Goal: Task Accomplishment & Management: Complete application form

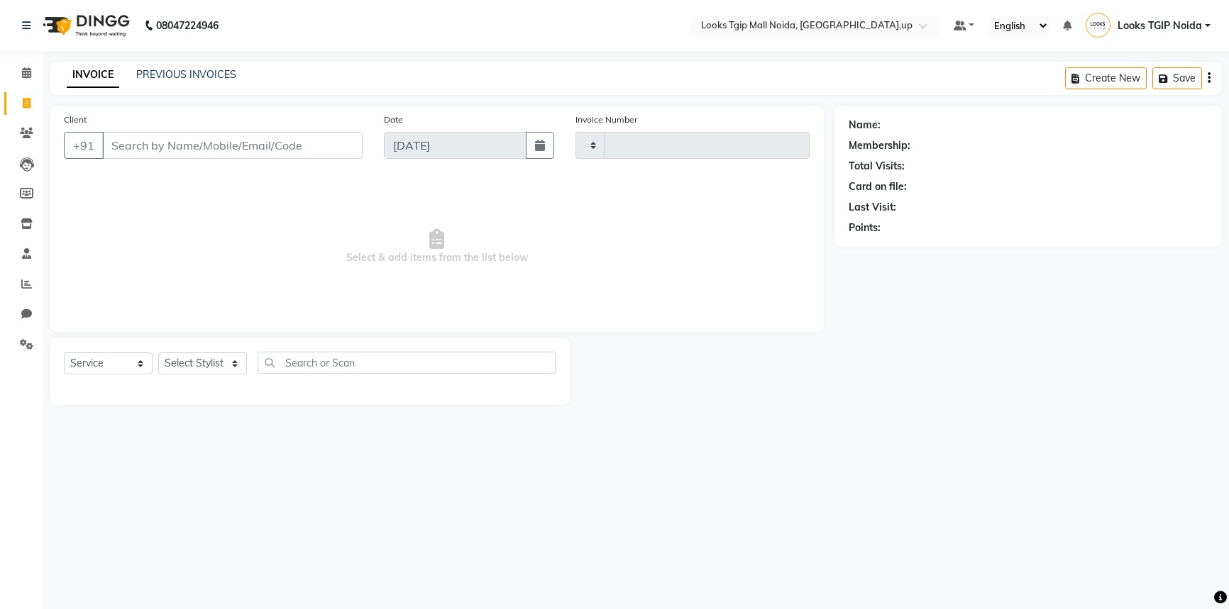
select select "service"
type input "3429"
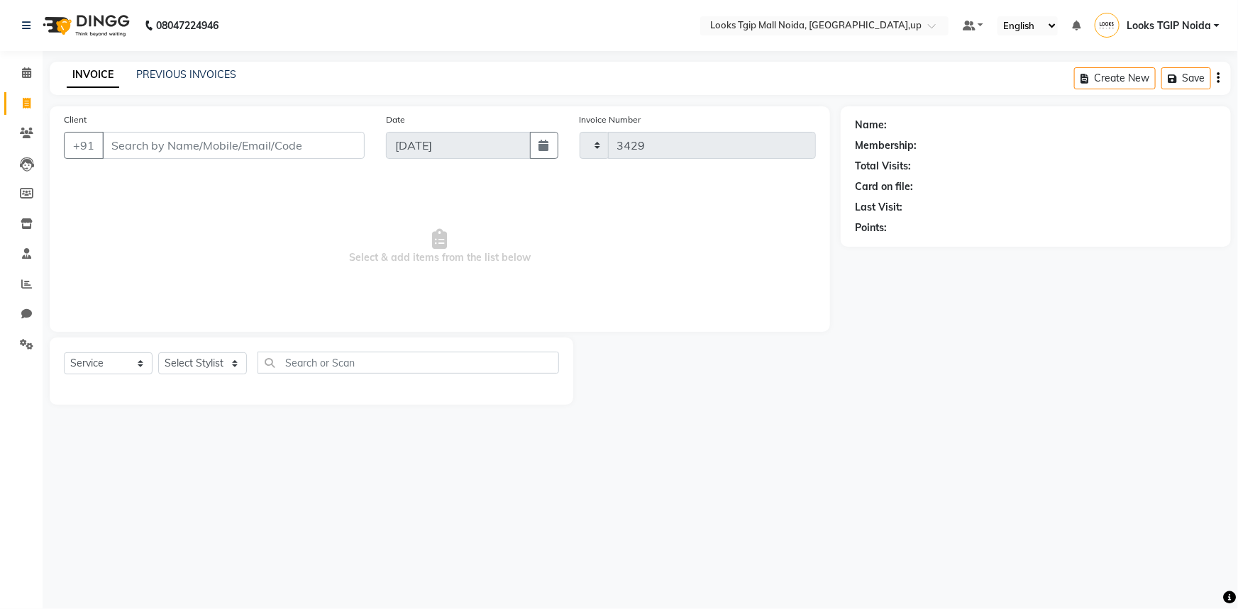
select select "4358"
click at [243, 149] on input "Client" at bounding box center [233, 145] width 263 height 27
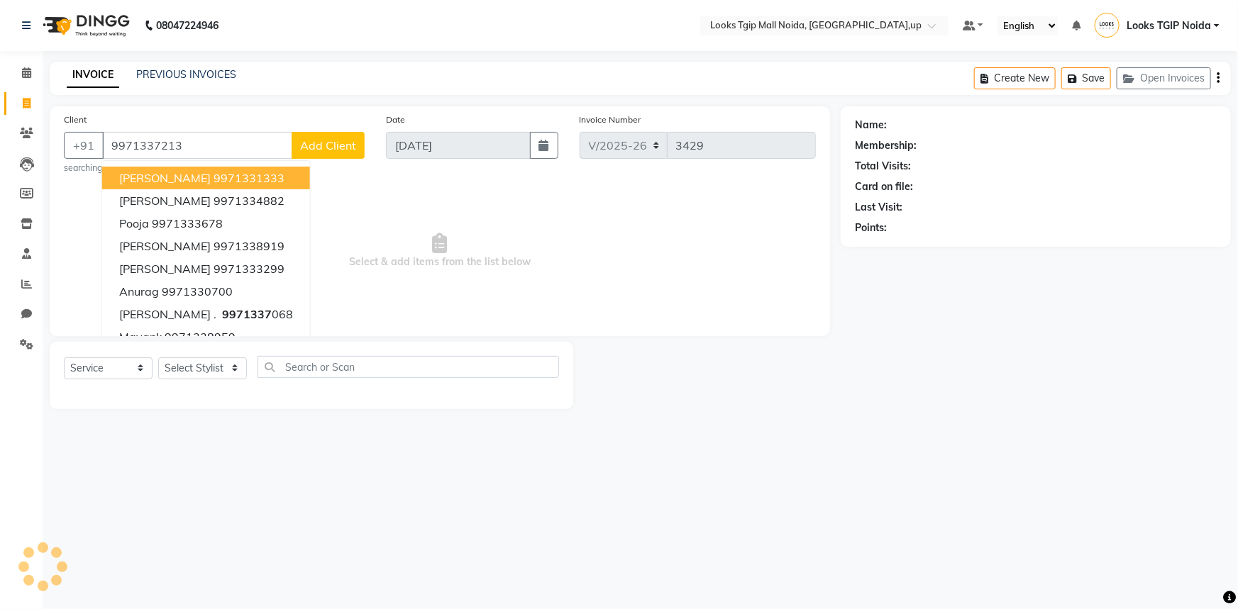
type input "9971337213"
select select "1: Object"
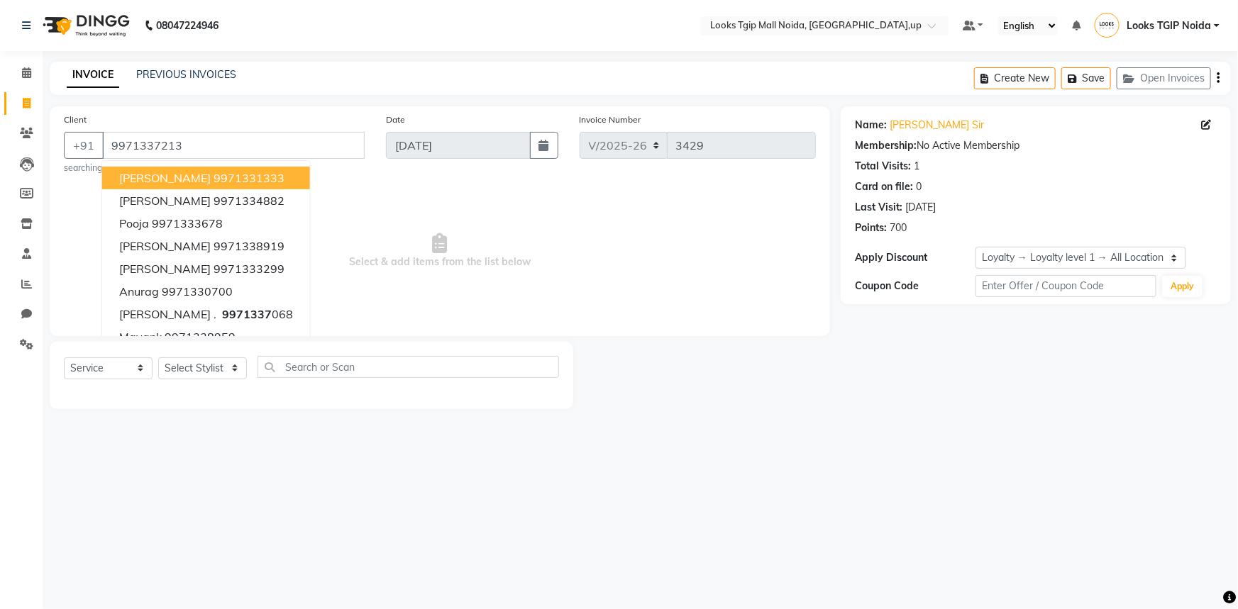
click at [784, 349] on div at bounding box center [706, 375] width 267 height 67
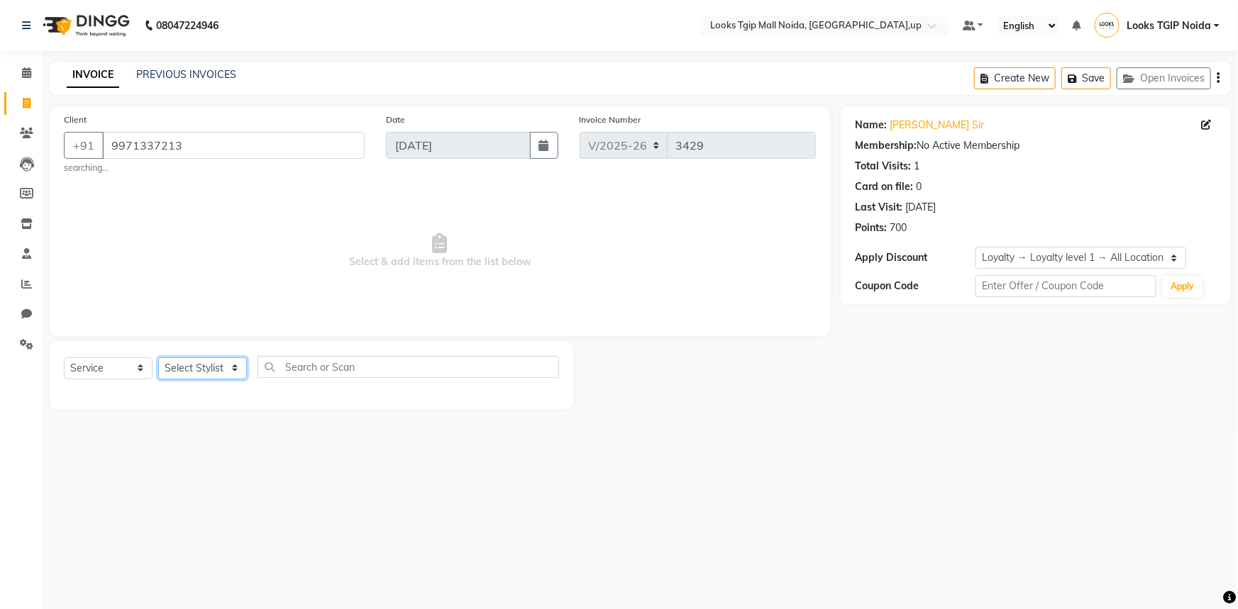
click at [212, 365] on select "Select Stylist [PERSON_NAME] Arun_pdct [PERSON_NAME] Counter Sales Farooq Gauta…" at bounding box center [202, 369] width 89 height 22
select select "31009"
click at [158, 358] on select "Select Stylist [PERSON_NAME] Arun_pdct [PERSON_NAME] Counter Sales Farooq Gauta…" at bounding box center [202, 369] width 89 height 22
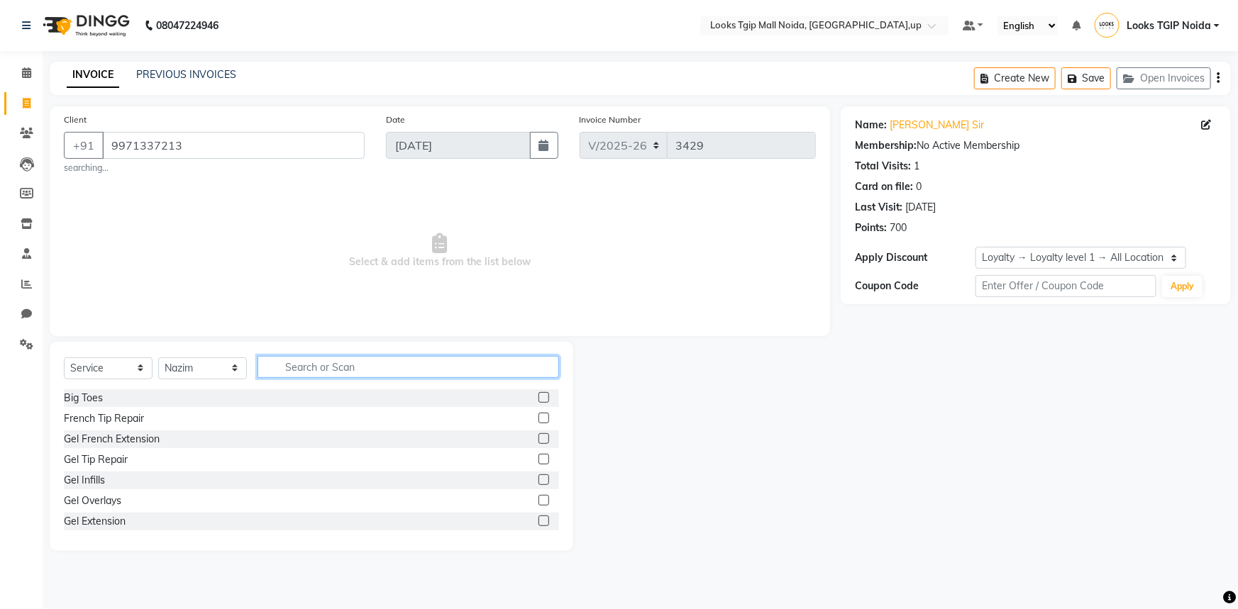
click at [321, 363] on input "text" at bounding box center [409, 367] width 302 height 22
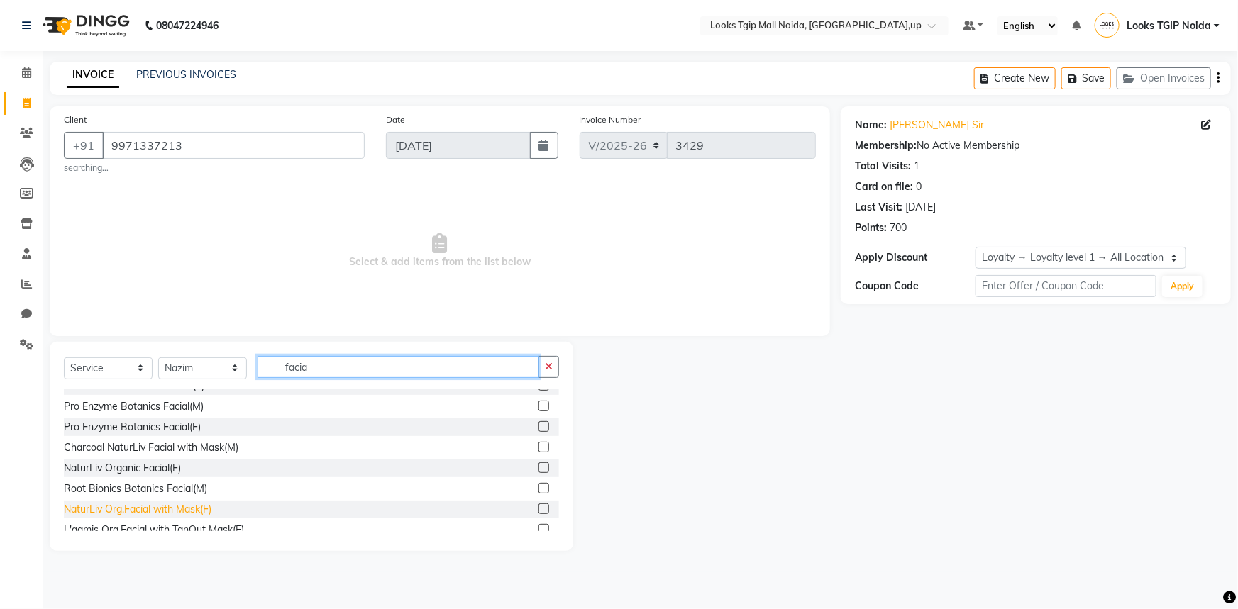
scroll to position [258, 0]
type input "facia"
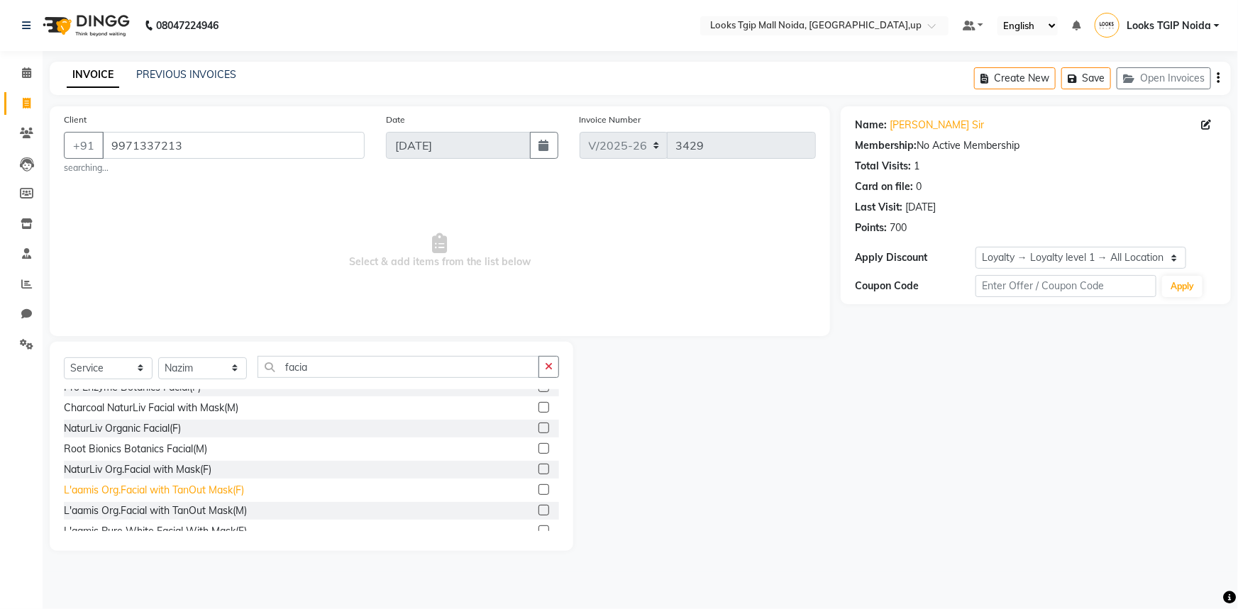
click at [168, 490] on div "L'aamis Org.Facial with TanOut Mask(F)" at bounding box center [154, 490] width 180 height 15
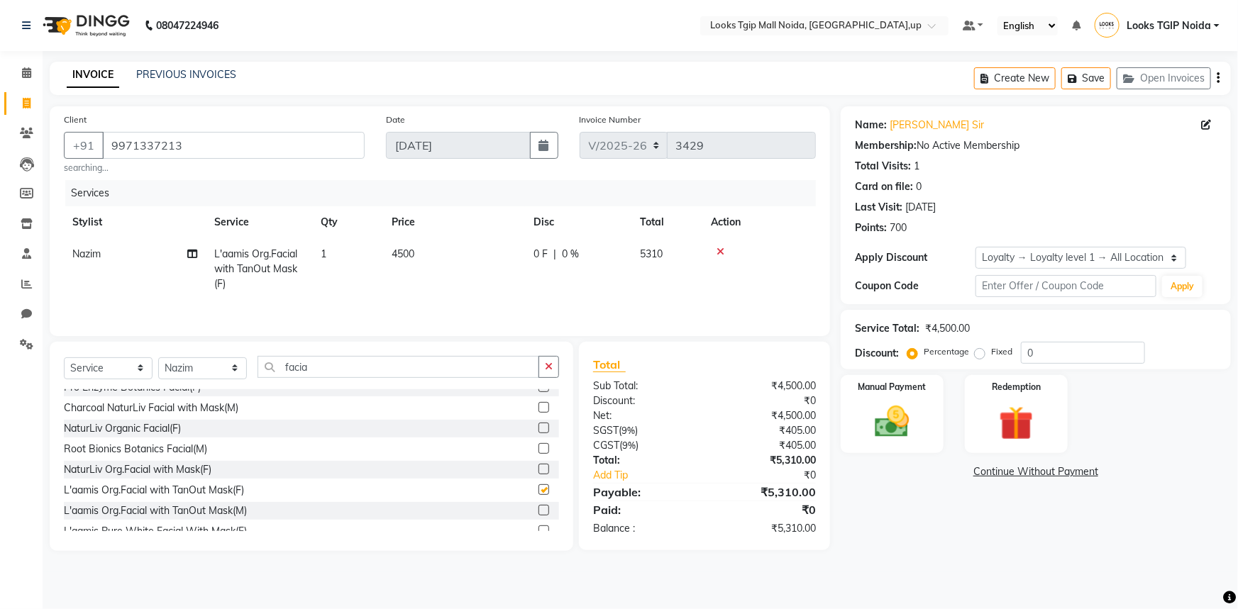
checkbox input "false"
click at [353, 372] on input "facia" at bounding box center [399, 367] width 282 height 22
drag, startPoint x: 325, startPoint y: 357, endPoint x: 43, endPoint y: 354, distance: 281.7
click at [56, 354] on div "Select Service Product Membership Package Voucher Prepaid Gift Card Select Styl…" at bounding box center [312, 446] width 524 height 209
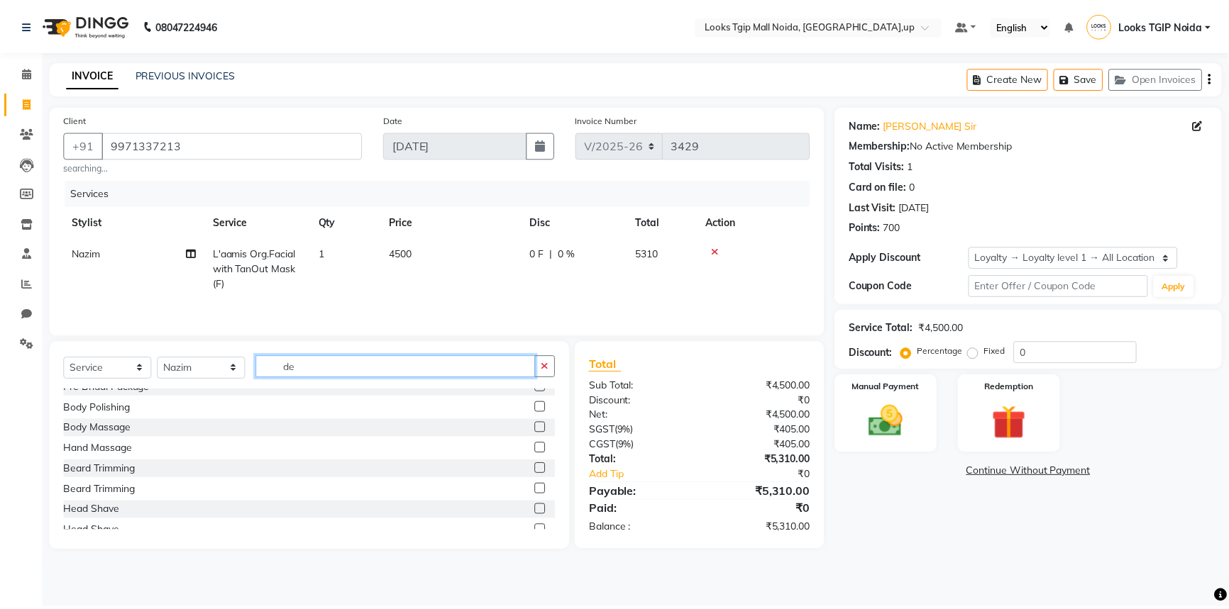
scroll to position [0, 0]
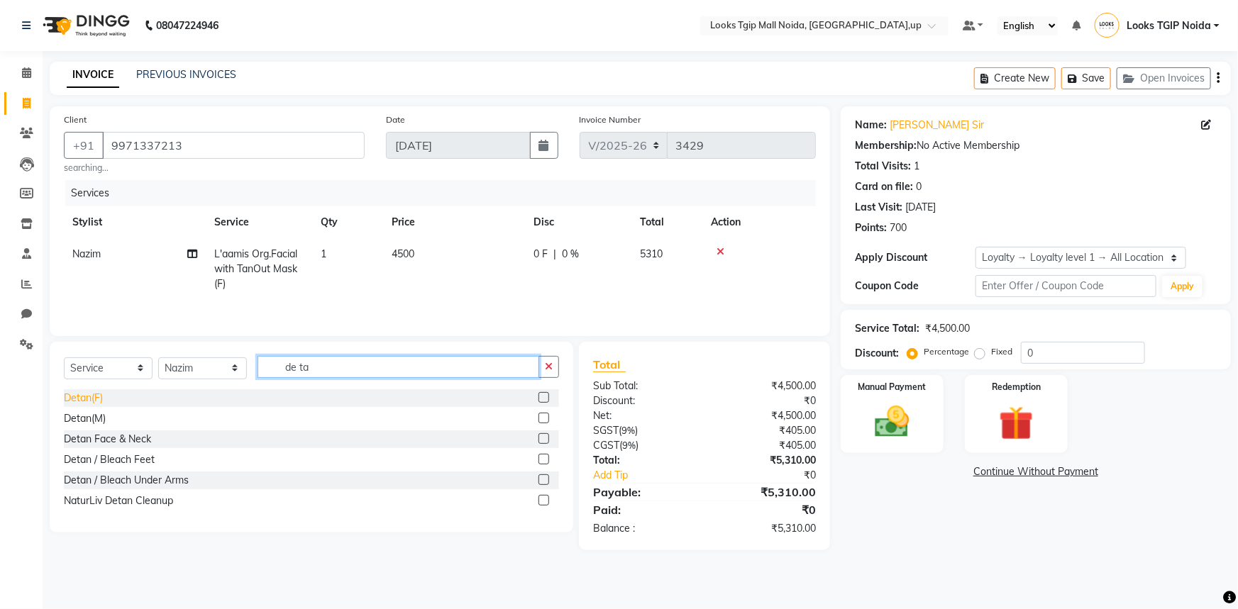
type input "de ta"
click at [79, 397] on div "Detan(F)" at bounding box center [83, 398] width 39 height 15
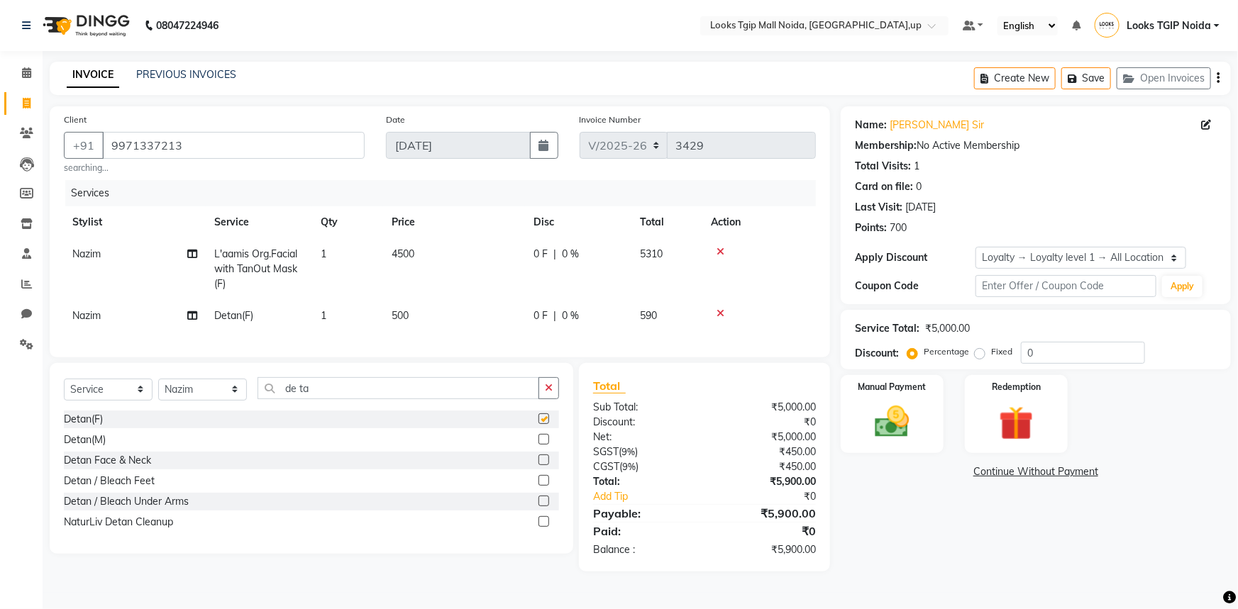
checkbox input "false"
click at [446, 309] on td "500" at bounding box center [454, 316] width 142 height 32
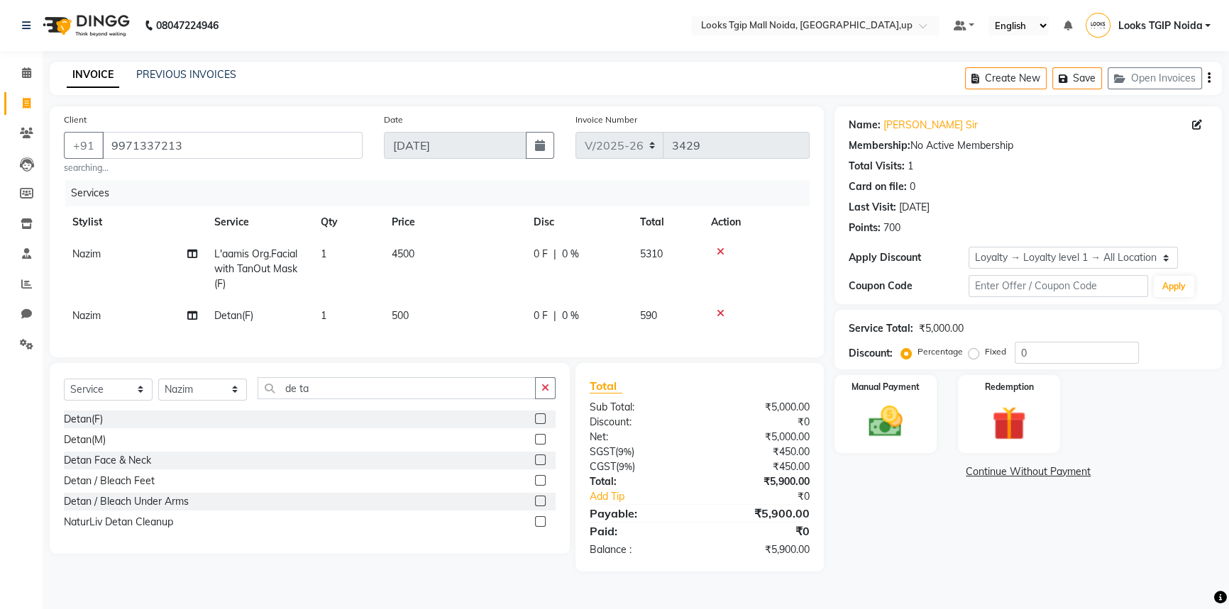
select select "31009"
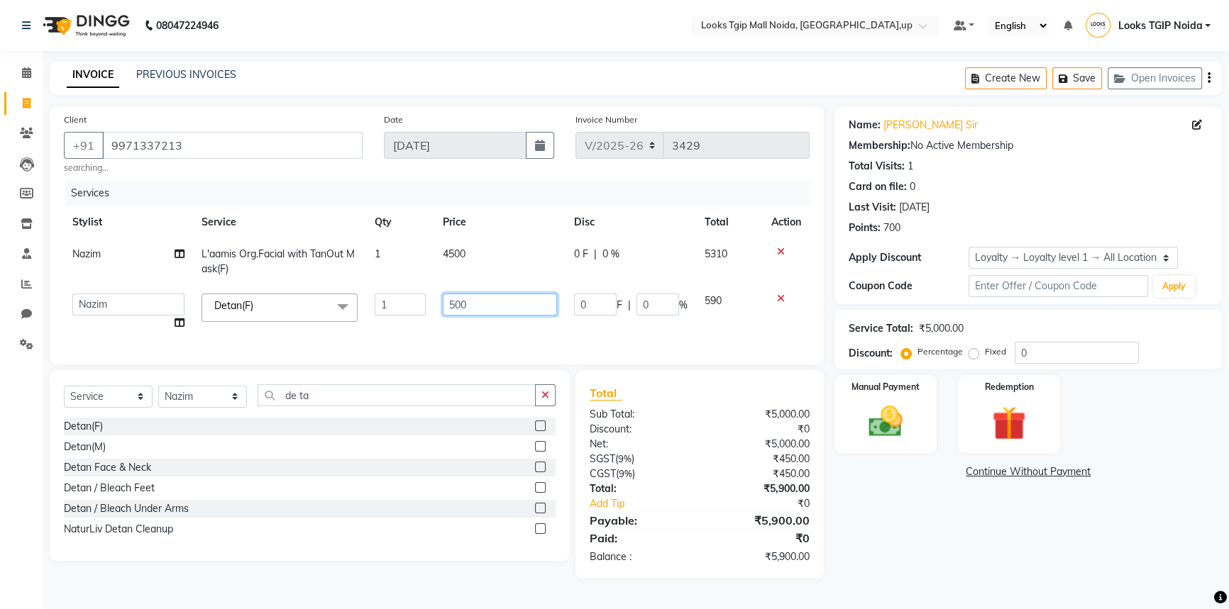
drag, startPoint x: 485, startPoint y: 309, endPoint x: 201, endPoint y: 318, distance: 283.9
click at [215, 315] on tr "[PERSON_NAME] Arjun_pdct Arun_pdct [PERSON_NAME] Counter Sales Farooq Gautam_pd…" at bounding box center [437, 312] width 746 height 54
type input "1000"
click at [690, 443] on div "Total Sub Total: ₹5,000.00 Discount: ₹0 Net: ₹5,000.00 SGST ( 9% ) ₹450.00 CGST…" at bounding box center [700, 475] width 221 height 180
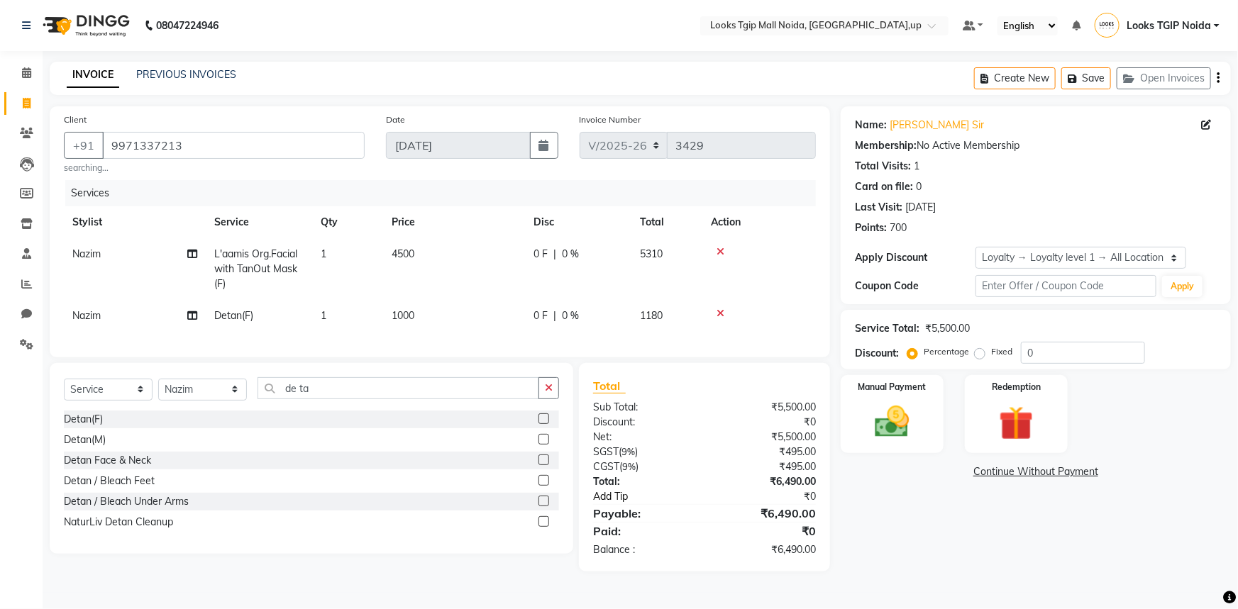
click at [697, 504] on link "Add Tip" at bounding box center [653, 497] width 142 height 15
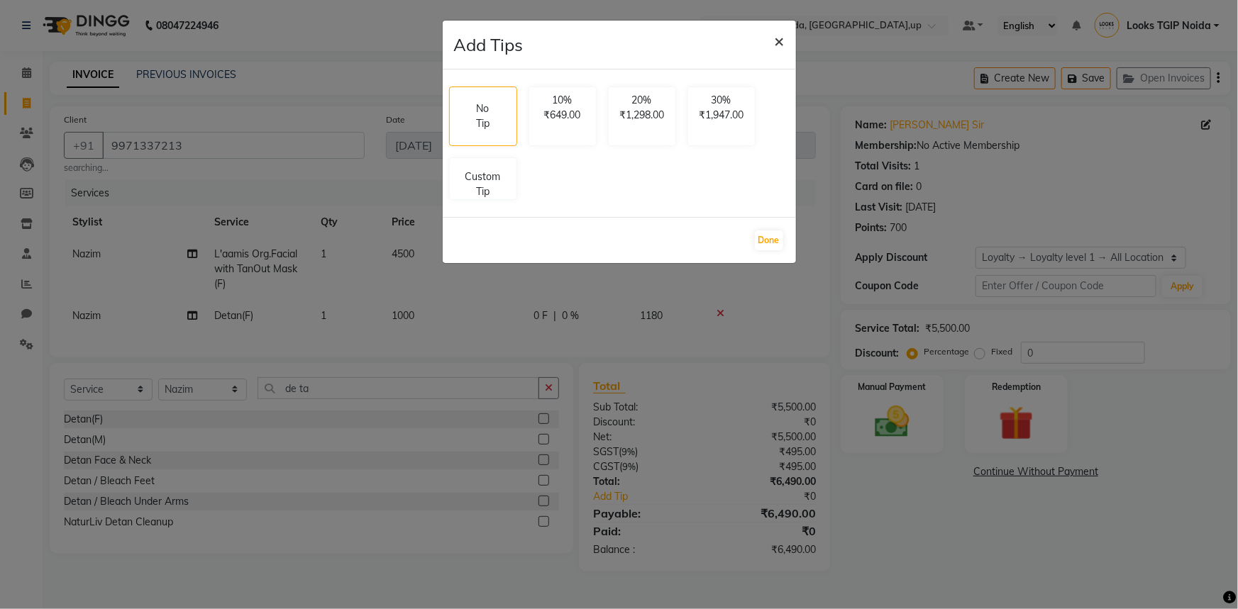
click at [779, 33] on span "×" at bounding box center [780, 40] width 10 height 21
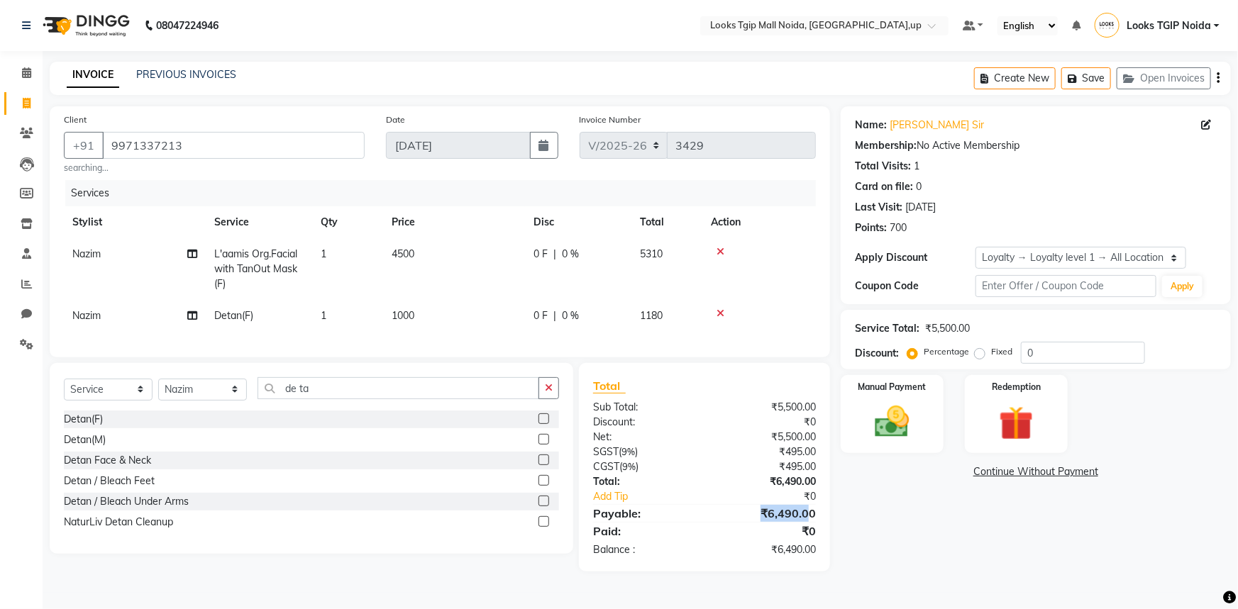
drag, startPoint x: 768, startPoint y: 525, endPoint x: 807, endPoint y: 525, distance: 38.3
click at [807, 522] on div "₹6,490.00" at bounding box center [766, 513] width 122 height 17
click at [915, 424] on img at bounding box center [892, 422] width 58 height 41
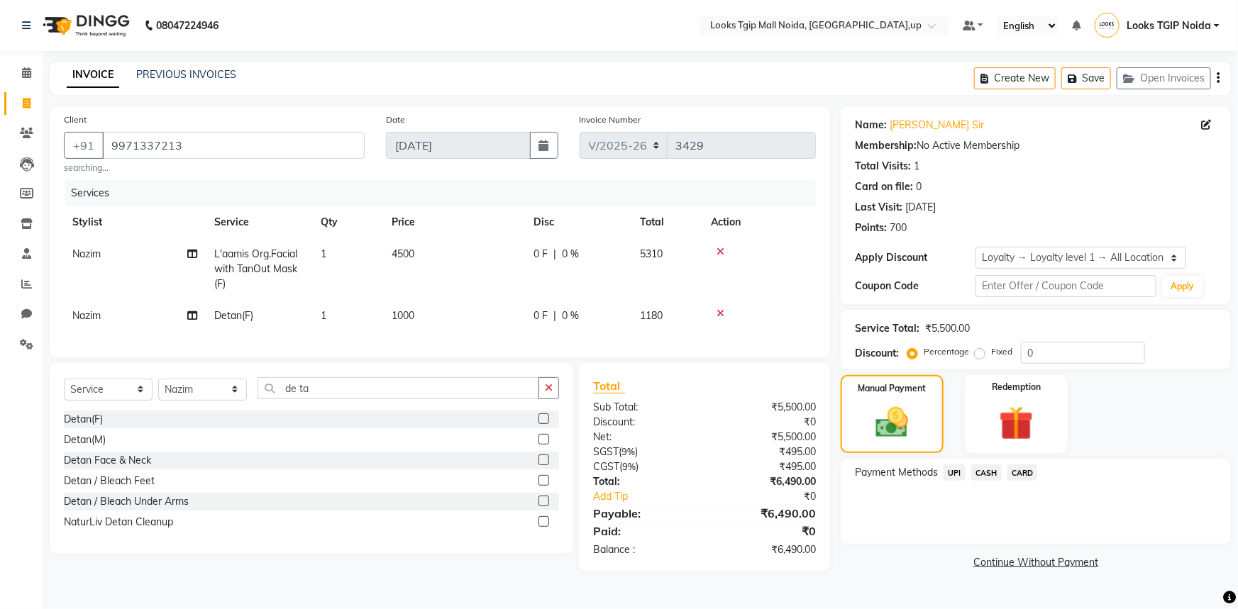
click at [959, 473] on span "UPI" at bounding box center [955, 473] width 22 height 16
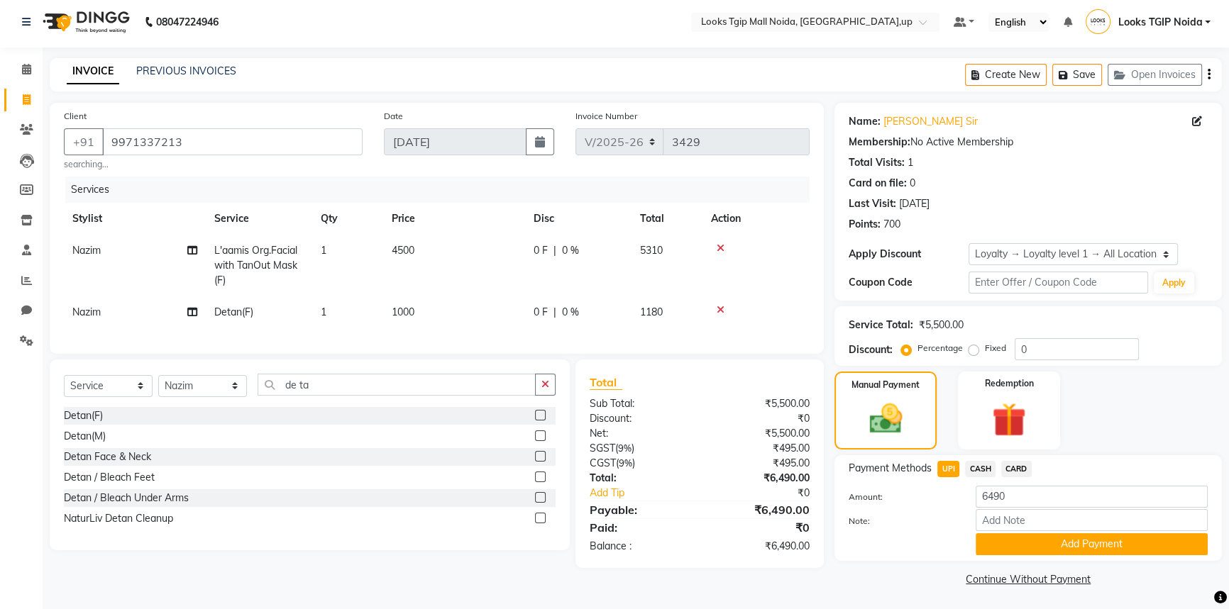
scroll to position [5, 0]
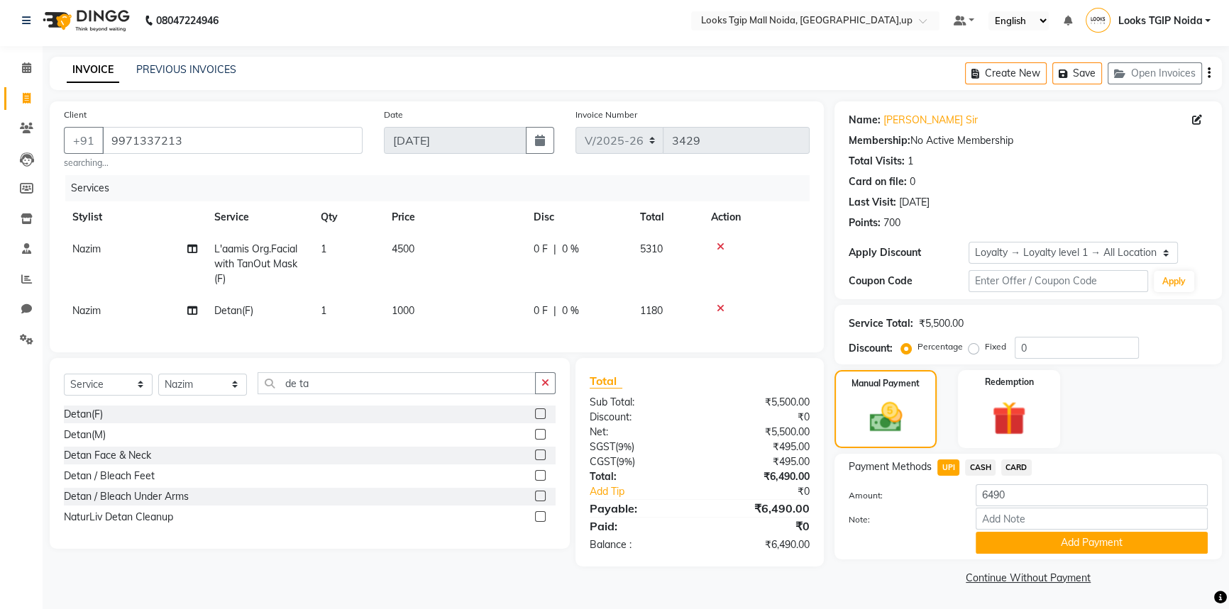
click at [936, 470] on div "UPI" at bounding box center [946, 469] width 28 height 19
click at [958, 473] on span "UPI" at bounding box center [948, 468] width 22 height 16
drag, startPoint x: 200, startPoint y: 152, endPoint x: 75, endPoint y: 152, distance: 124.9
click at [75, 152] on div "[PHONE_NUMBER]" at bounding box center [213, 140] width 299 height 27
click at [806, 480] on div "₹6,490.00" at bounding box center [760, 477] width 121 height 15
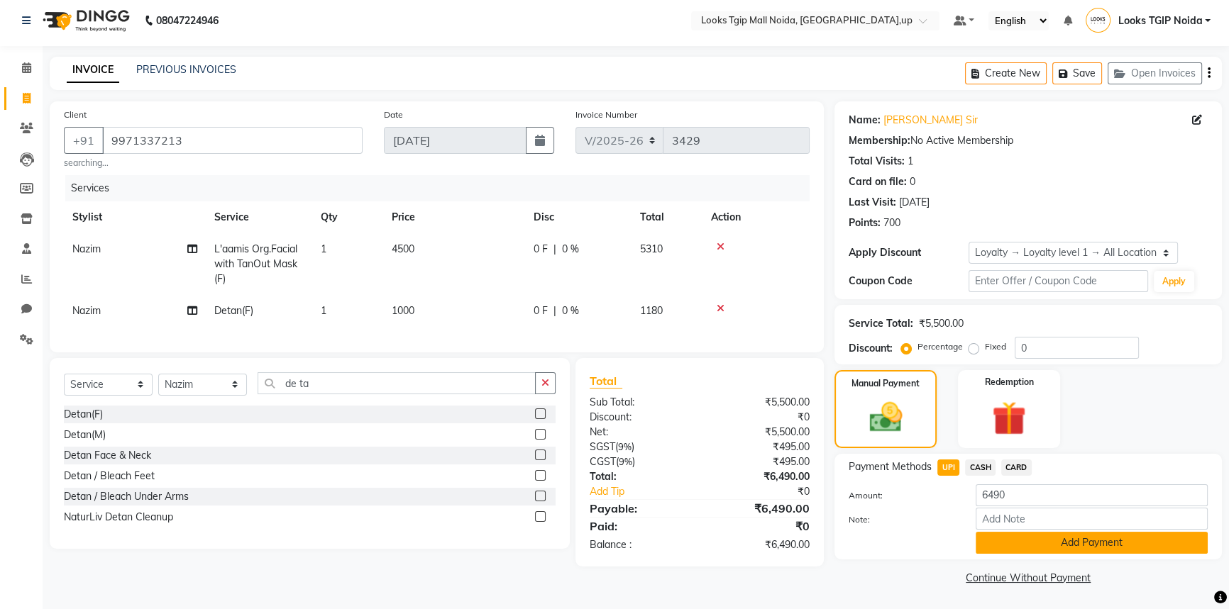
click at [1044, 548] on button "Add Payment" at bounding box center [1092, 543] width 232 height 22
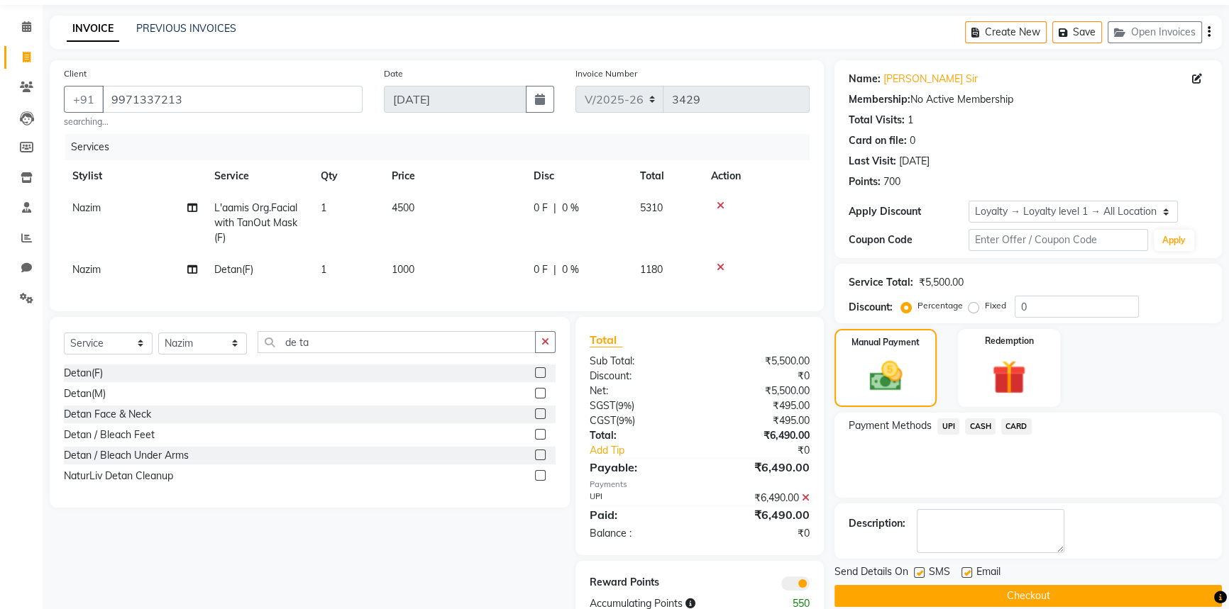
scroll to position [94, 0]
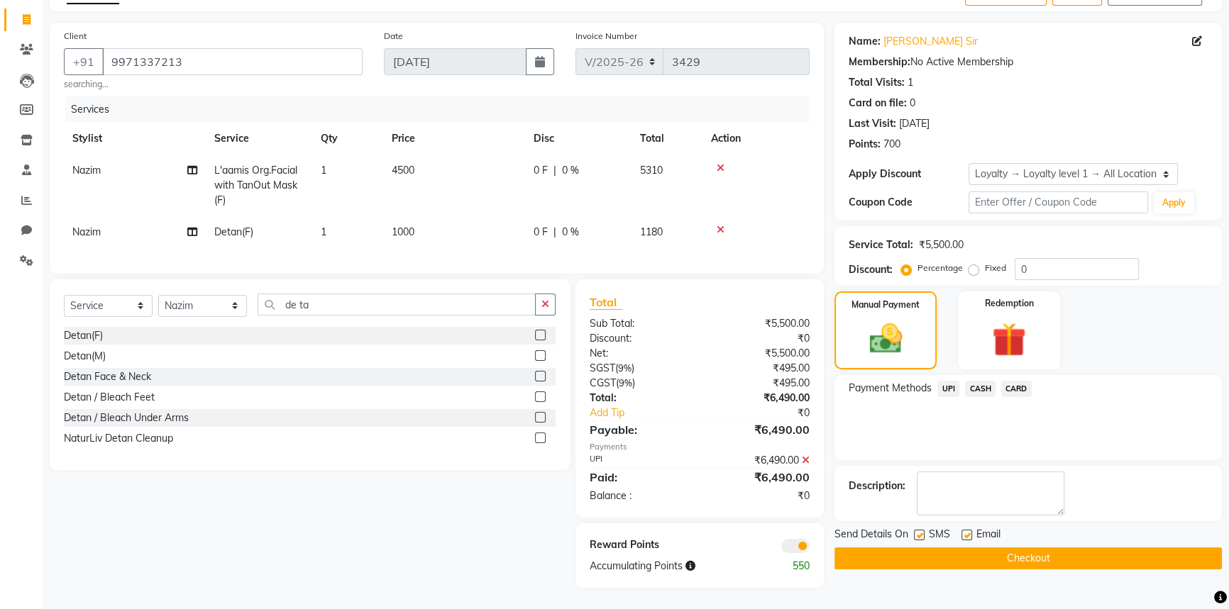
click at [934, 551] on button "Checkout" at bounding box center [1027, 559] width 387 height 22
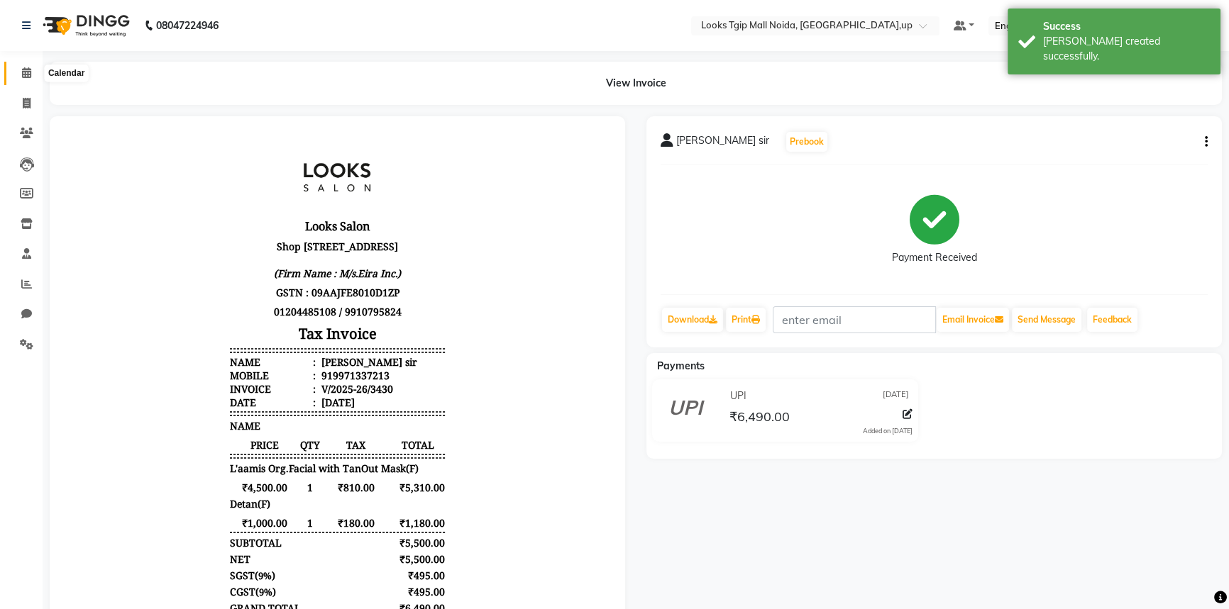
click at [28, 71] on icon at bounding box center [26, 72] width 9 height 11
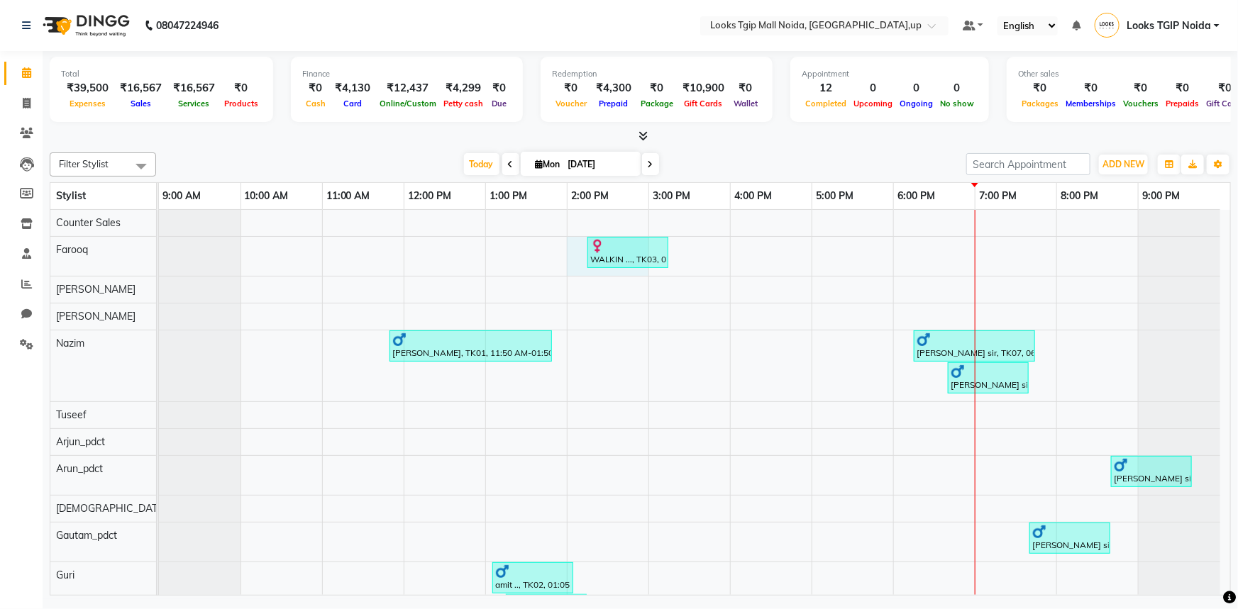
drag, startPoint x: 588, startPoint y: 260, endPoint x: 276, endPoint y: 35, distance: 384.7
click at [404, 104] on div "Total ₹39,500 Expenses ₹16,567 Sales ₹16,567 Services ₹0 Products Finance ₹0 Ca…" at bounding box center [640, 325] width 1195 height 548
click at [17, 96] on span at bounding box center [26, 104] width 25 height 16
select select "service"
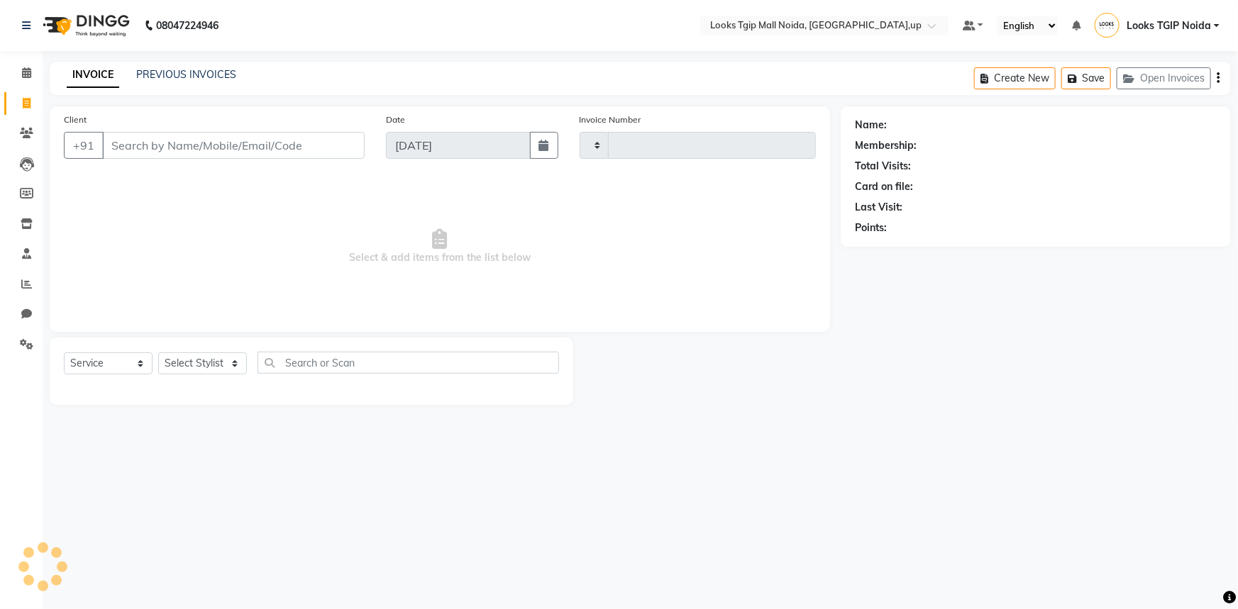
type input "3431"
select select "4358"
click at [250, 168] on div "Client +91" at bounding box center [214, 141] width 322 height 58
click at [245, 160] on div "Client +91" at bounding box center [214, 141] width 322 height 58
click at [241, 149] on input "Client" at bounding box center [233, 145] width 263 height 27
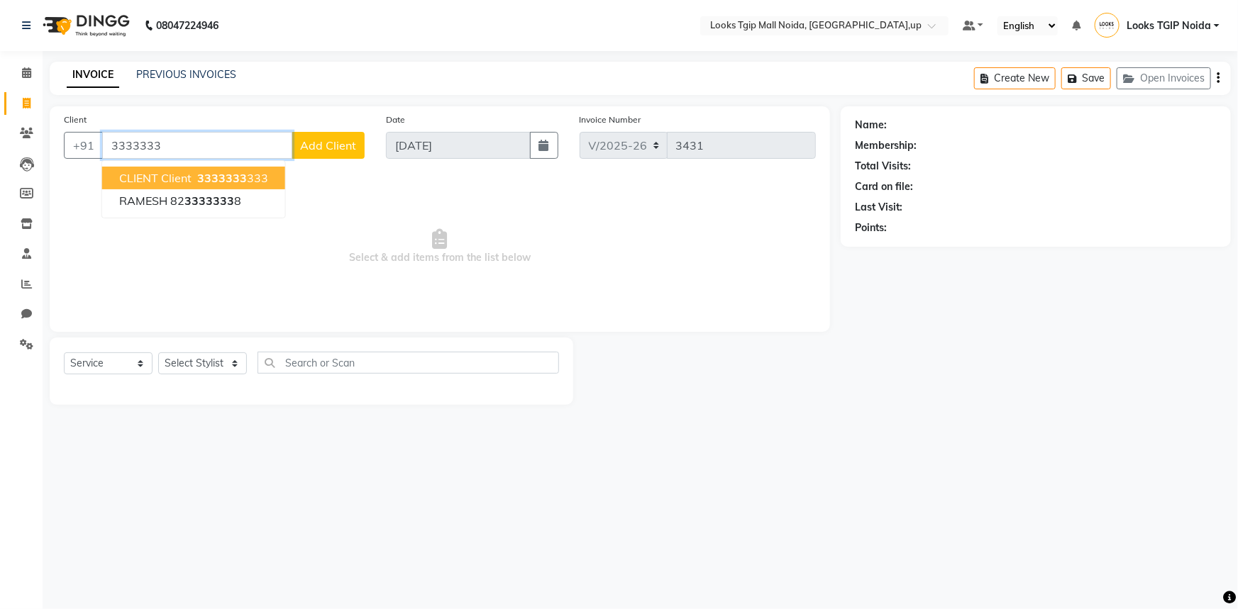
click at [202, 177] on span "3333333" at bounding box center [222, 178] width 50 height 14
type input "3333333333"
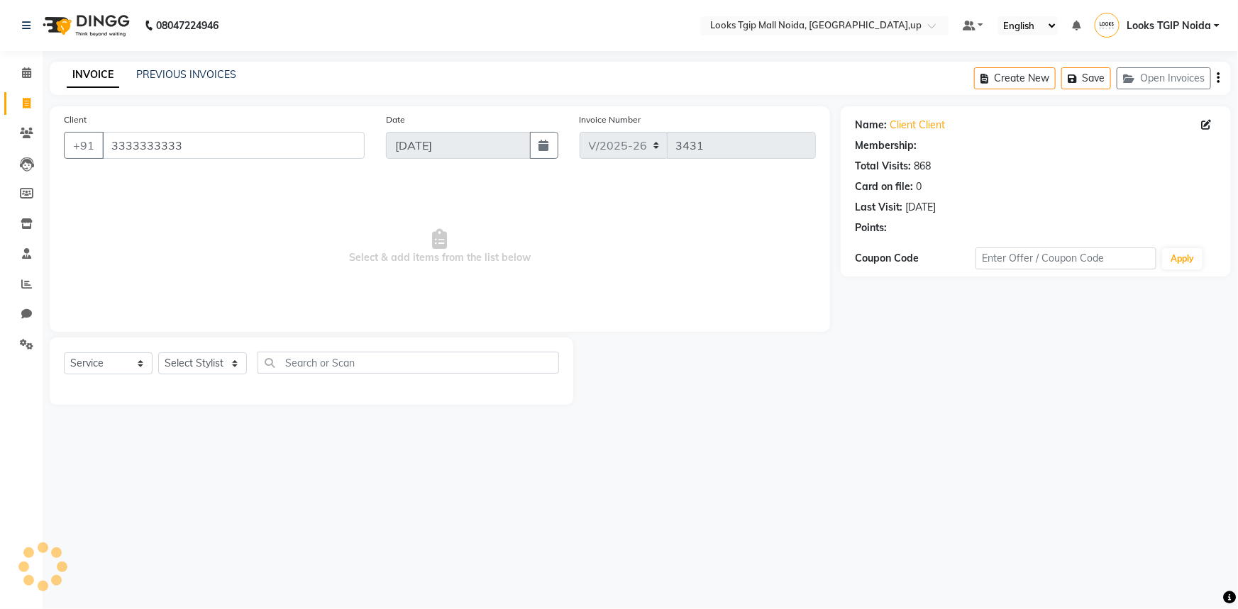
select select "1: Object"
drag, startPoint x: 227, startPoint y: 365, endPoint x: 227, endPoint y: 353, distance: 12.1
click at [228, 364] on select "Select Stylist [PERSON_NAME] Arun_pdct [PERSON_NAME] Counter Sales Farooq Gauta…" at bounding box center [202, 364] width 89 height 22
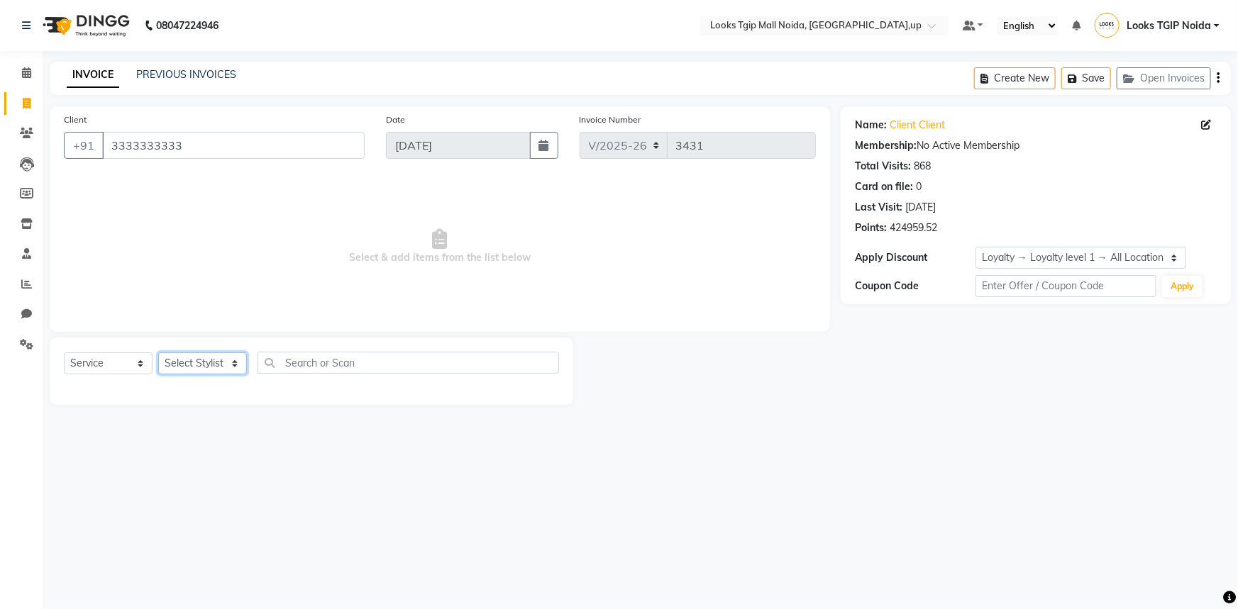
select select "65336"
click at [158, 353] on select "Select Stylist [PERSON_NAME] Arun_pdct [PERSON_NAME] Counter Sales Farooq Gauta…" at bounding box center [202, 364] width 89 height 22
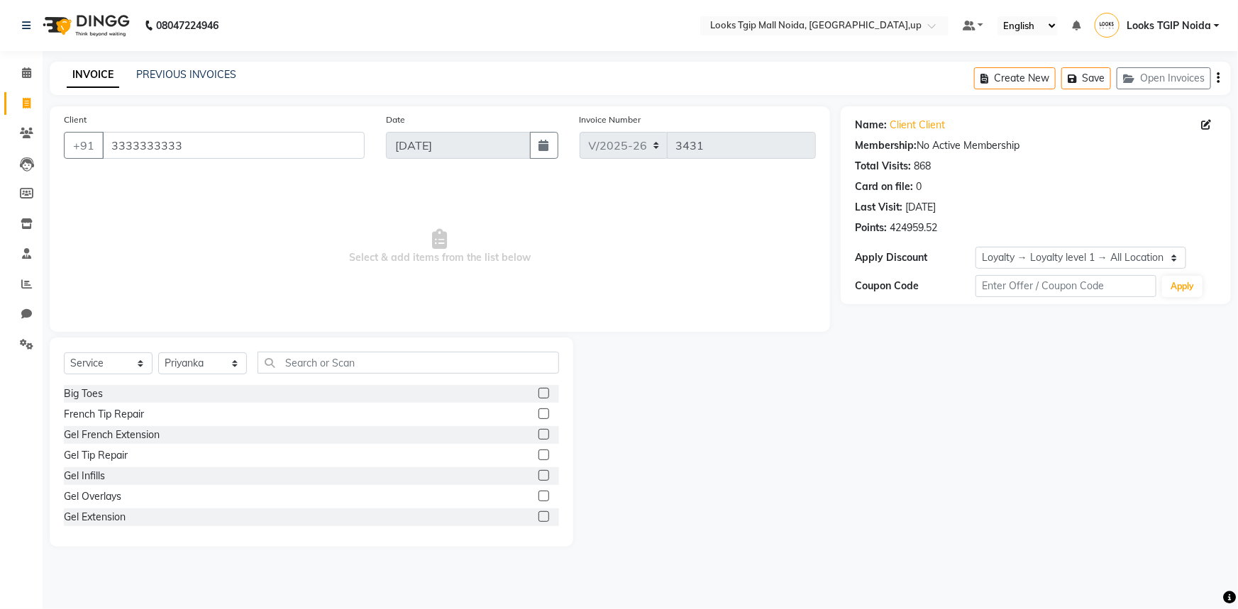
drag, startPoint x: 321, startPoint y: 375, endPoint x: 321, endPoint y: 362, distance: 12.8
click at [321, 370] on div "Select Service Product Membership Package Voucher Prepaid Gift Card Select Styl…" at bounding box center [311, 368] width 495 height 33
click at [321, 362] on input "text" at bounding box center [409, 363] width 302 height 22
type input "s"
drag, startPoint x: 333, startPoint y: 367, endPoint x: 258, endPoint y: 352, distance: 76.7
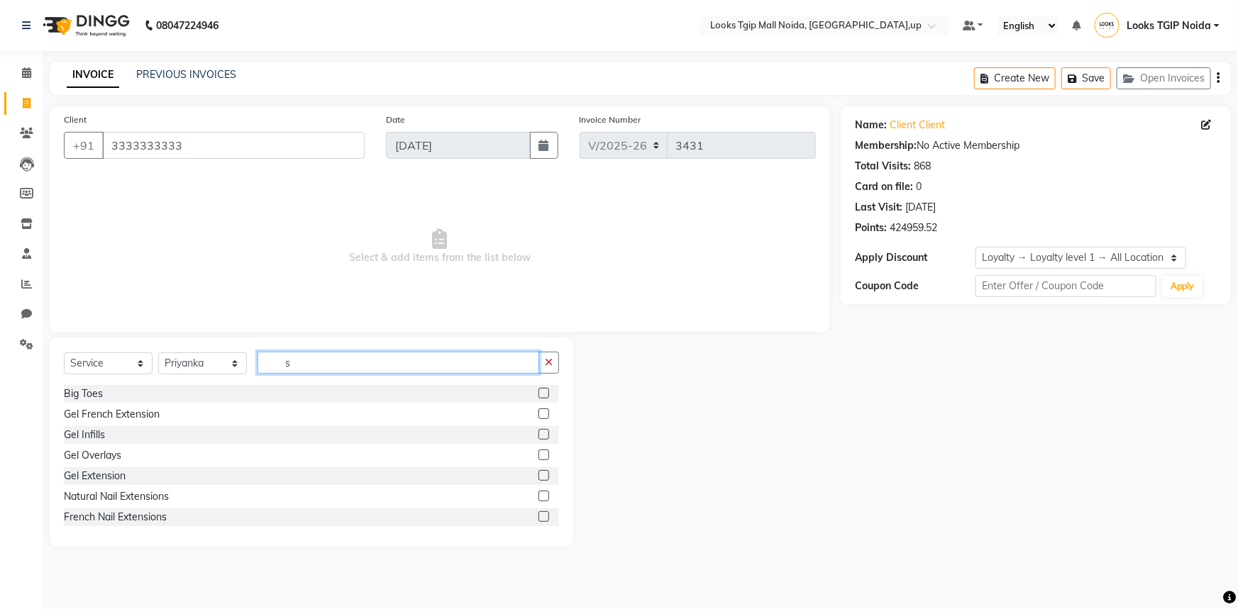
click at [259, 352] on input "s" at bounding box center [399, 363] width 282 height 22
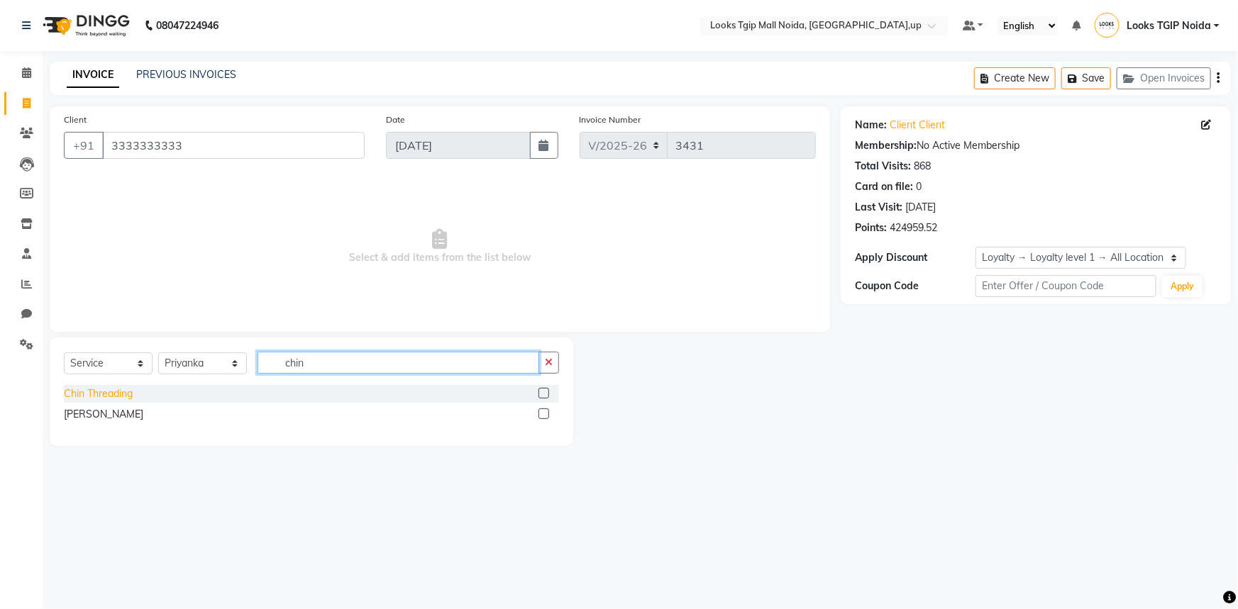
type input "chin"
click at [121, 390] on div "Chin Threading" at bounding box center [98, 394] width 69 height 15
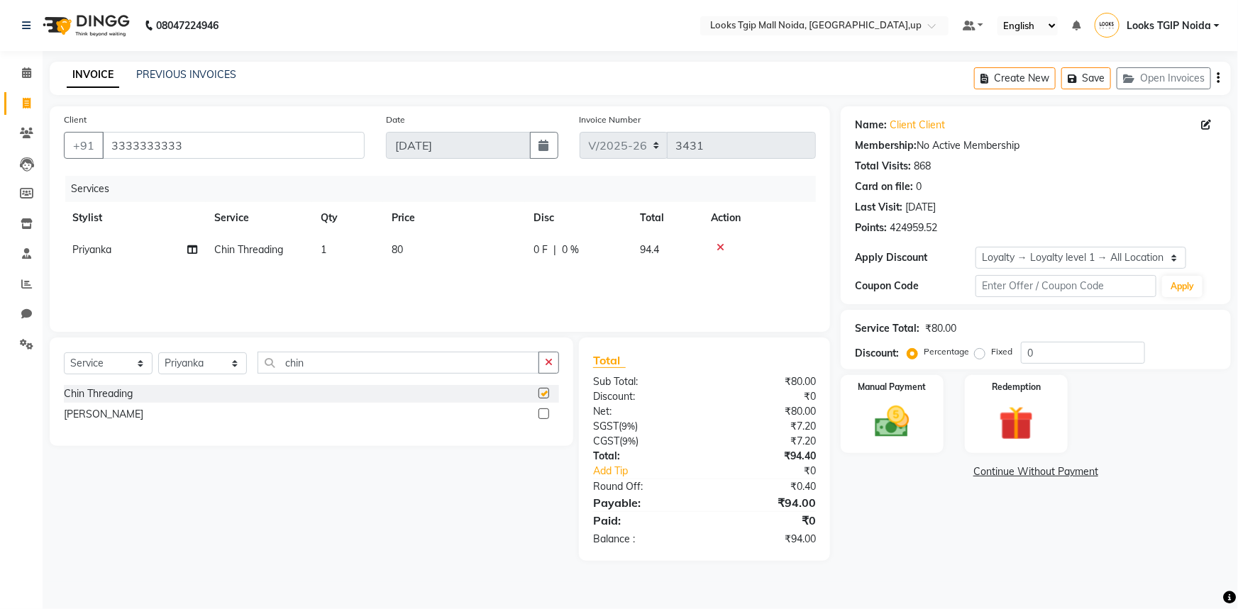
checkbox input "false"
click at [448, 258] on td "80" at bounding box center [454, 250] width 142 height 32
select select "65336"
click at [255, 260] on tr "[PERSON_NAME] Arjun_pdct Arun_pdct [PERSON_NAME] Counter Sales Farooq Gautam_pd…" at bounding box center [440, 261] width 752 height 54
type input "100"
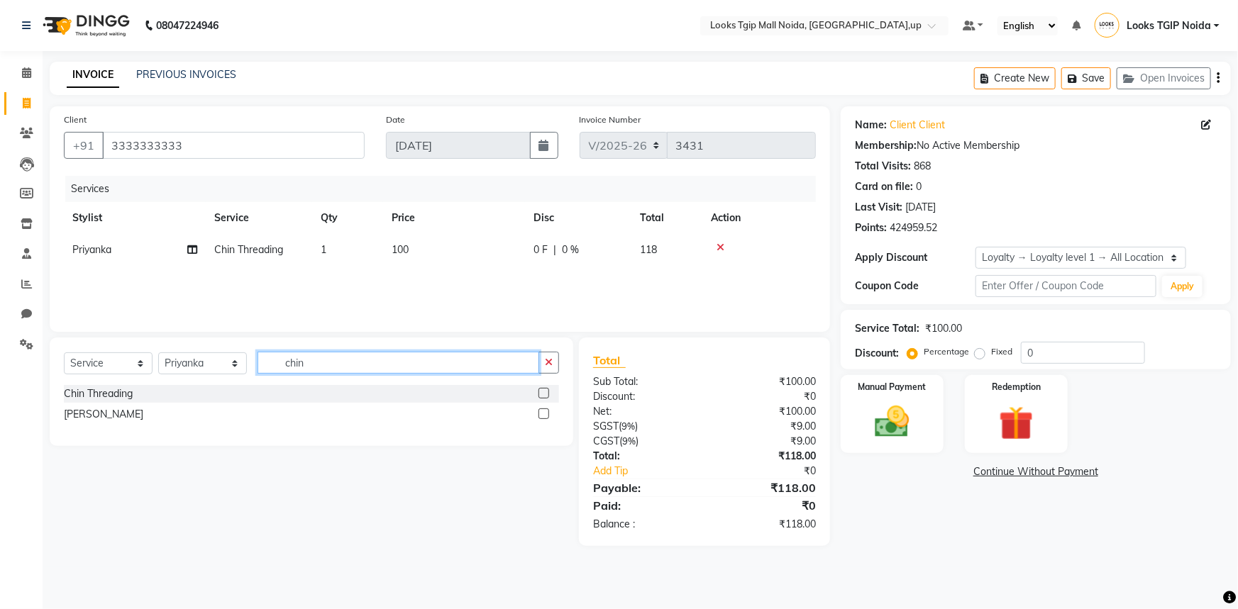
click at [326, 369] on input "chin" at bounding box center [399, 363] width 282 height 22
drag, startPoint x: 326, startPoint y: 363, endPoint x: 108, endPoint y: 355, distance: 218.7
click at [146, 350] on div "Select Service Product Membership Package Voucher Prepaid Gift Card Select Styl…" at bounding box center [312, 392] width 524 height 109
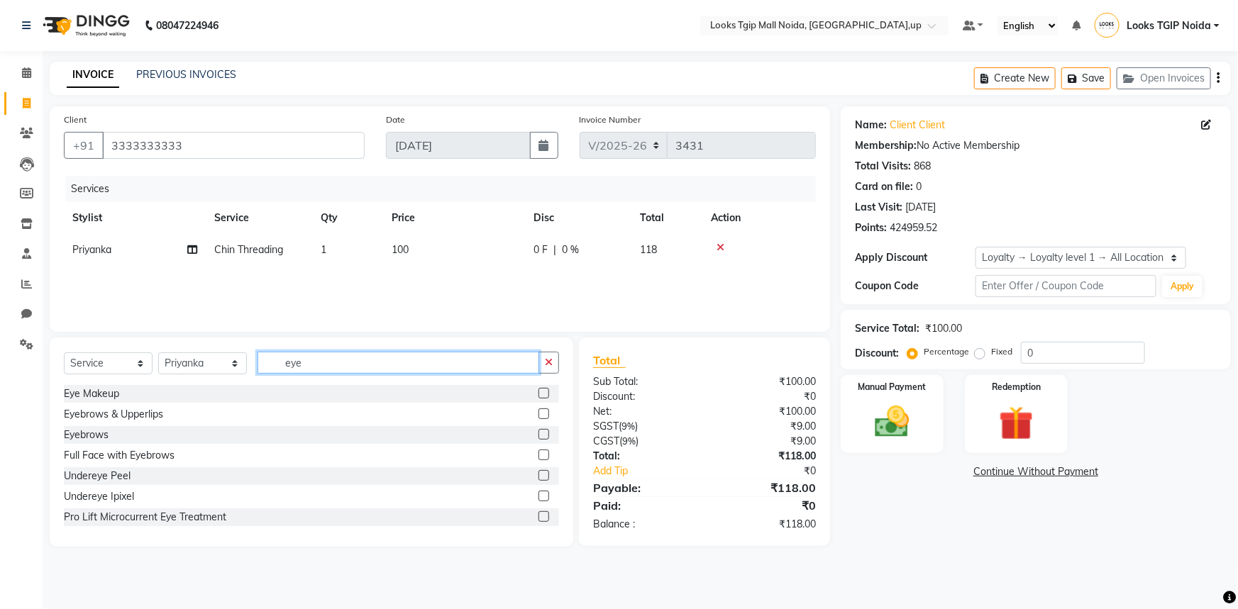
type input "eye"
click at [132, 419] on div "Eyebrows & Upperlips" at bounding box center [113, 414] width 99 height 15
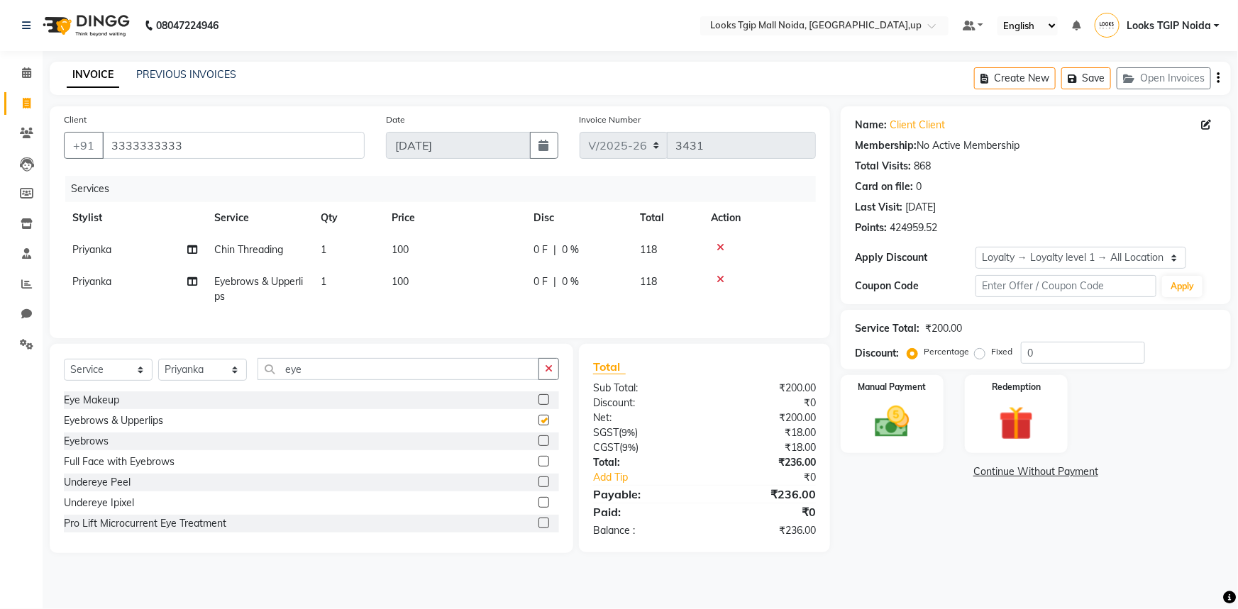
checkbox input "false"
click at [436, 295] on td "100" at bounding box center [454, 289] width 142 height 47
select select "65336"
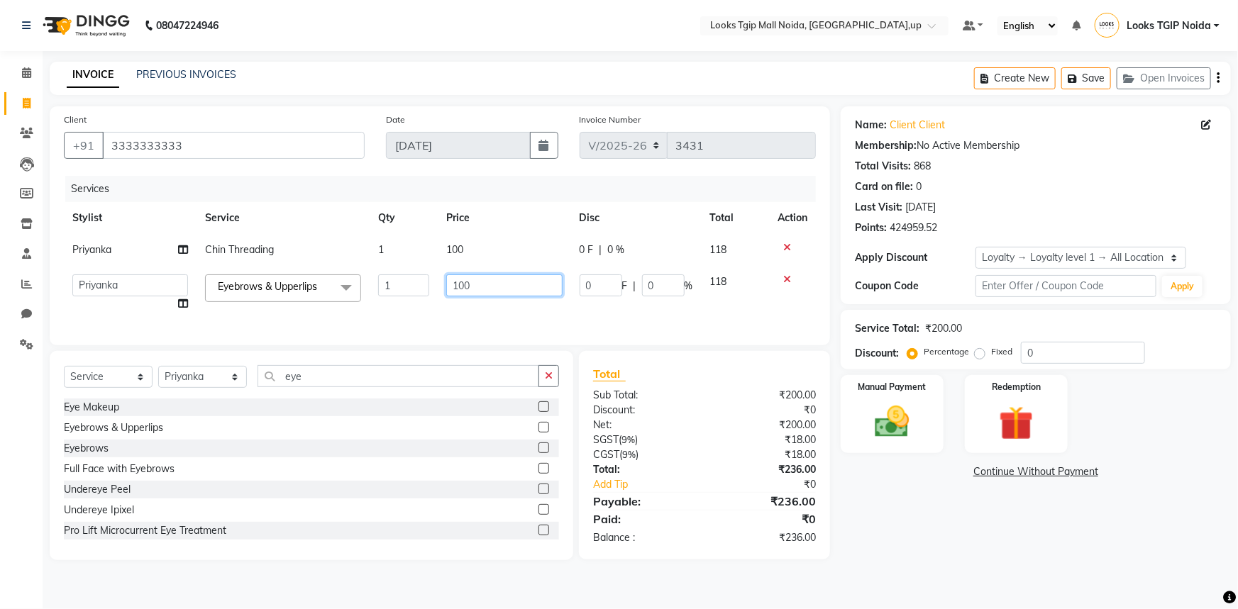
drag, startPoint x: 494, startPoint y: 274, endPoint x: 328, endPoint y: 294, distance: 168.0
click at [392, 286] on tr "[PERSON_NAME] Arjun_pdct Arun_pdct [PERSON_NAME] Counter Sales Farooq Gautam_pd…" at bounding box center [440, 293] width 752 height 54
type input "200"
click at [690, 430] on div "Net:" at bounding box center [643, 425] width 122 height 15
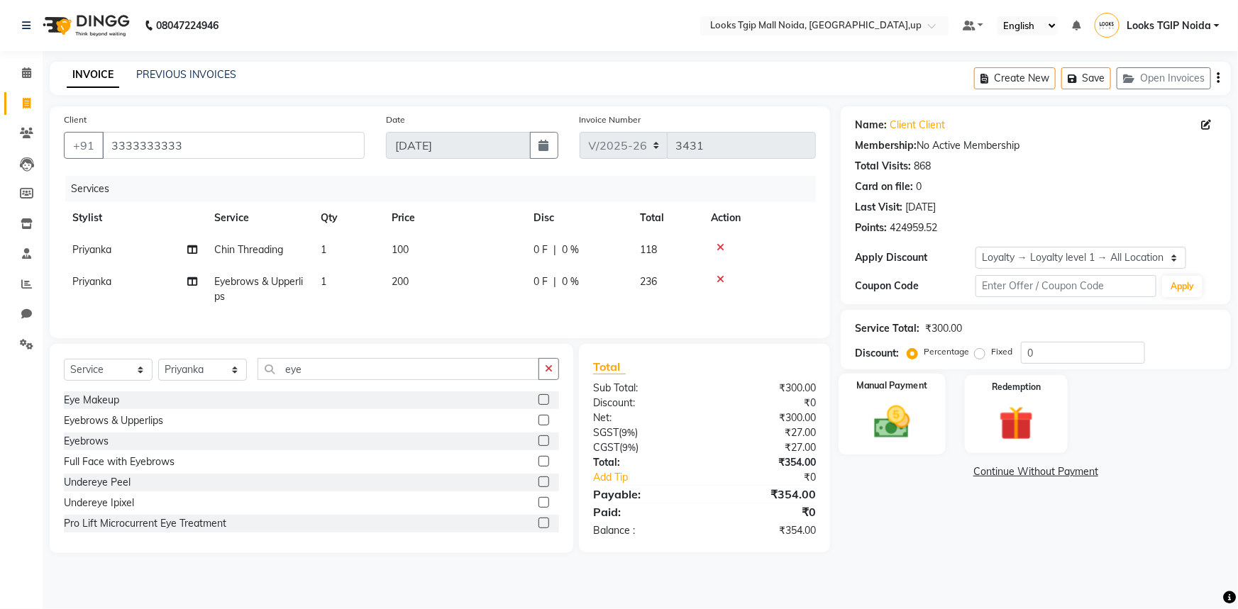
click at [914, 395] on div "Manual Payment" at bounding box center [892, 415] width 107 height 82
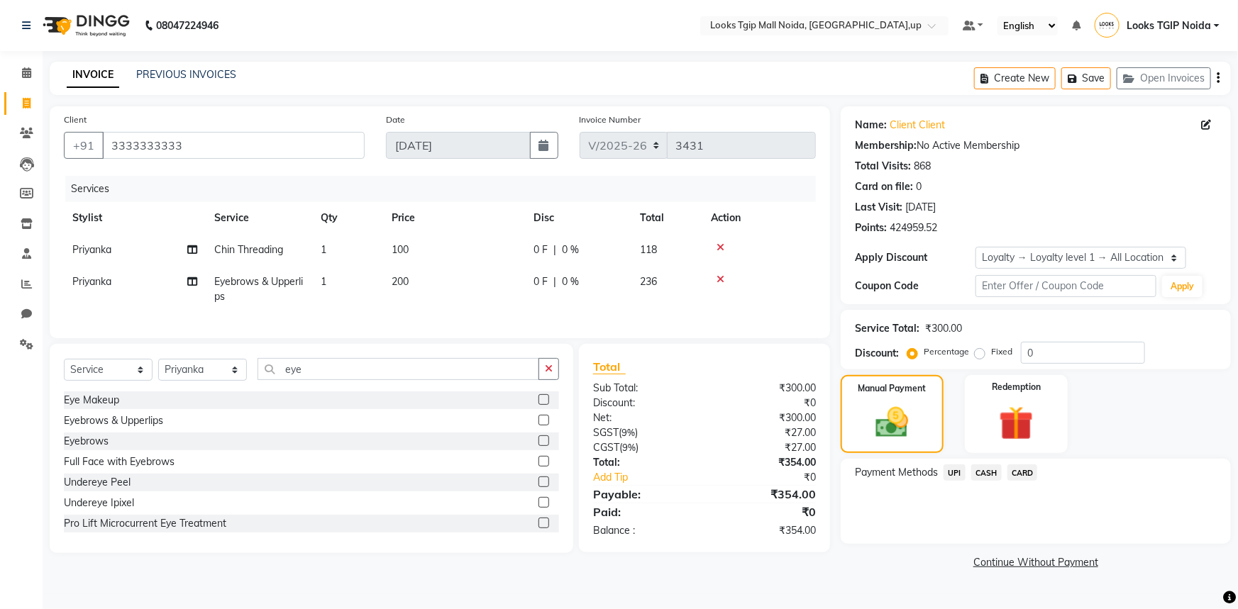
click at [1014, 475] on span "CARD" at bounding box center [1022, 473] width 31 height 16
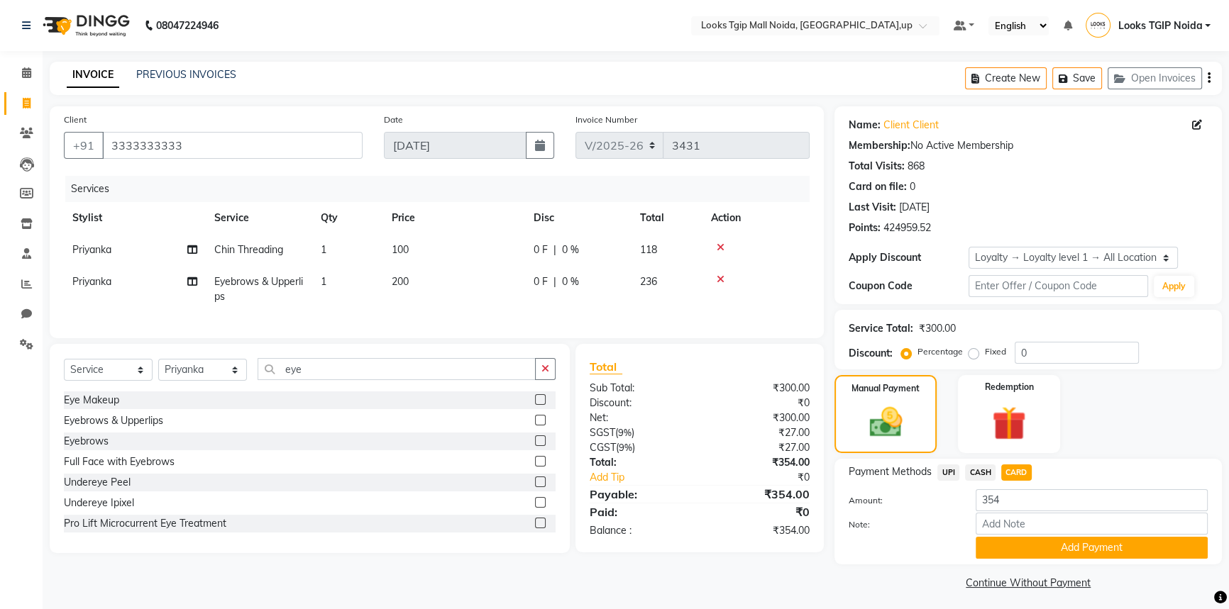
click at [990, 472] on span "CASH" at bounding box center [980, 473] width 31 height 16
click at [1009, 546] on button "Add Payment" at bounding box center [1092, 548] width 232 height 22
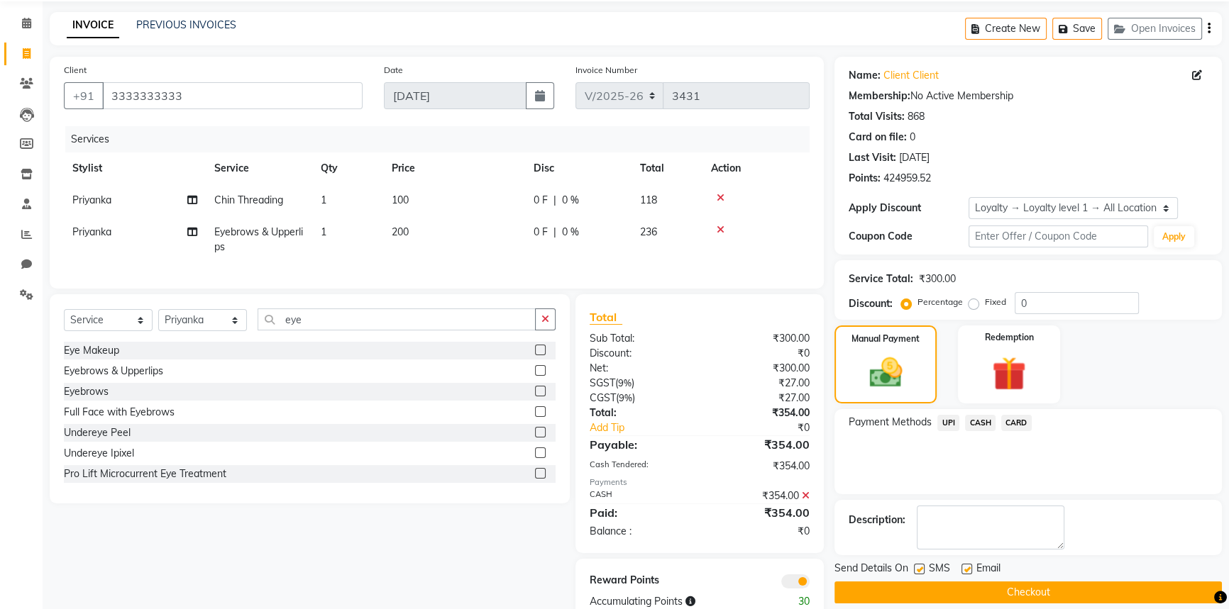
scroll to position [95, 0]
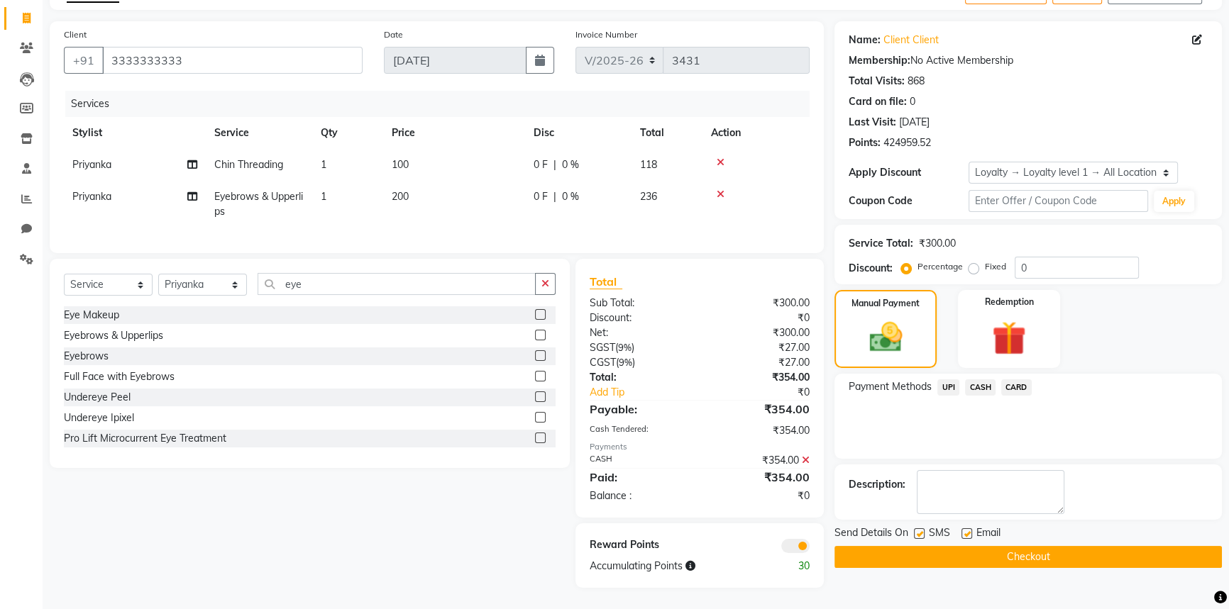
click at [917, 529] on label at bounding box center [919, 534] width 11 height 11
click at [917, 530] on input "checkbox" at bounding box center [918, 534] width 9 height 9
checkbox input "false"
click at [930, 546] on button "Checkout" at bounding box center [1027, 557] width 387 height 22
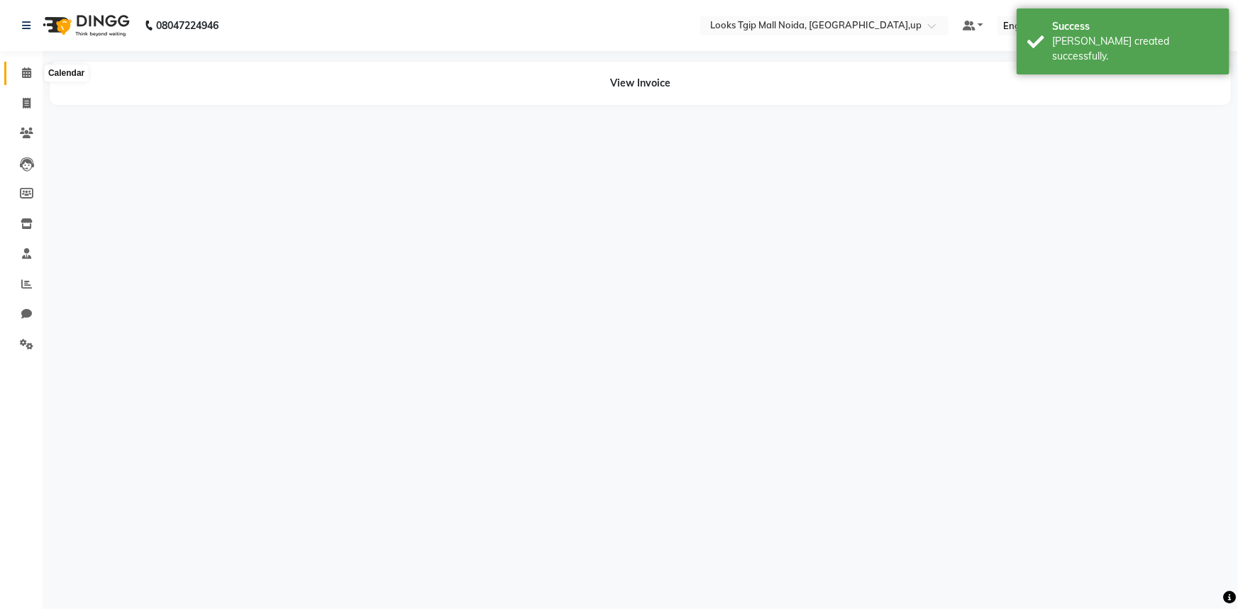
click at [18, 72] on span at bounding box center [26, 73] width 25 height 16
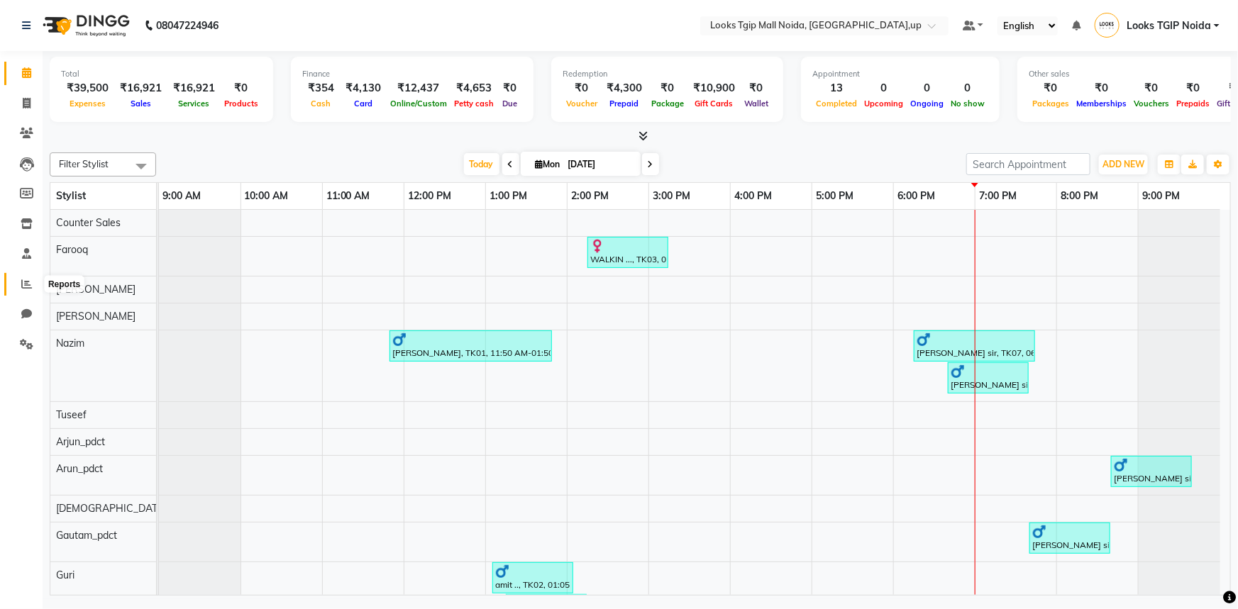
click at [27, 280] on icon at bounding box center [26, 284] width 11 height 11
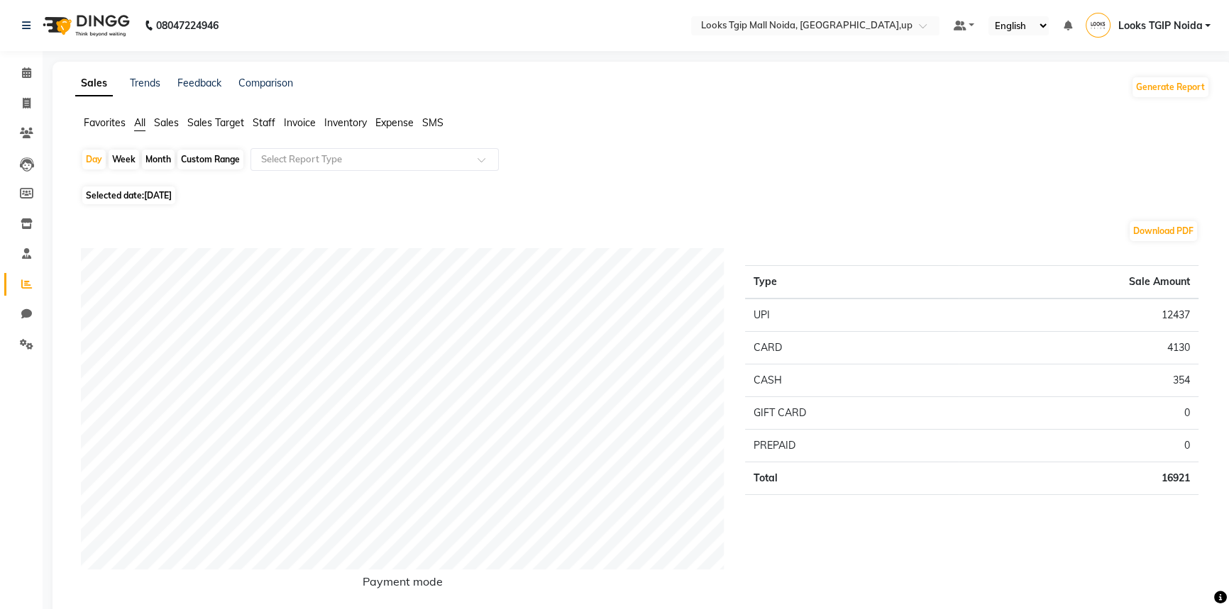
click at [260, 120] on span "Staff" at bounding box center [264, 122] width 23 height 13
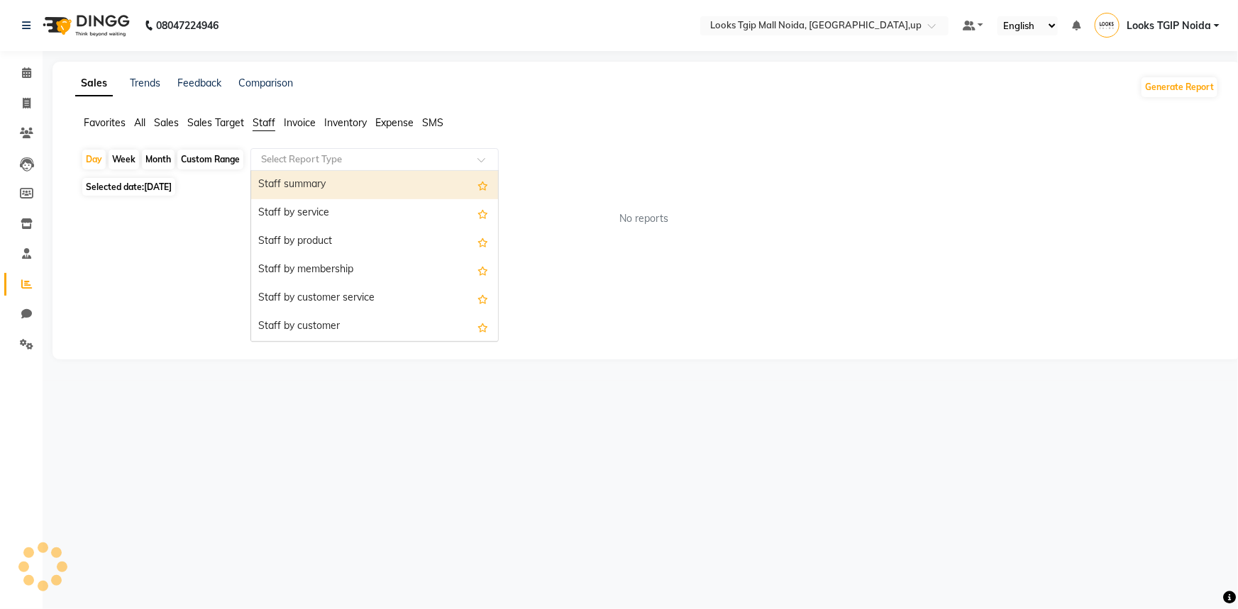
click at [370, 162] on input "text" at bounding box center [360, 160] width 204 height 14
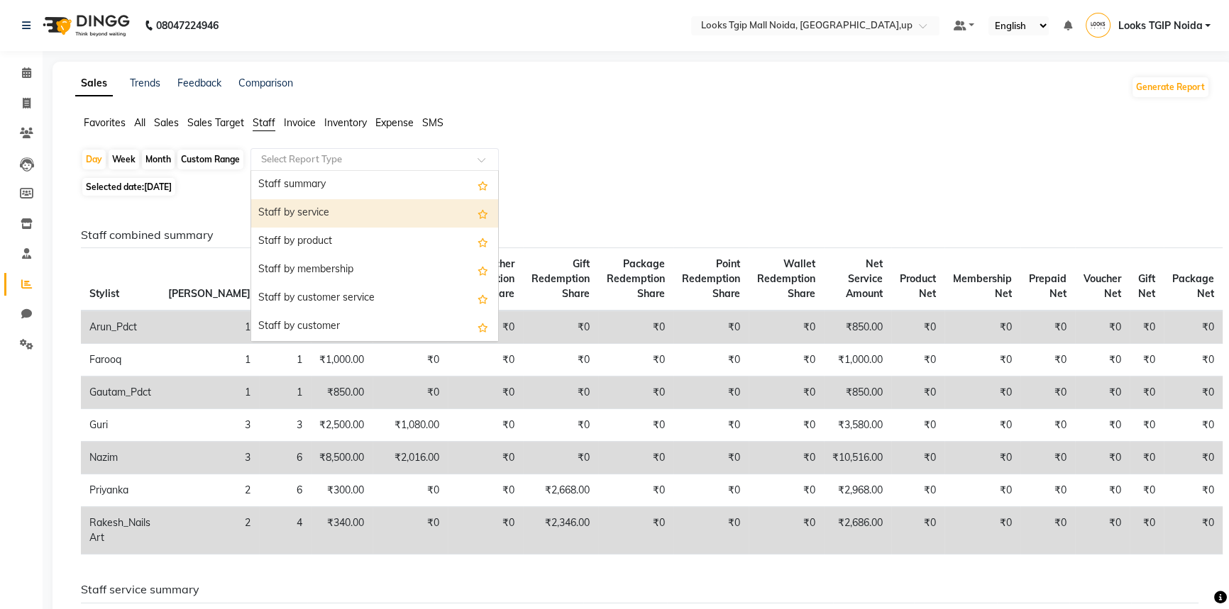
click at [388, 220] on div "Staff by service" at bounding box center [374, 213] width 247 height 28
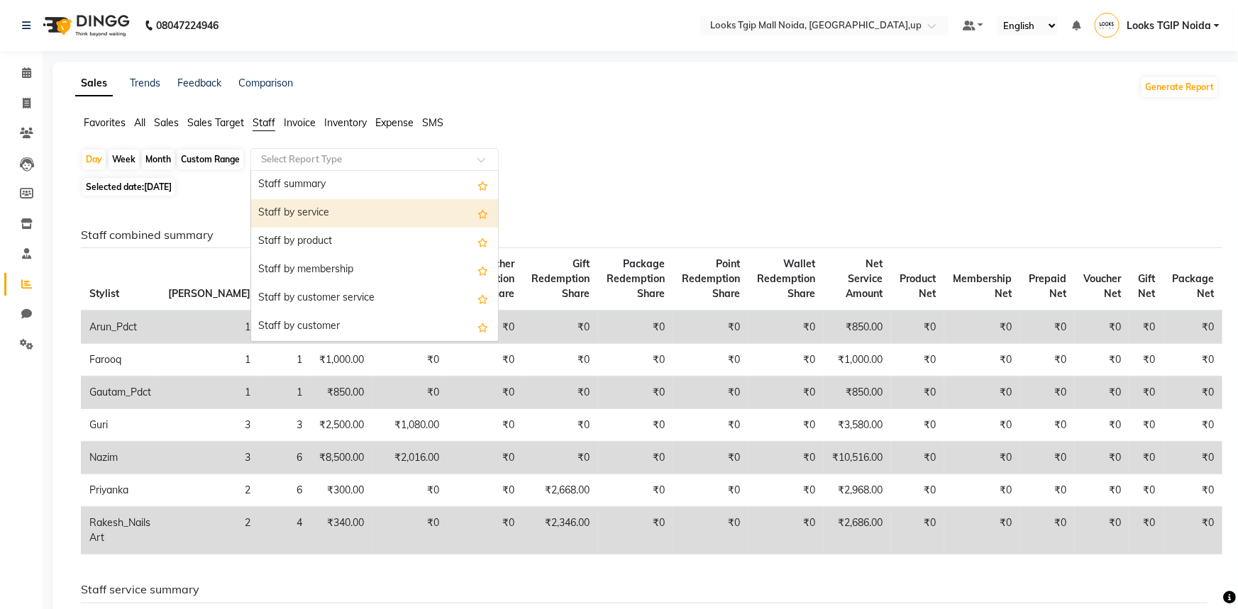
select select "filtered_report"
select select "pdf"
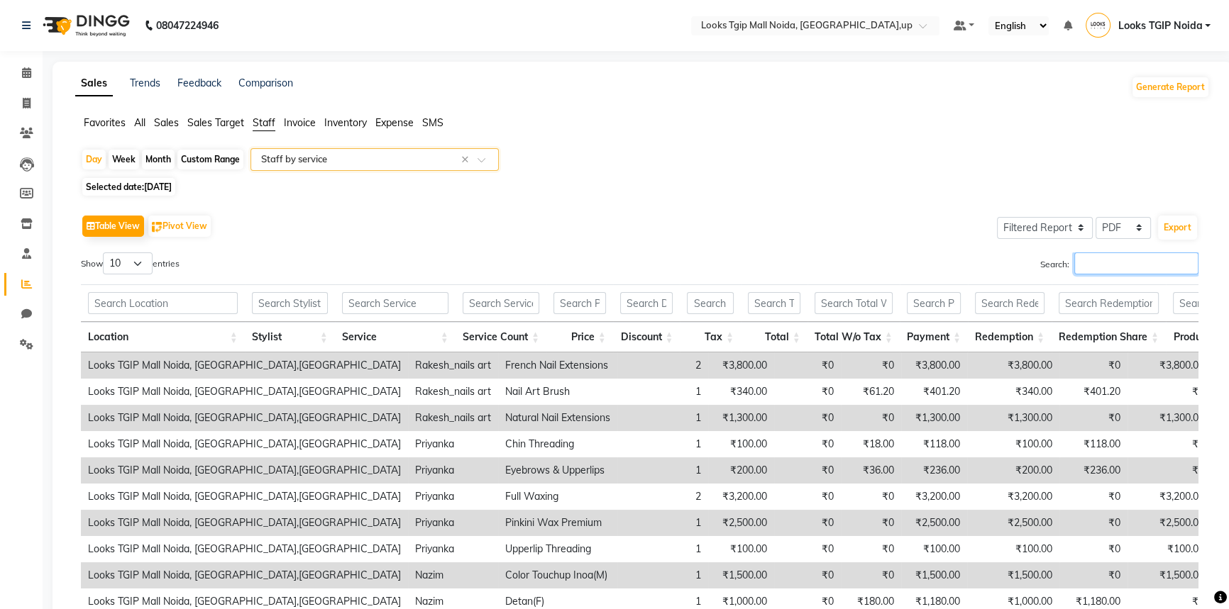
click at [1109, 269] on input "Search:" at bounding box center [1136, 264] width 124 height 22
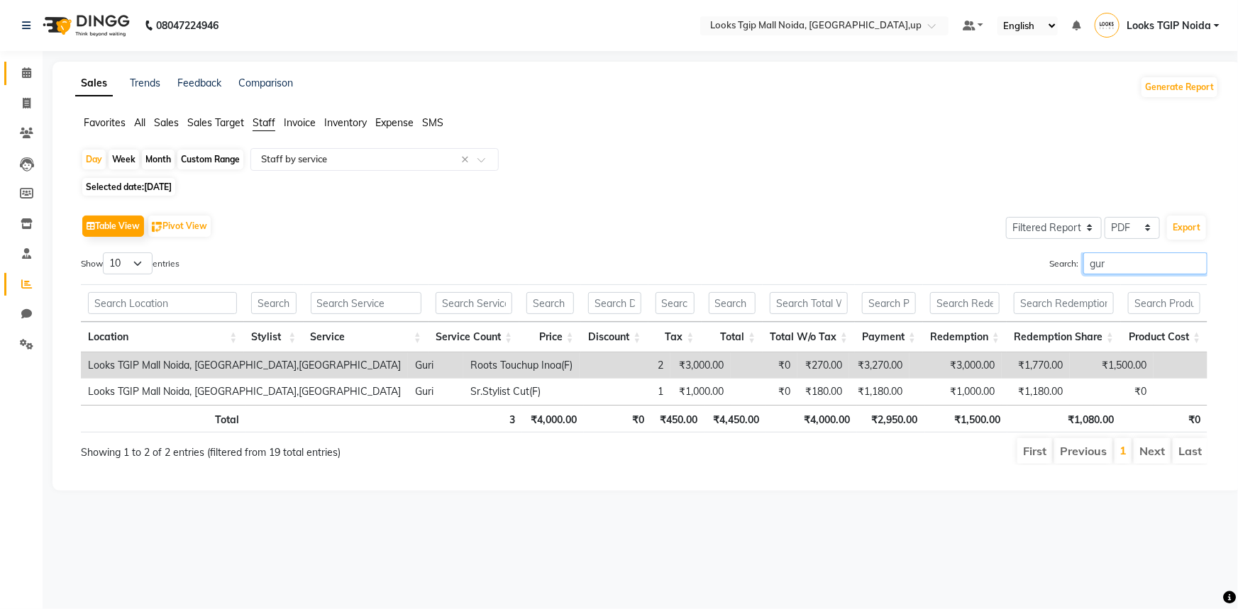
type input "gur"
click at [10, 72] on link "Calendar" at bounding box center [21, 73] width 34 height 23
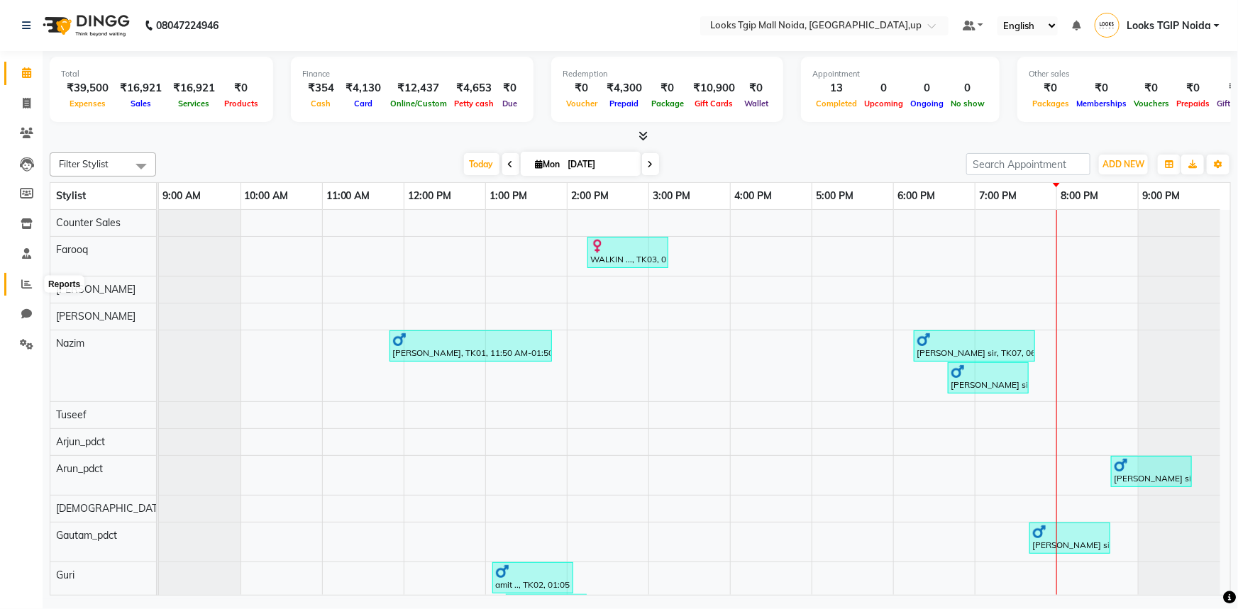
click at [22, 282] on icon at bounding box center [26, 284] width 11 height 11
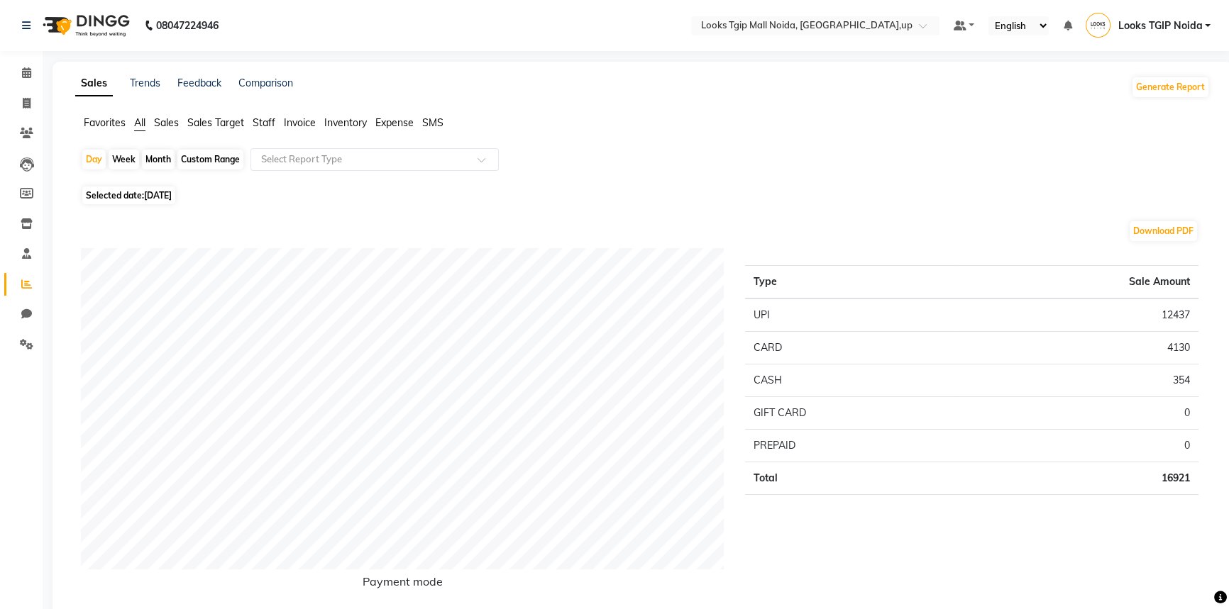
click at [260, 123] on span "Staff" at bounding box center [264, 122] width 23 height 13
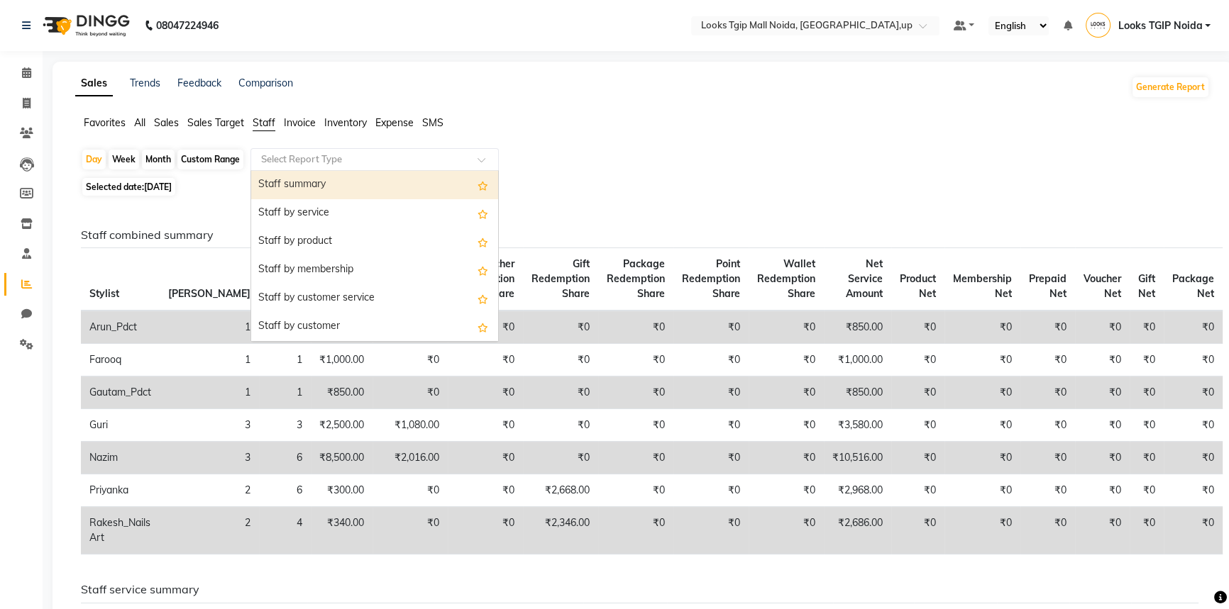
click at [323, 165] on input "text" at bounding box center [360, 160] width 204 height 14
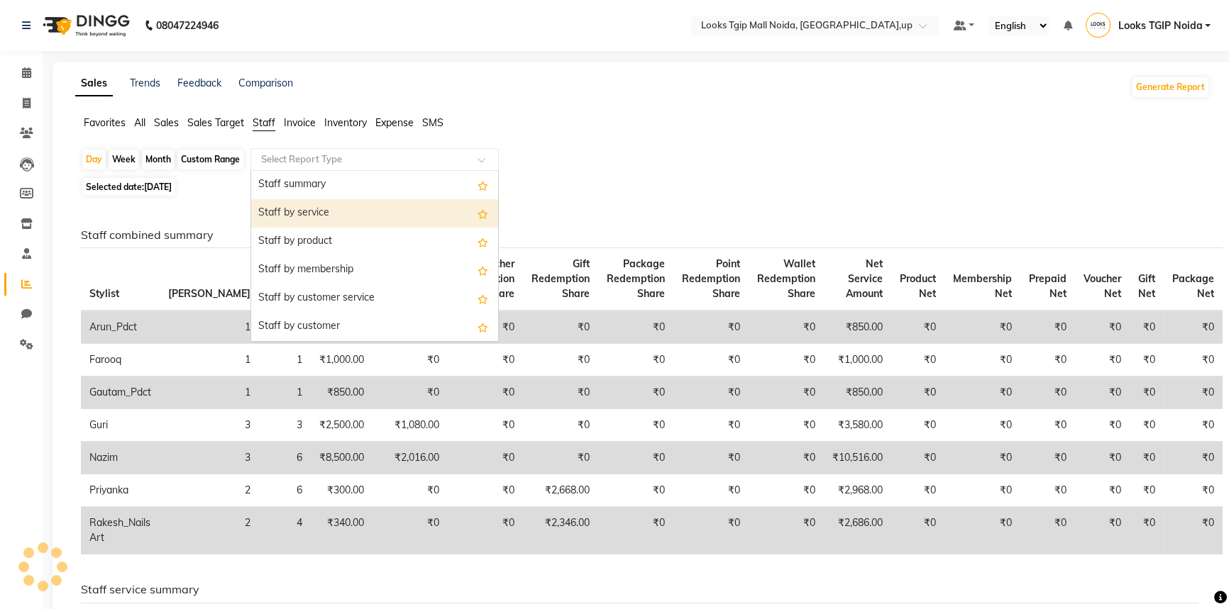
click at [323, 210] on div "Staff by service" at bounding box center [374, 213] width 247 height 28
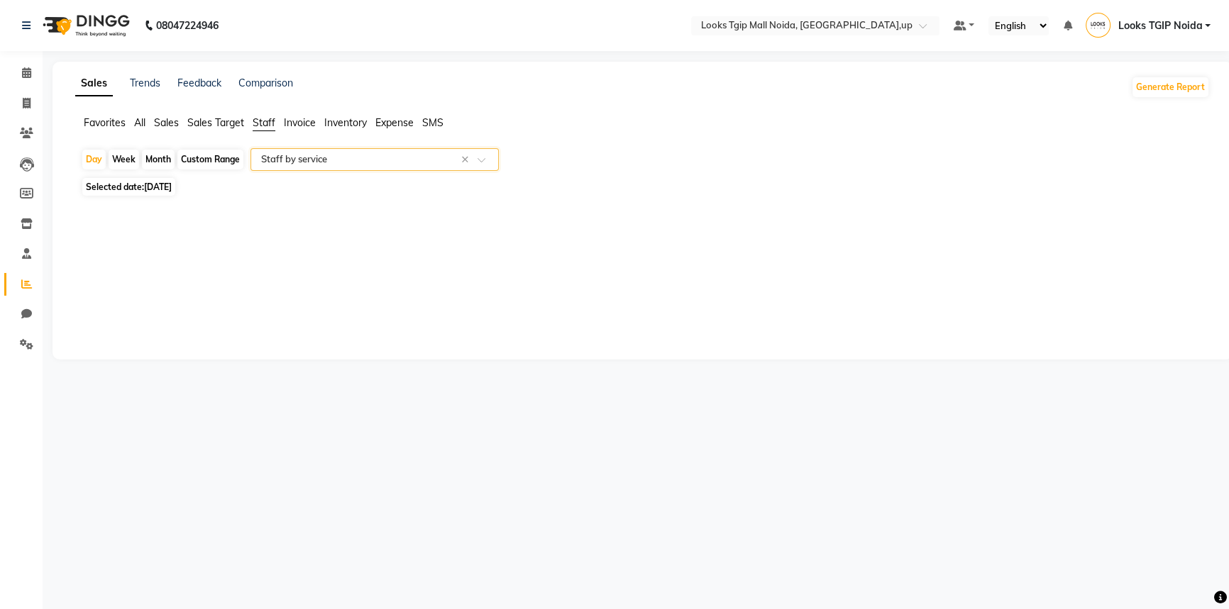
select select "filtered_report"
select select "pdf"
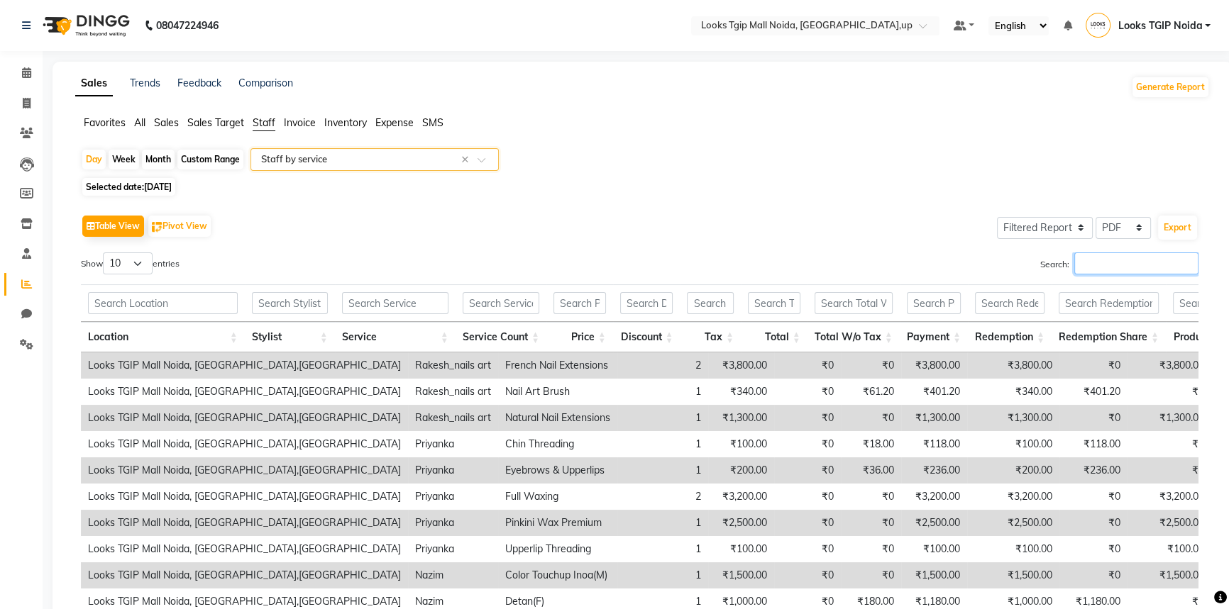
click at [1132, 261] on input "Search:" at bounding box center [1136, 264] width 124 height 22
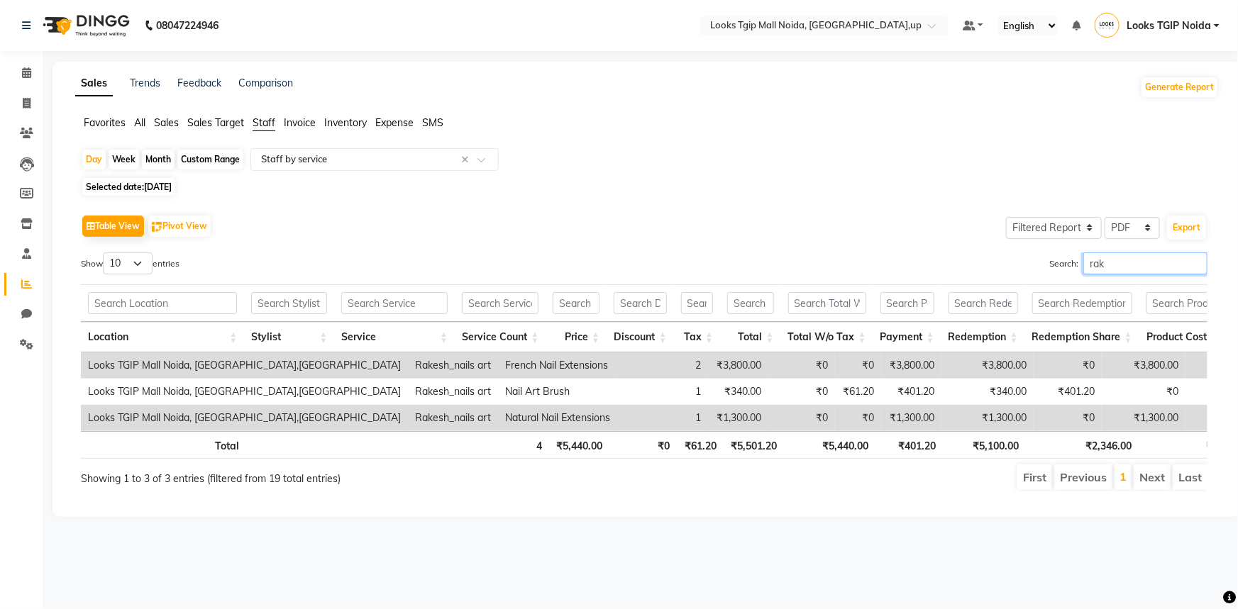
type input "rak"
click at [21, 96] on span at bounding box center [26, 104] width 25 height 16
select select "service"
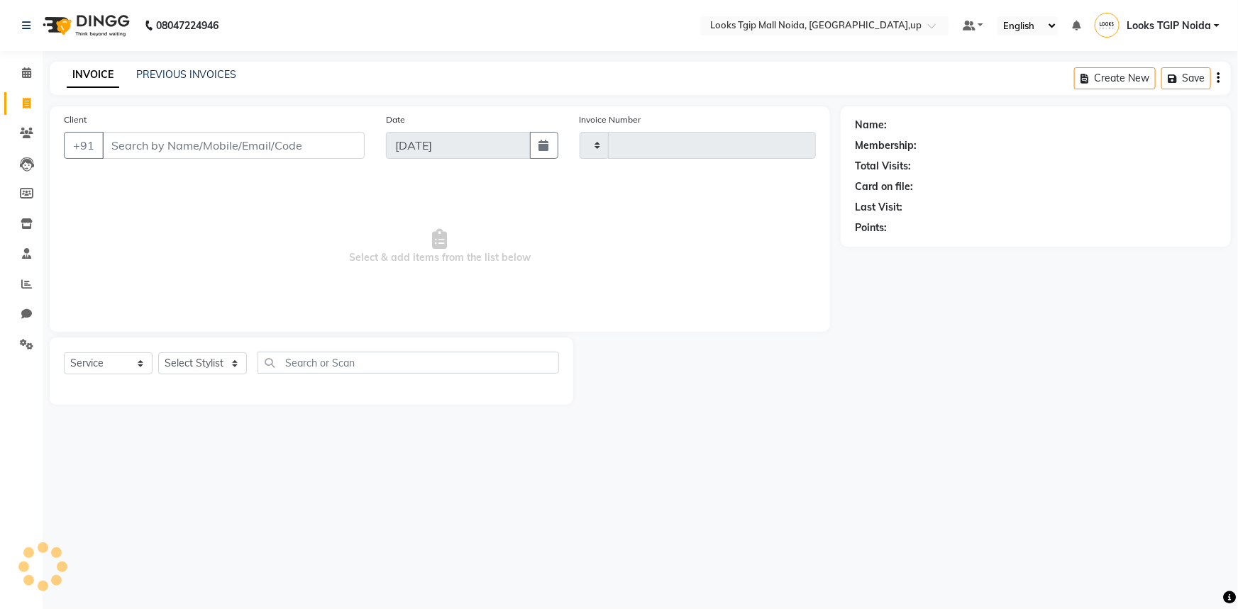
click at [193, 138] on input "Client" at bounding box center [233, 145] width 263 height 27
type input "3432"
select select "4358"
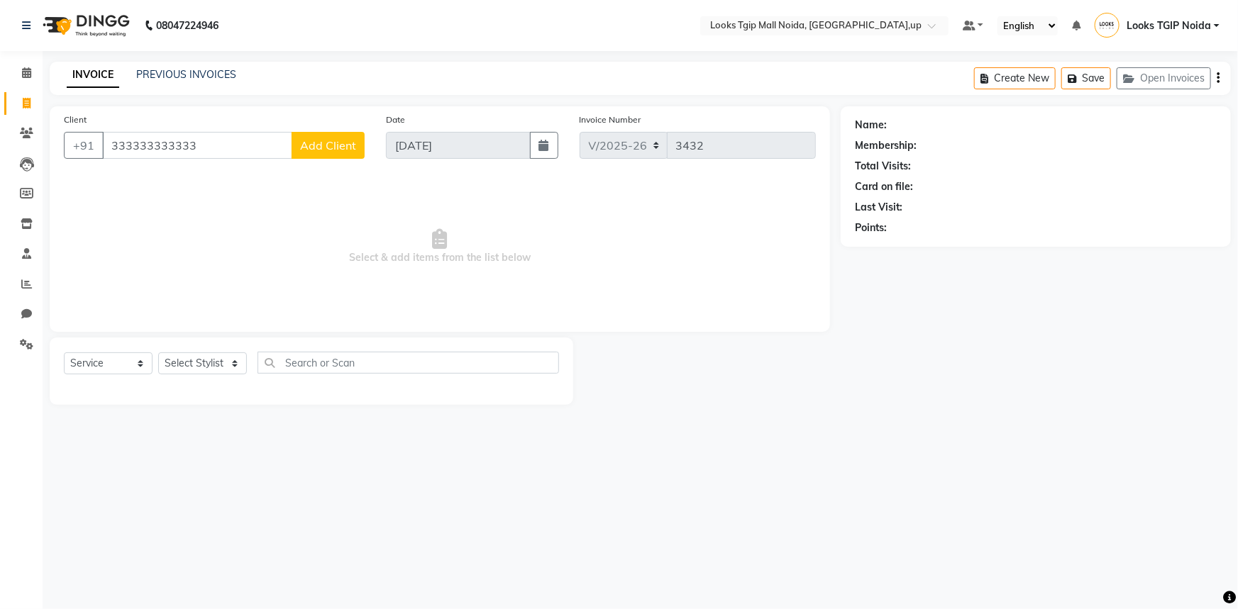
type input "333333333333"
select select "1: Object"
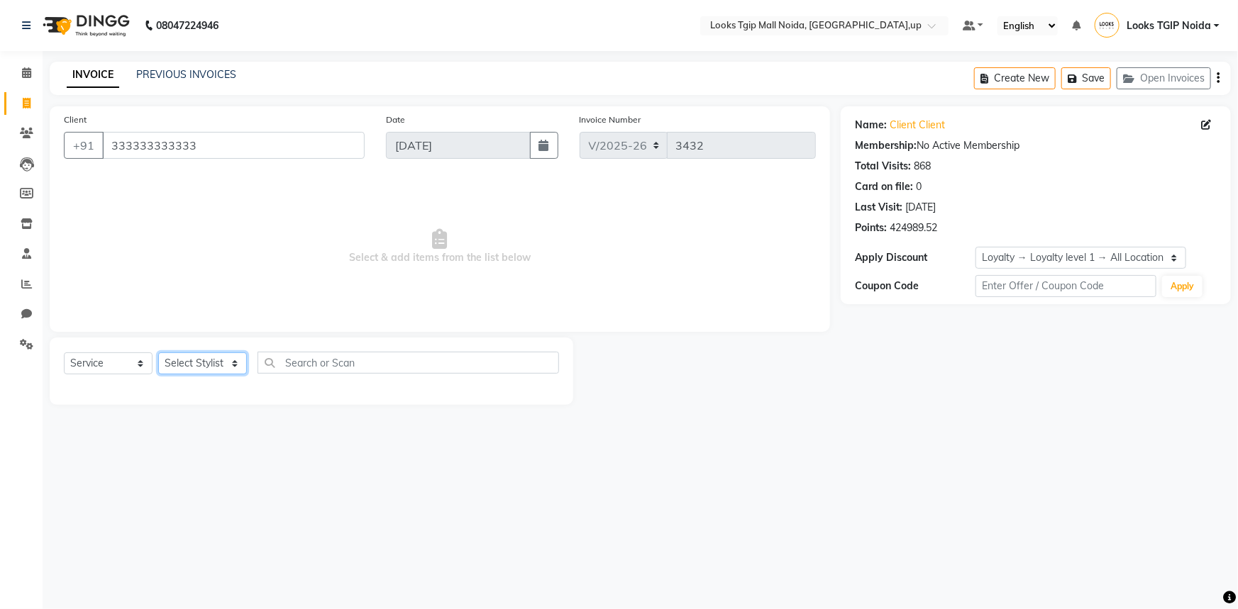
click at [215, 363] on select "Select Stylist [PERSON_NAME] Arun_pdct [PERSON_NAME] Counter Sales Farooq Gauta…" at bounding box center [202, 364] width 89 height 22
select select "50666"
click at [158, 353] on select "Select Stylist [PERSON_NAME] Arun_pdct [PERSON_NAME] Counter Sales Farooq Gauta…" at bounding box center [202, 364] width 89 height 22
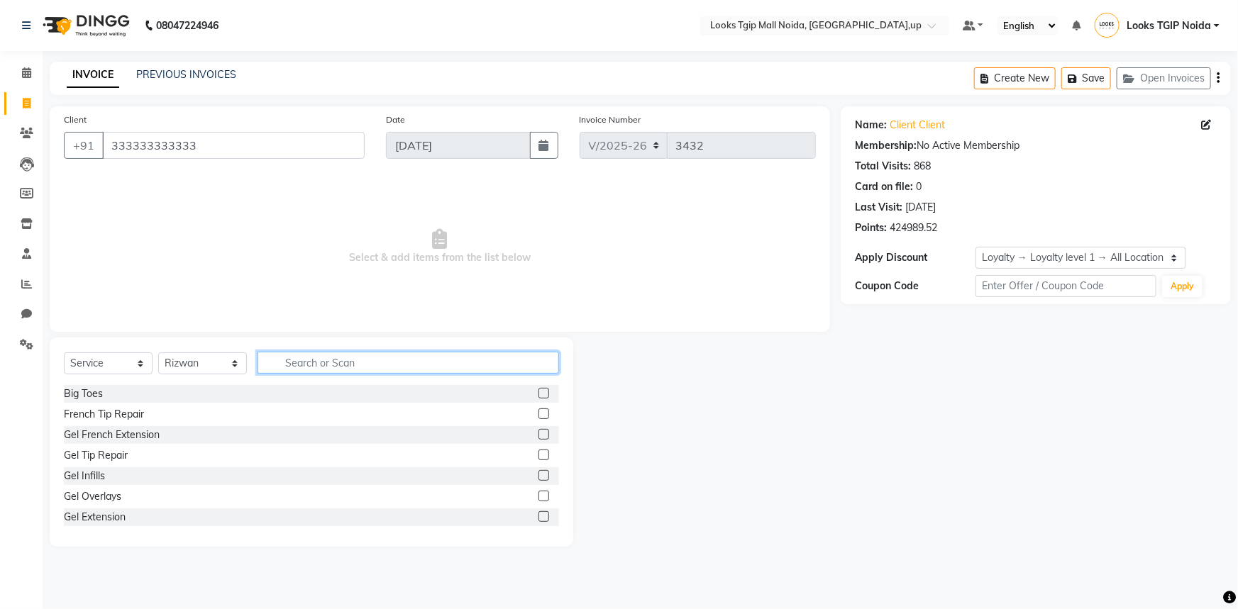
click at [290, 354] on input "text" at bounding box center [409, 363] width 302 height 22
type input "clea"
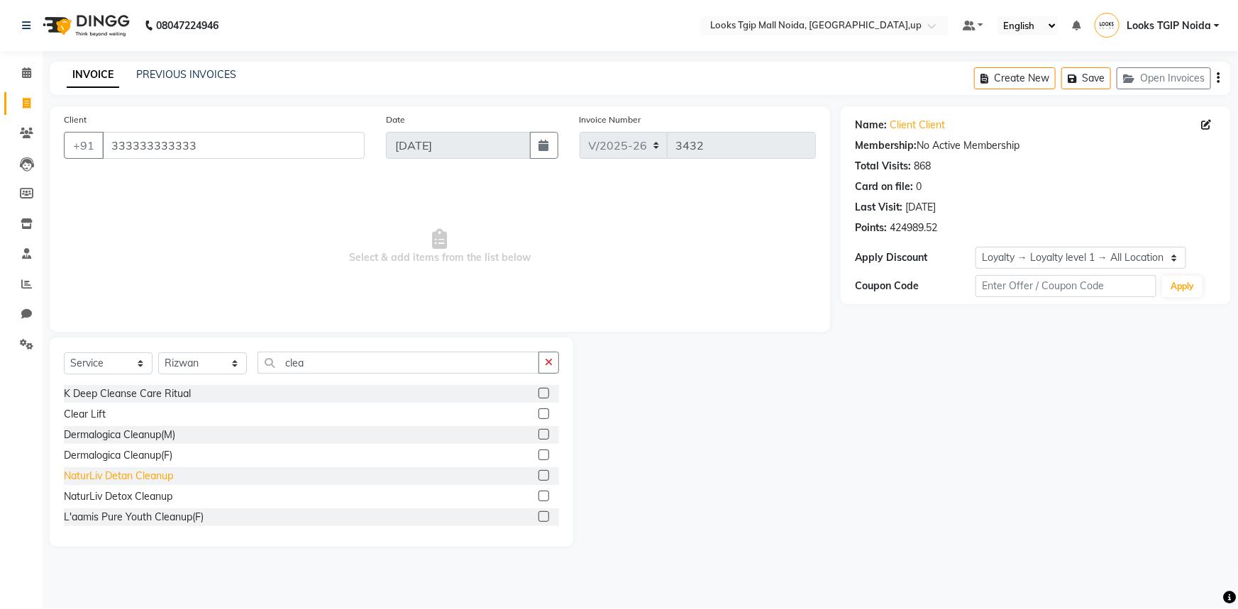
click at [125, 477] on div "NaturLiv Detan Cleanup" at bounding box center [118, 476] width 109 height 15
checkbox input "false"
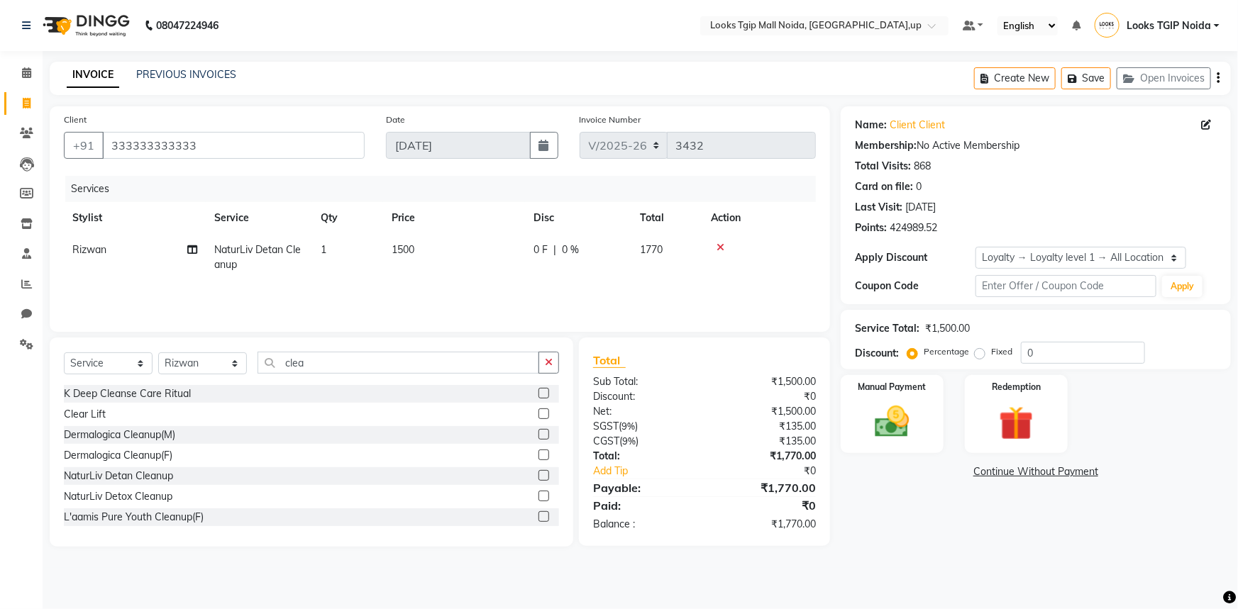
click at [448, 239] on td "1500" at bounding box center [454, 257] width 142 height 47
select select "50666"
click at [907, 424] on img at bounding box center [892, 422] width 58 height 41
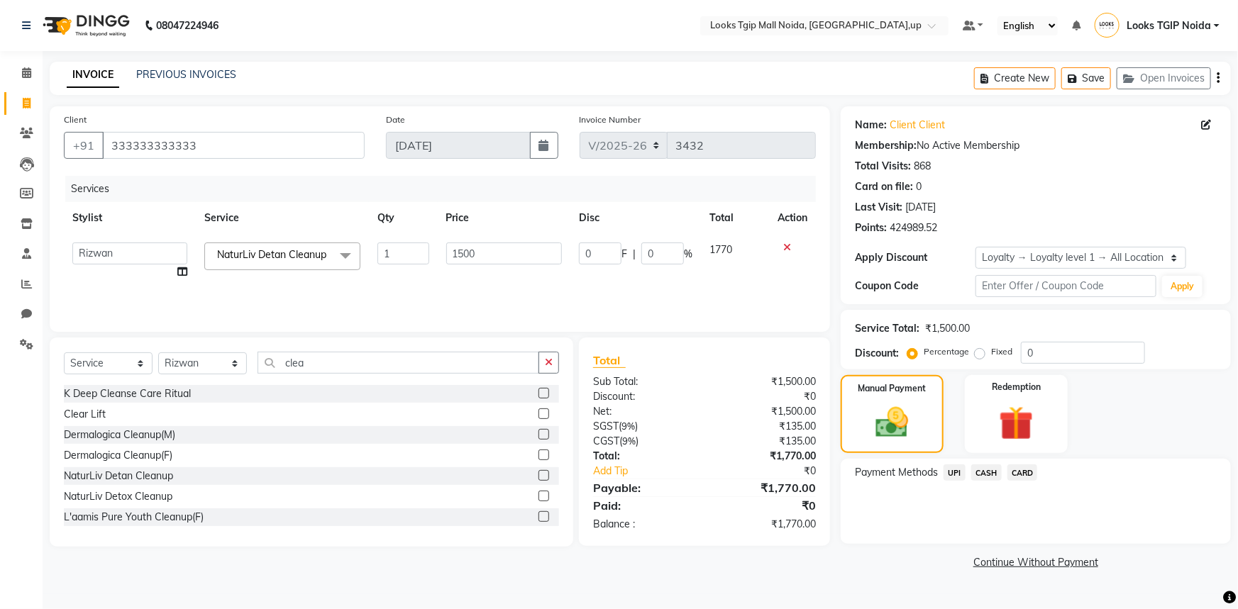
click at [1030, 480] on span "CARD" at bounding box center [1022, 473] width 31 height 16
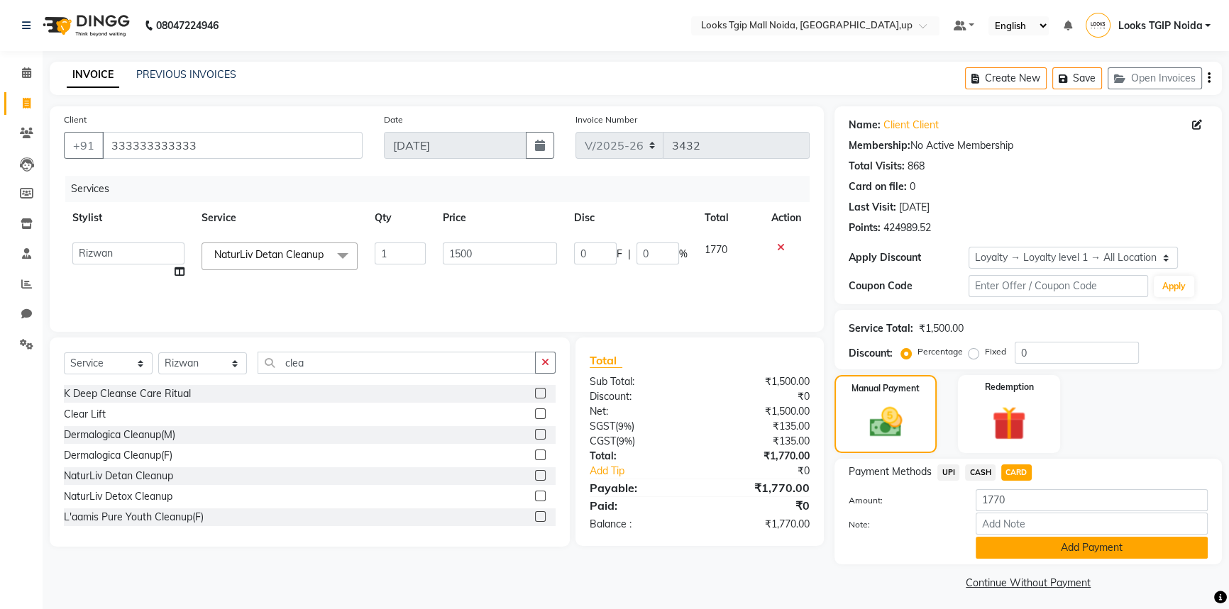
click at [1046, 546] on button "Add Payment" at bounding box center [1092, 548] width 232 height 22
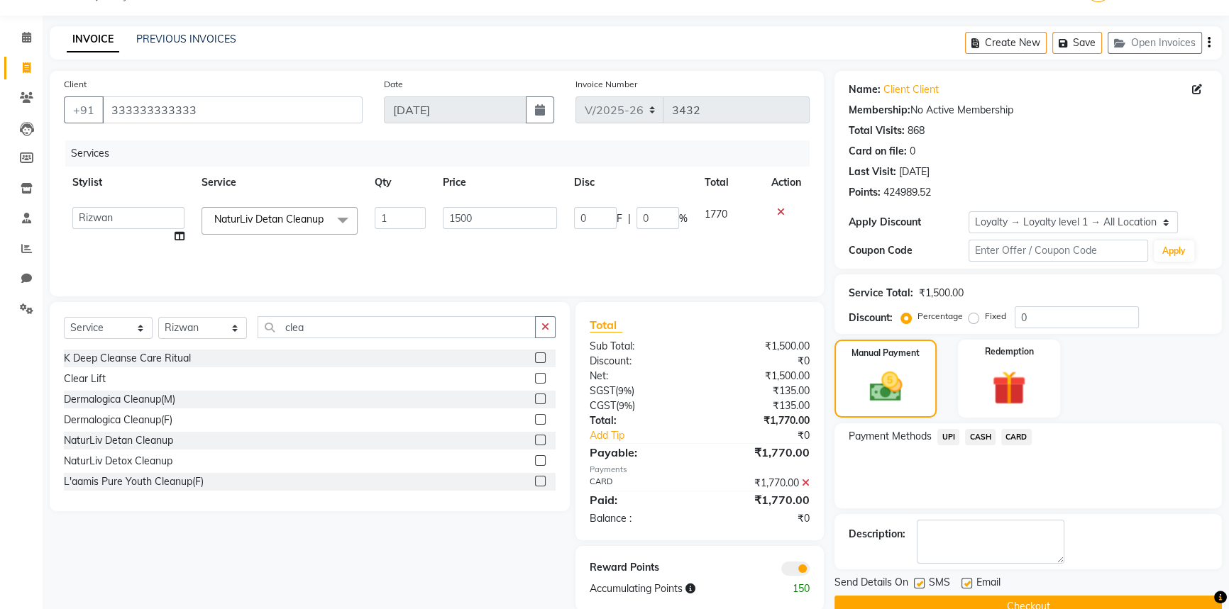
scroll to position [64, 0]
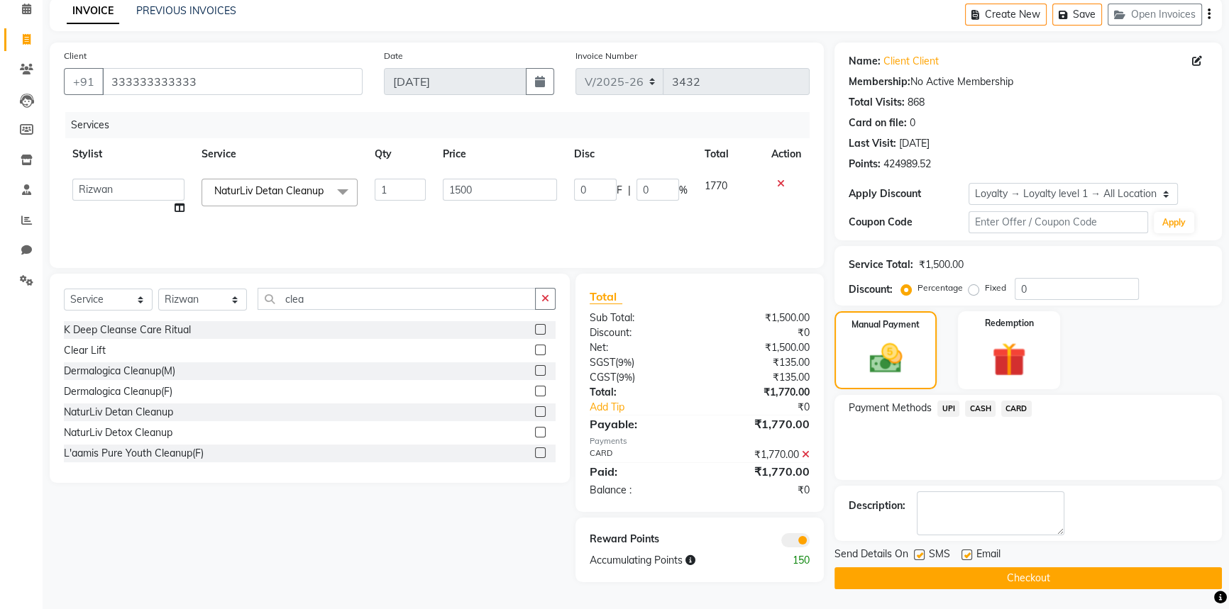
click at [918, 557] on label at bounding box center [919, 555] width 11 height 11
click at [918, 557] on input "checkbox" at bounding box center [918, 555] width 9 height 9
checkbox input "false"
drag, startPoint x: 919, startPoint y: 576, endPoint x: 455, endPoint y: 427, distance: 487.3
click at [919, 577] on button "Checkout" at bounding box center [1027, 579] width 387 height 22
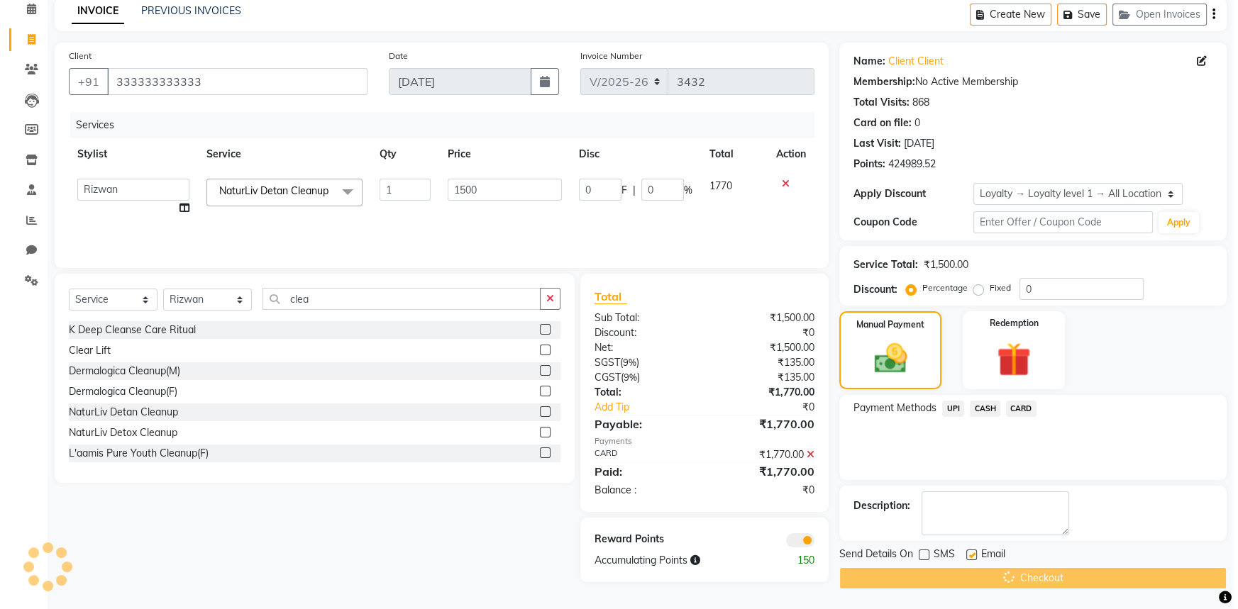
scroll to position [0, 0]
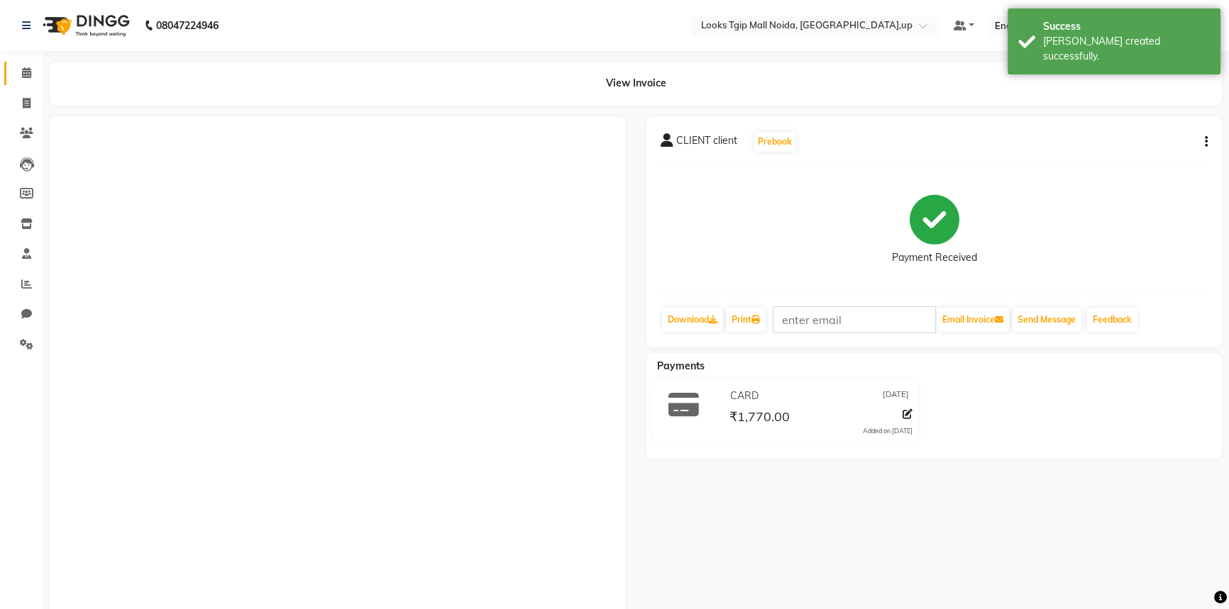
click at [28, 64] on link "Calendar" at bounding box center [21, 73] width 34 height 23
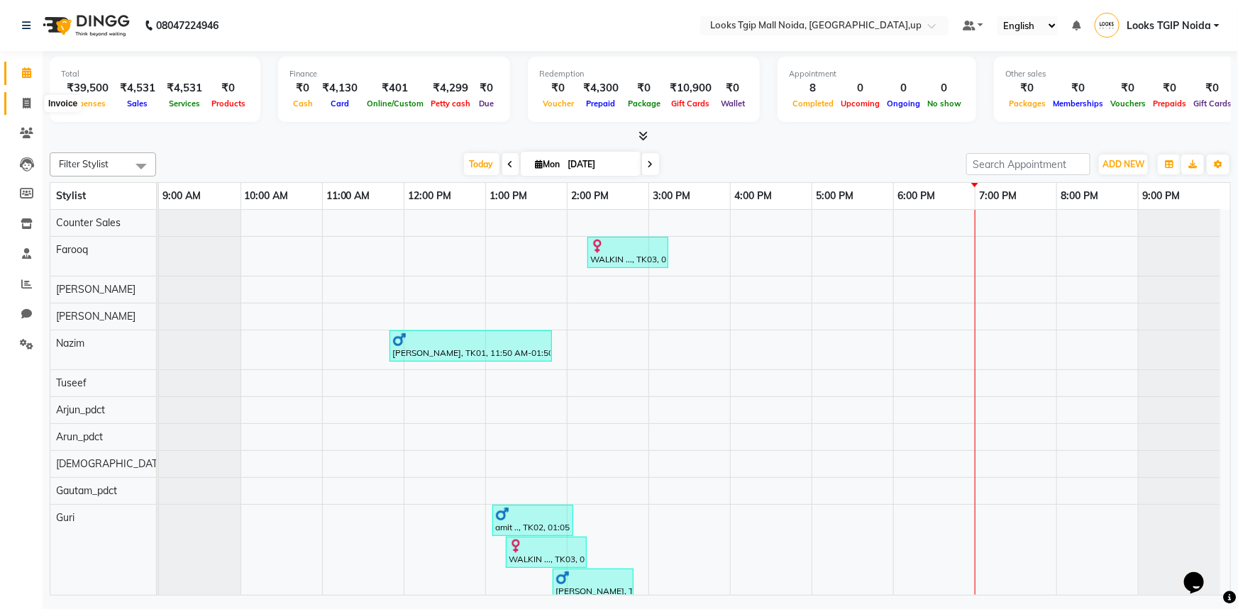
click at [33, 105] on span at bounding box center [26, 104] width 25 height 16
select select "service"
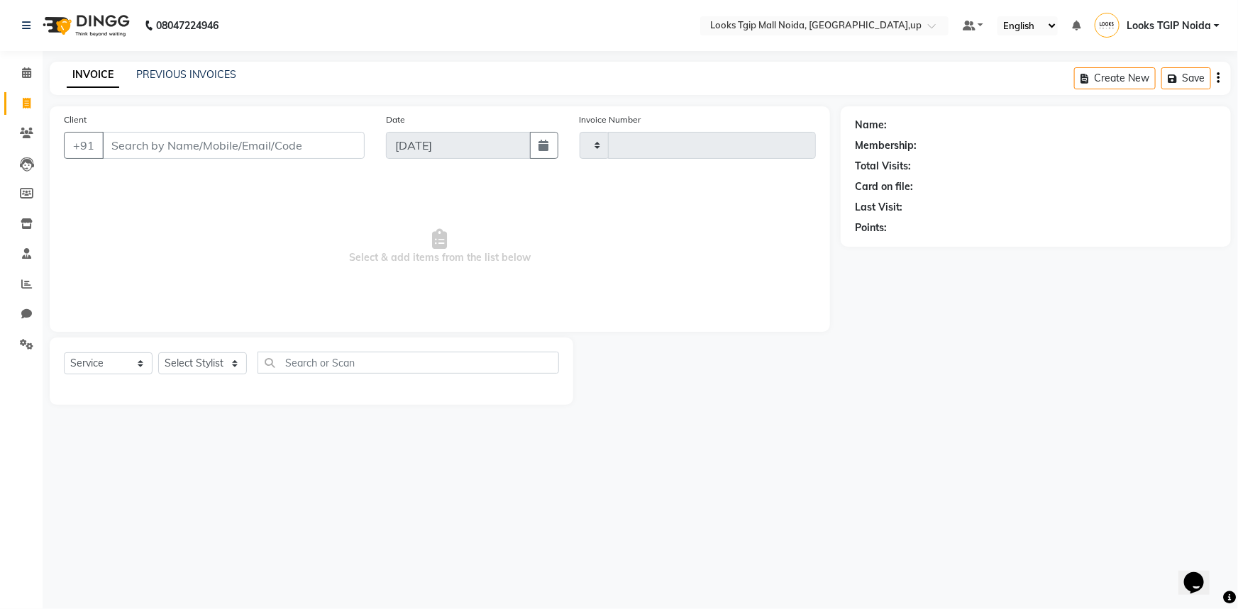
type input "3429"
select select "4358"
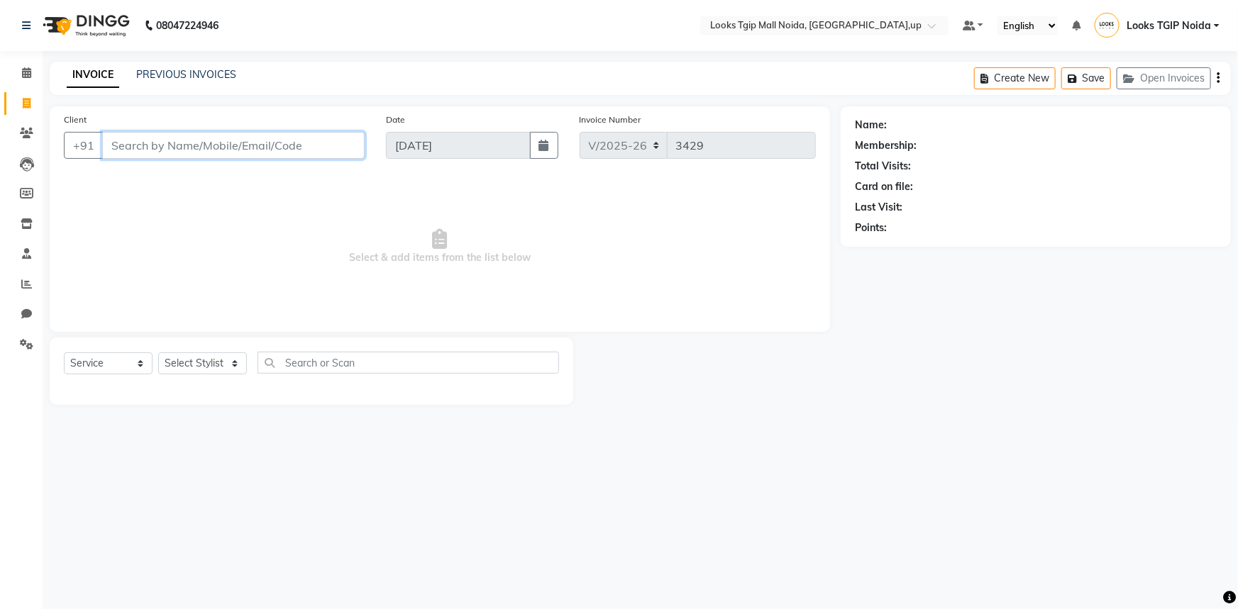
click at [181, 153] on input "Client" at bounding box center [233, 145] width 263 height 27
paste input "9971337213"
type input "9971337213"
select select "1: Object"
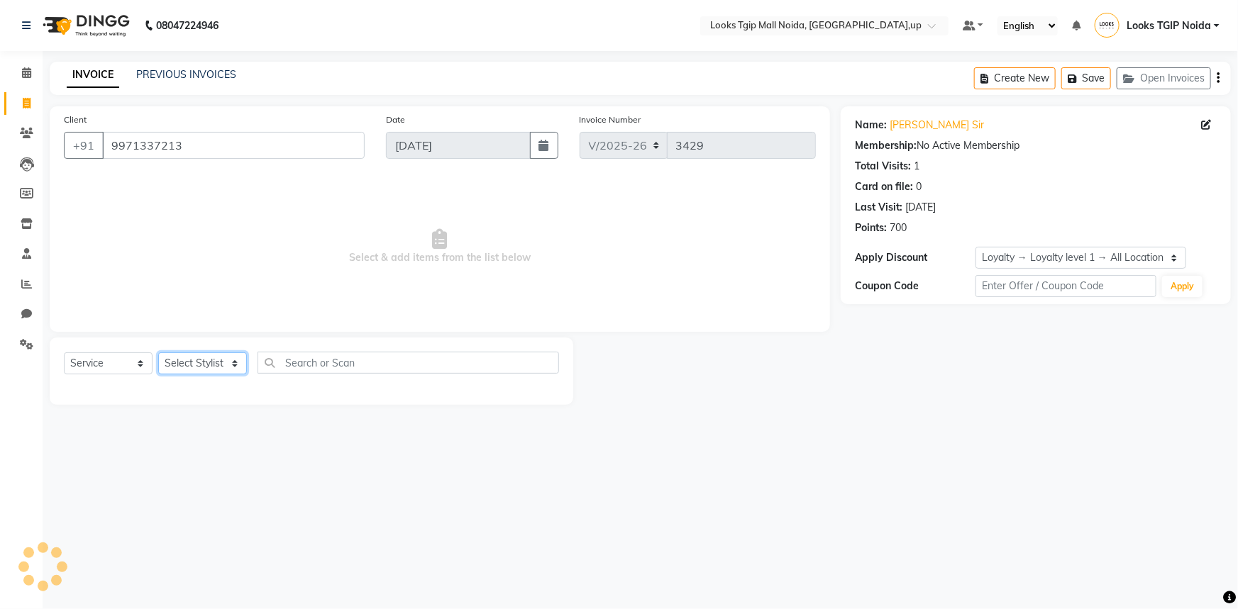
click at [213, 361] on select "Select Stylist [PERSON_NAME] Arun_pdct [PERSON_NAME] Counter Sales Farooq Gauta…" at bounding box center [202, 364] width 89 height 22
select select "31009"
click at [158, 353] on select "Select Stylist [PERSON_NAME] Arun_pdct [PERSON_NAME] Counter Sales Farooq Gauta…" at bounding box center [202, 364] width 89 height 22
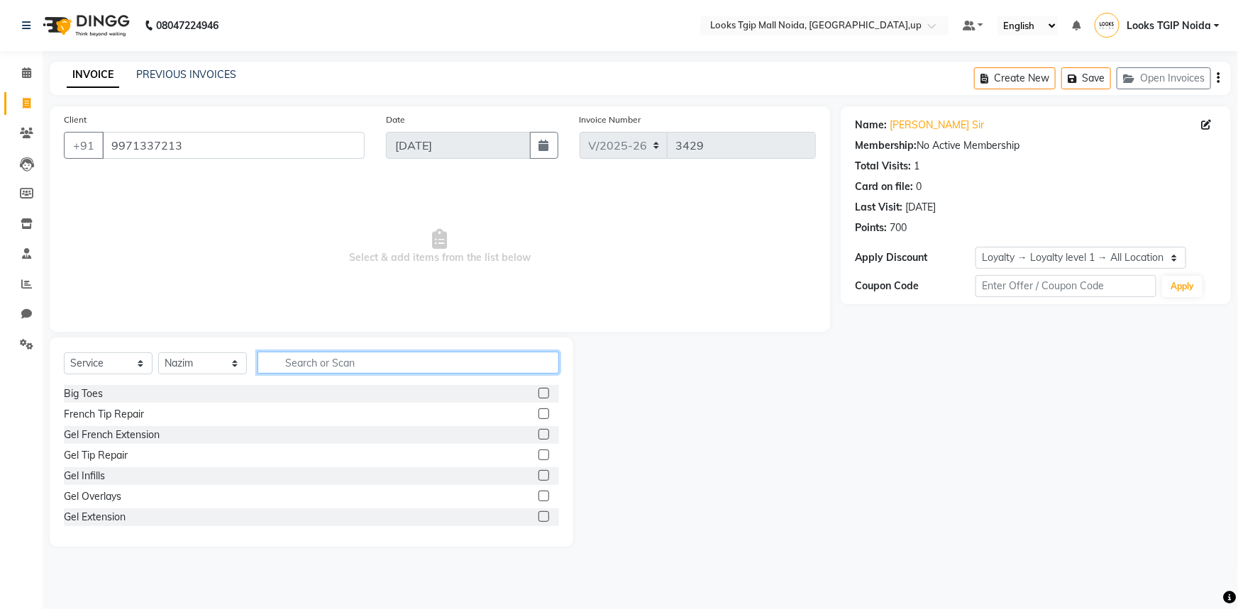
click at [321, 361] on input "text" at bounding box center [409, 363] width 302 height 22
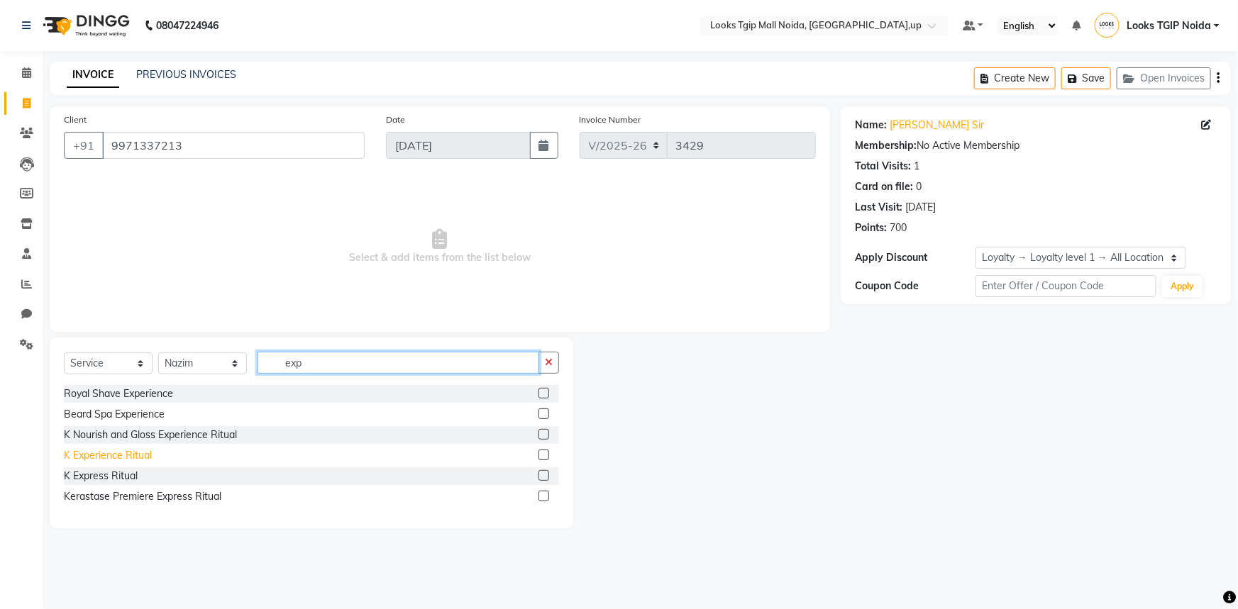
type input "exp"
click at [128, 460] on div "K Experience Ritual" at bounding box center [108, 455] width 88 height 15
checkbox input "false"
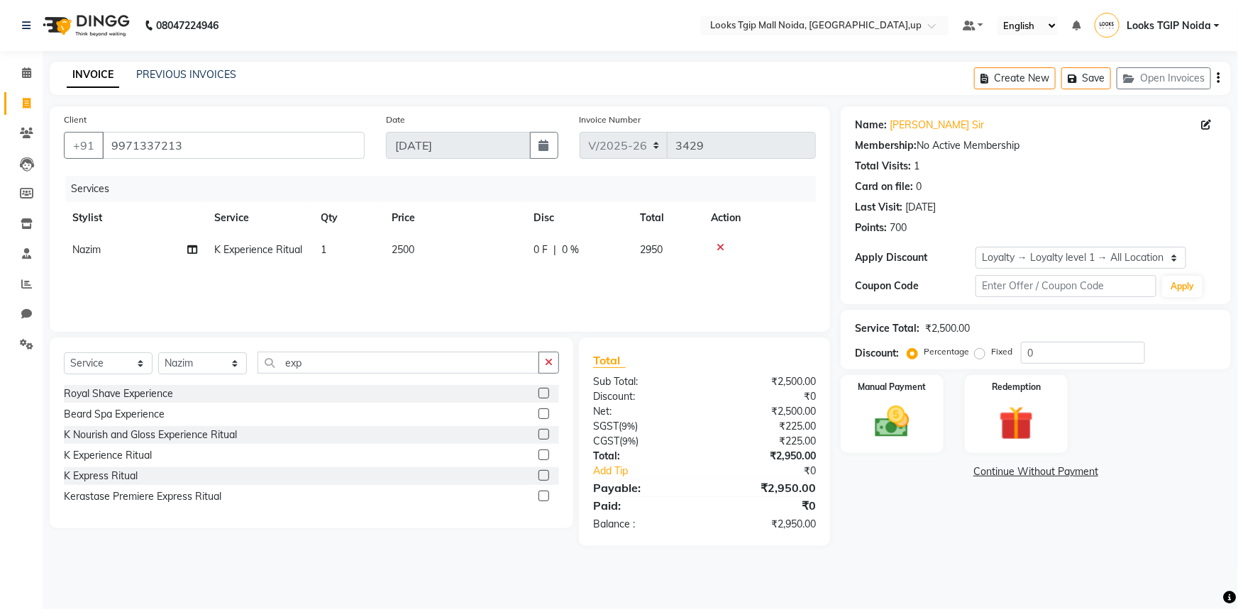
click at [457, 277] on div "Services Stylist Service Qty Price Disc Total Action Nazim K Experience Ritual …" at bounding box center [440, 247] width 752 height 142
click at [504, 260] on td "2500" at bounding box center [454, 250] width 142 height 32
select select "31009"
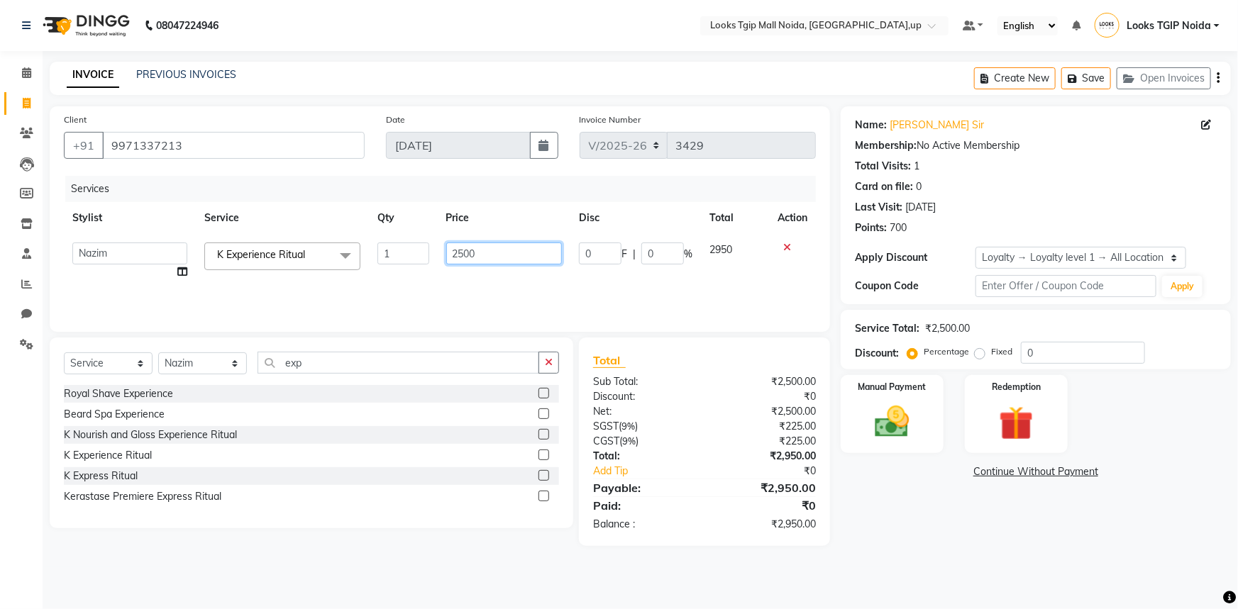
drag, startPoint x: 505, startPoint y: 255, endPoint x: 325, endPoint y: 270, distance: 180.8
click at [379, 268] on tr "Amaan Salmani Arjun_pdct Arun_pdct Atique Counter Sales Farooq Gautam_pdct Guri…" at bounding box center [440, 261] width 752 height 54
type input "3000"
click at [327, 366] on input "exp" at bounding box center [399, 363] width 282 height 22
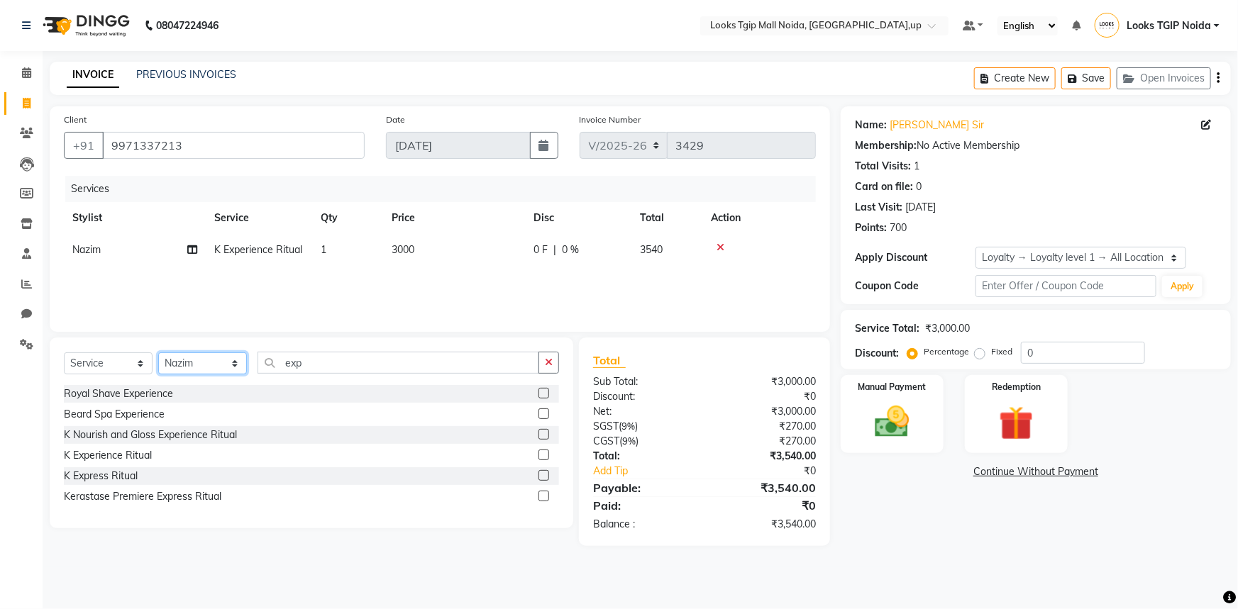
click at [213, 363] on select "Select Stylist [PERSON_NAME] Arun_pdct [PERSON_NAME] Counter Sales Farooq Gauta…" at bounding box center [202, 364] width 89 height 22
select select "84892"
click at [158, 353] on select "Select Stylist [PERSON_NAME] Arun_pdct [PERSON_NAME] Counter Sales Farooq Gauta…" at bounding box center [202, 364] width 89 height 22
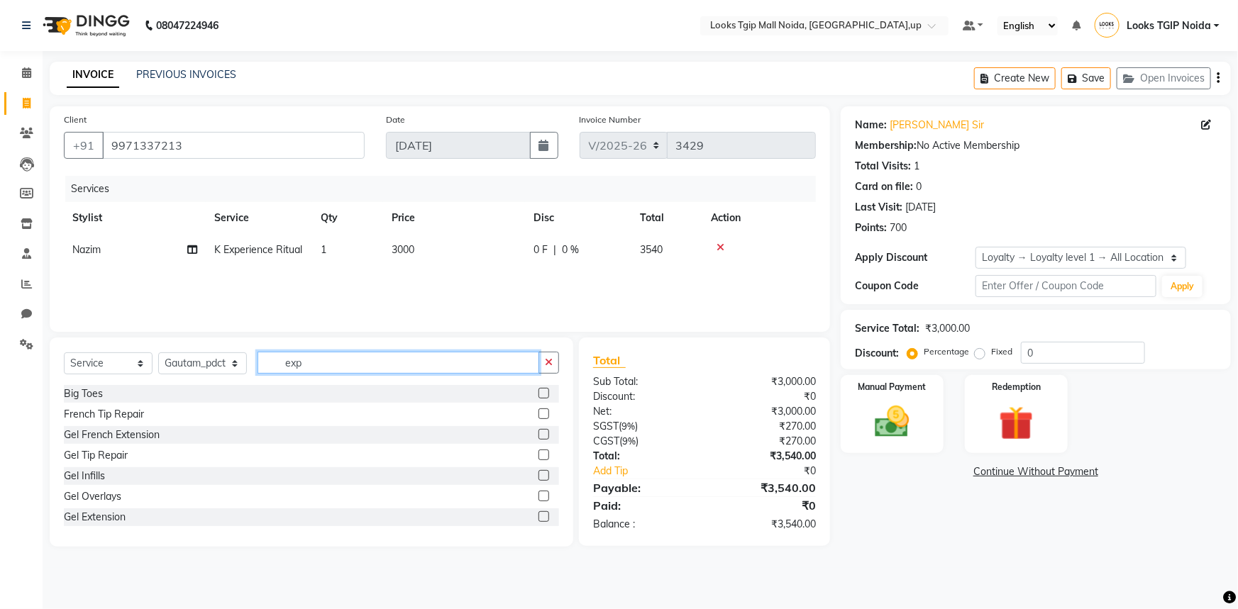
drag, startPoint x: 353, startPoint y: 354, endPoint x: 348, endPoint y: 367, distance: 13.7
click at [353, 354] on input "exp" at bounding box center [399, 363] width 282 height 22
drag, startPoint x: 346, startPoint y: 370, endPoint x: 67, endPoint y: 406, distance: 281.8
click at [93, 409] on div "Select Service Product Membership Package Voucher Prepaid Gift Card Select Styl…" at bounding box center [312, 442] width 524 height 209
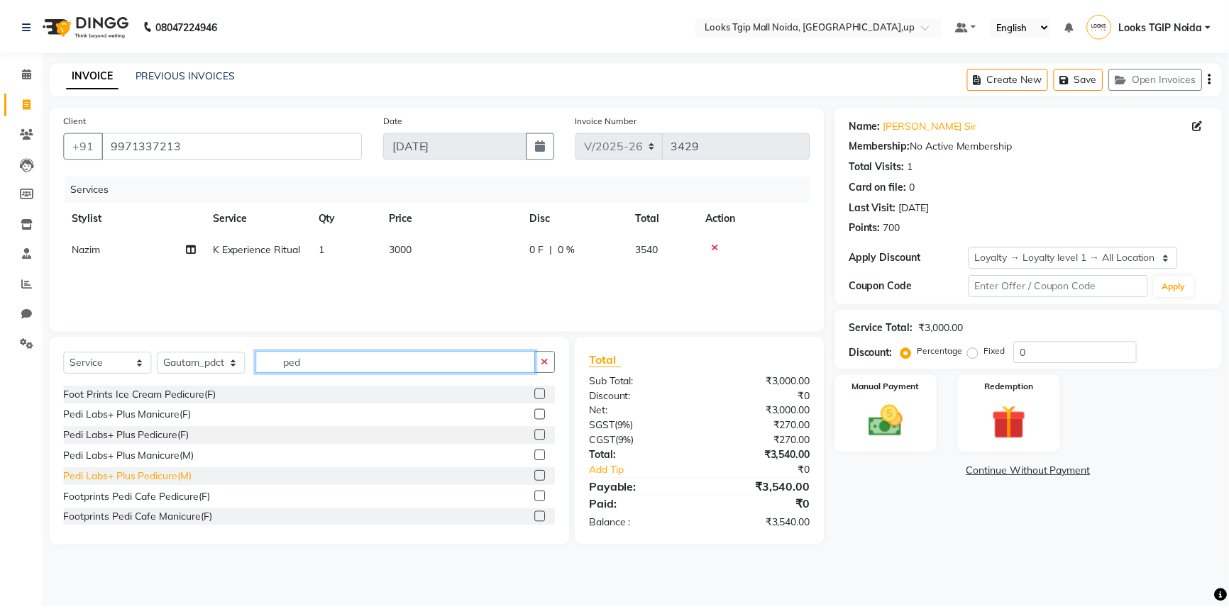
scroll to position [207, 0]
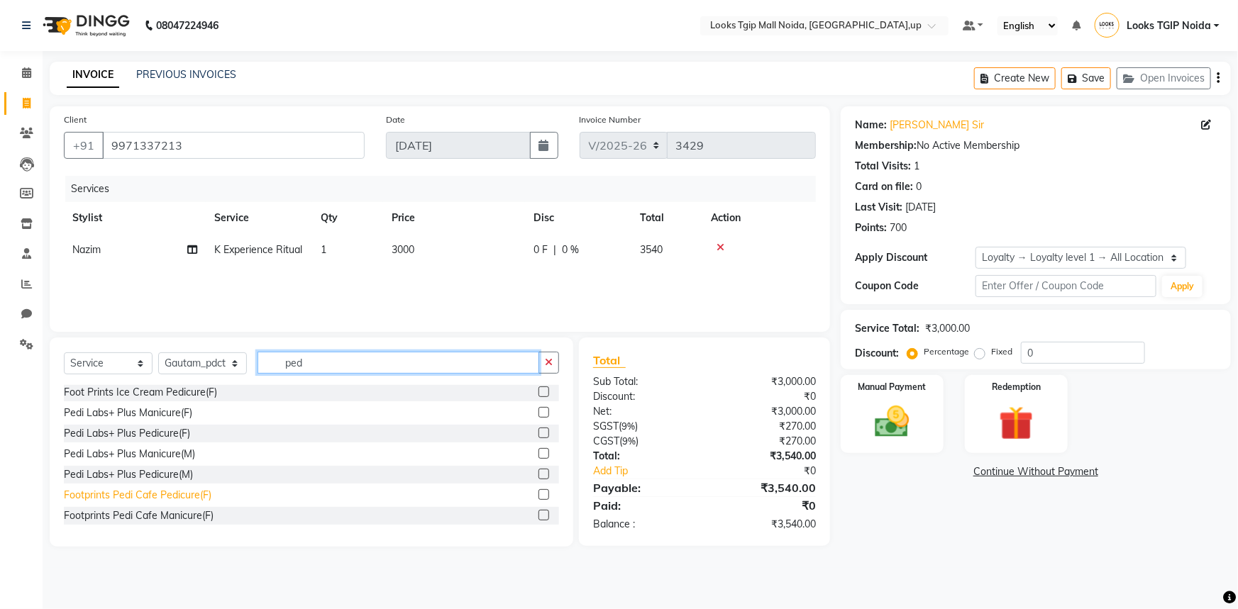
type input "ped"
click at [148, 496] on div "Footprints Pedi Cafe Pedicure(F)" at bounding box center [138, 495] width 148 height 15
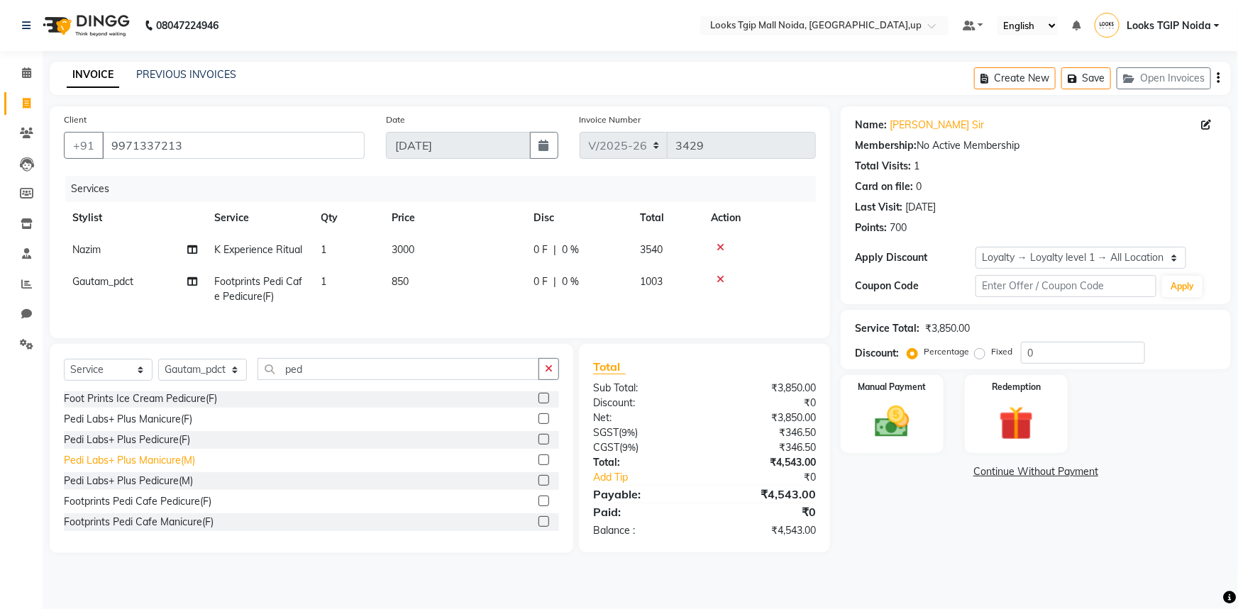
click at [157, 509] on div "Footprints Pedi Cafe Pedicure(F)" at bounding box center [138, 501] width 148 height 15
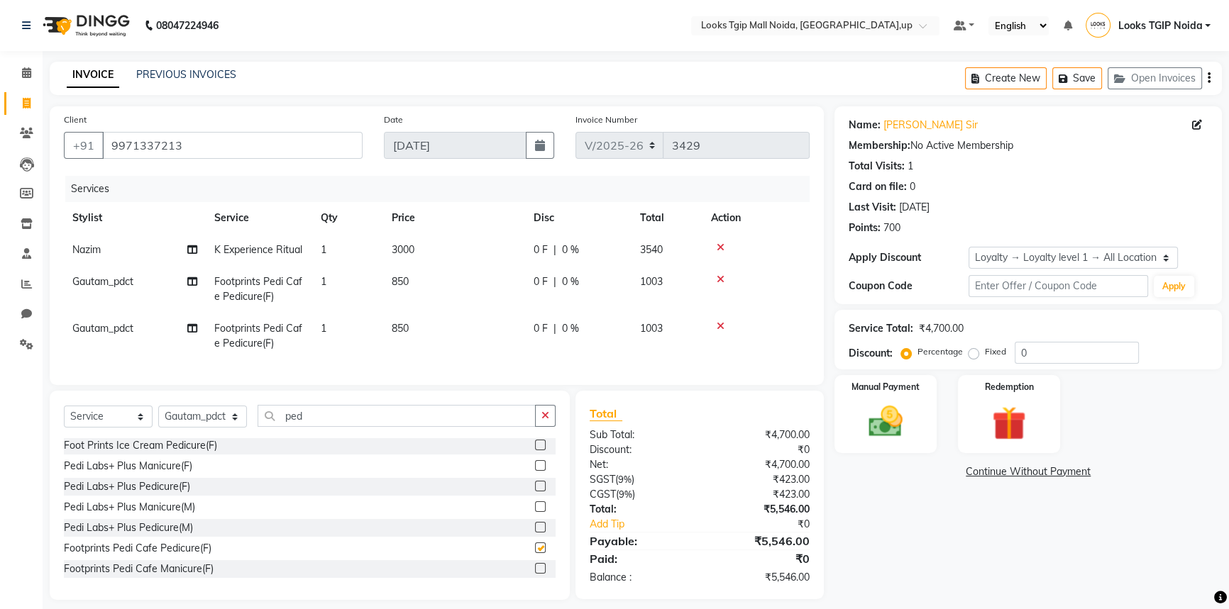
checkbox input "false"
click at [132, 326] on span "Gautam_pdct" at bounding box center [102, 328] width 61 height 13
select select "84892"
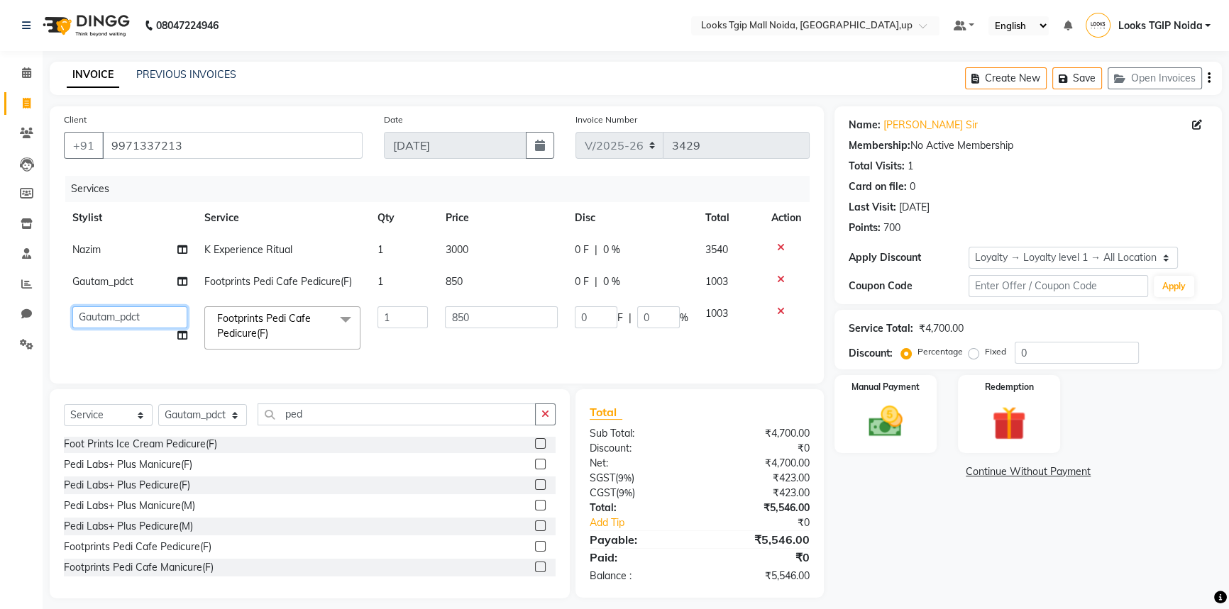
click at [132, 326] on select "Amaan Salmani Arjun_pdct Arun_pdct Atique Counter Sales Farooq Gautam_pdct Guri…" at bounding box center [129, 317] width 115 height 22
select select "84893"
click at [725, 486] on div "₹423.00" at bounding box center [760, 478] width 121 height 15
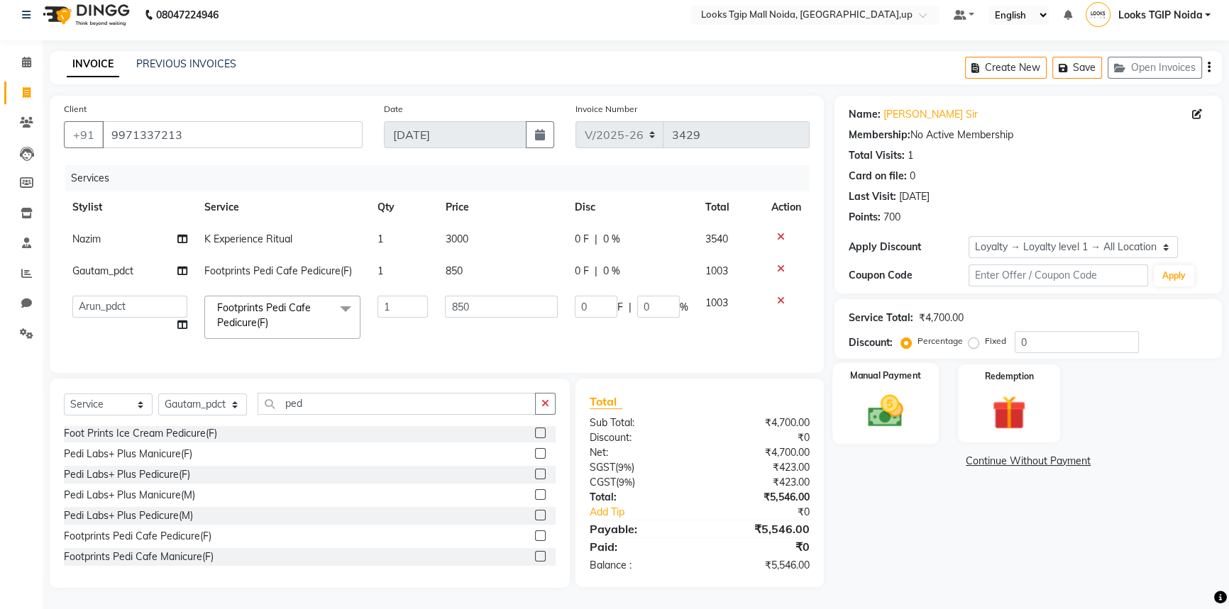
scroll to position [20, 0]
click at [898, 392] on img at bounding box center [885, 411] width 57 height 40
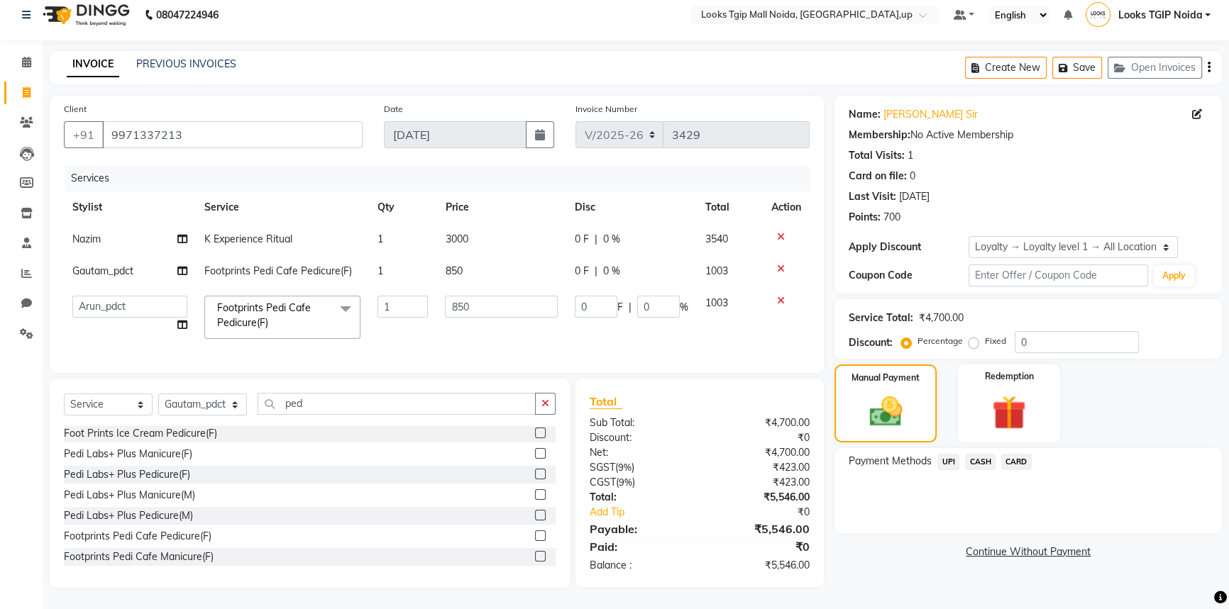
click at [949, 454] on span "UPI" at bounding box center [948, 462] width 22 height 16
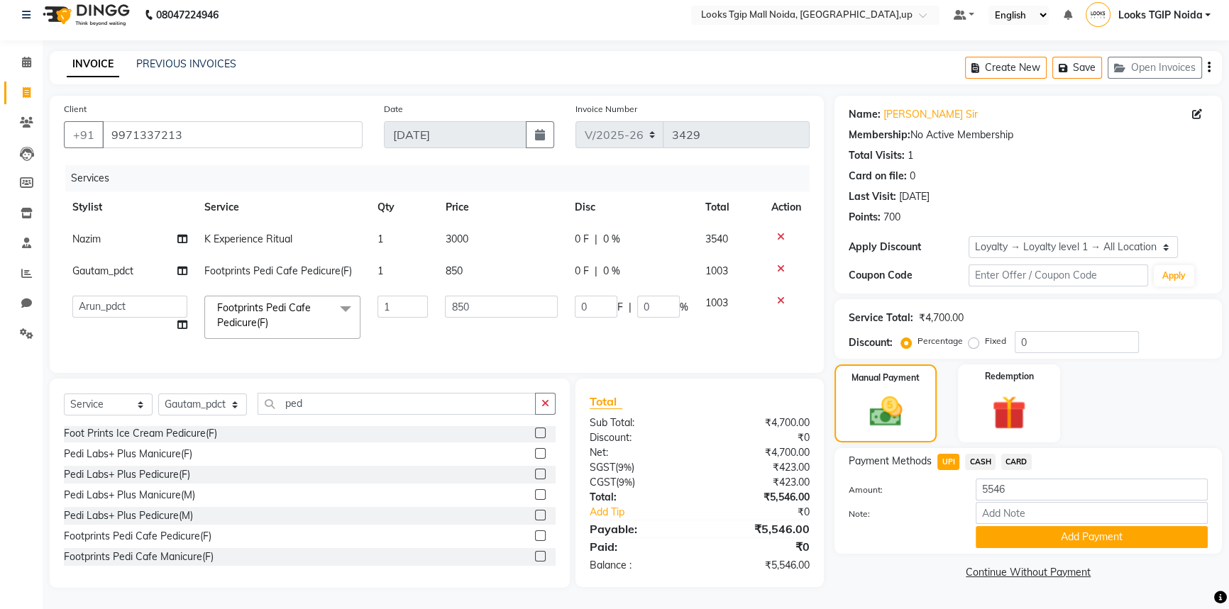
click at [1012, 526] on button "Add Payment" at bounding box center [1092, 537] width 232 height 22
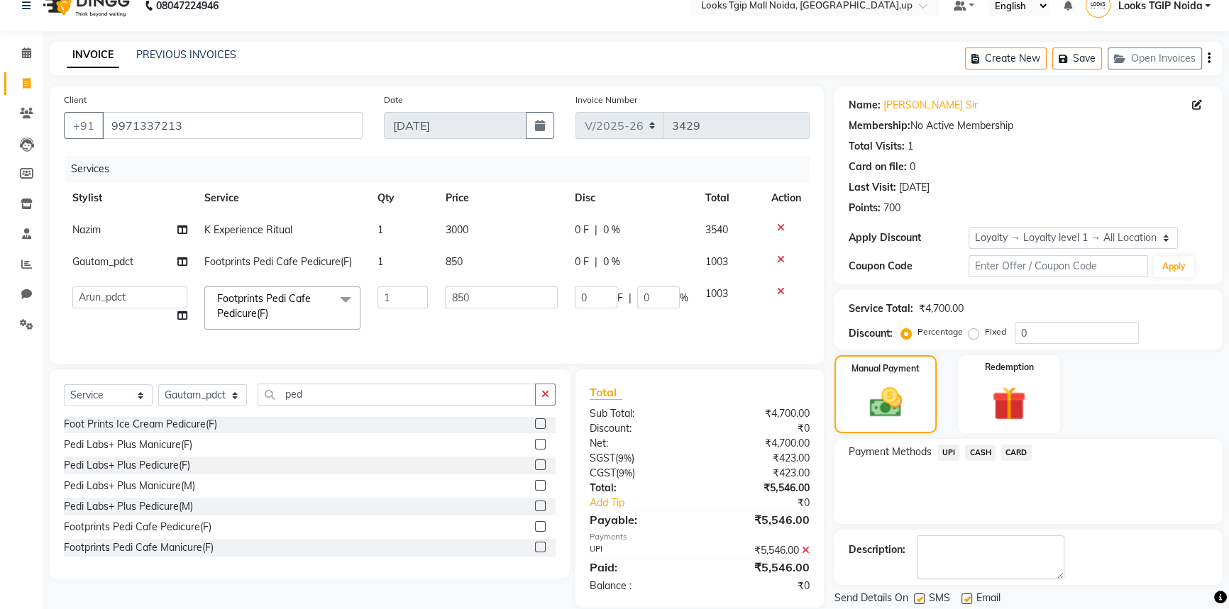
scroll to position [121, 0]
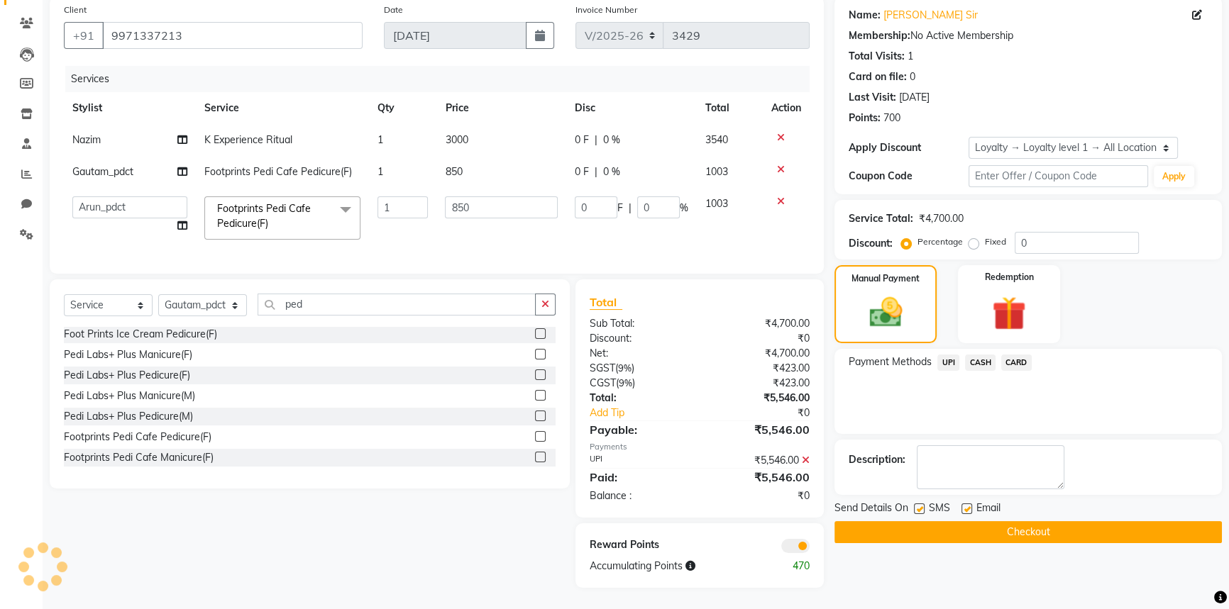
click at [993, 524] on button "Checkout" at bounding box center [1027, 532] width 387 height 22
